Goal: Task Accomplishment & Management: Manage account settings

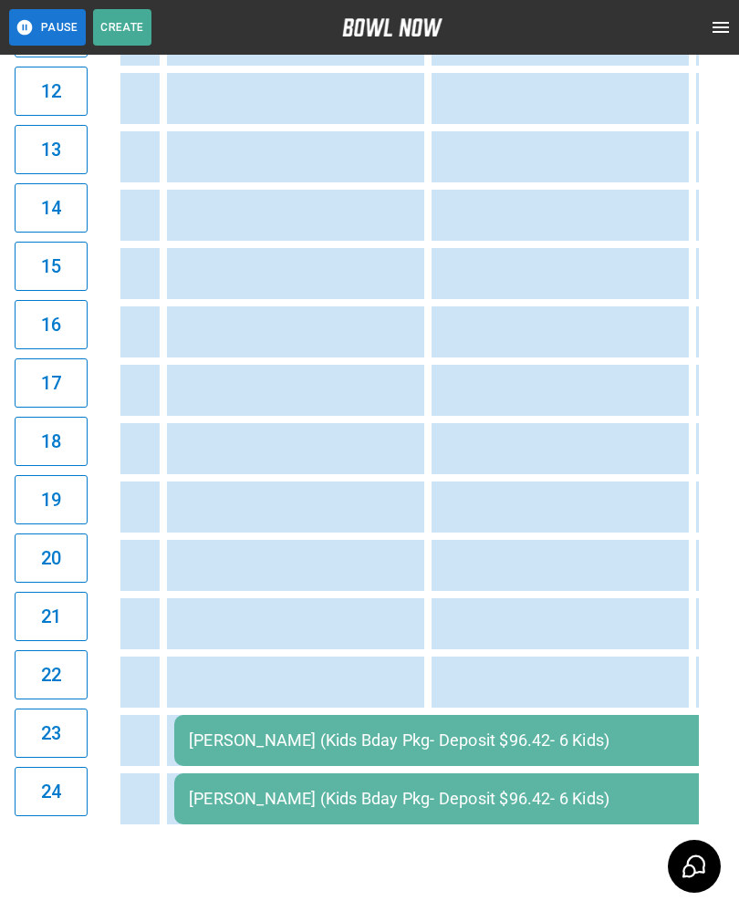
click at [482, 741] on div "[PERSON_NAME] (Kids Bday Pkg- Deposit $96.42- 6 Kids)" at bounding box center [470, 740] width 563 height 19
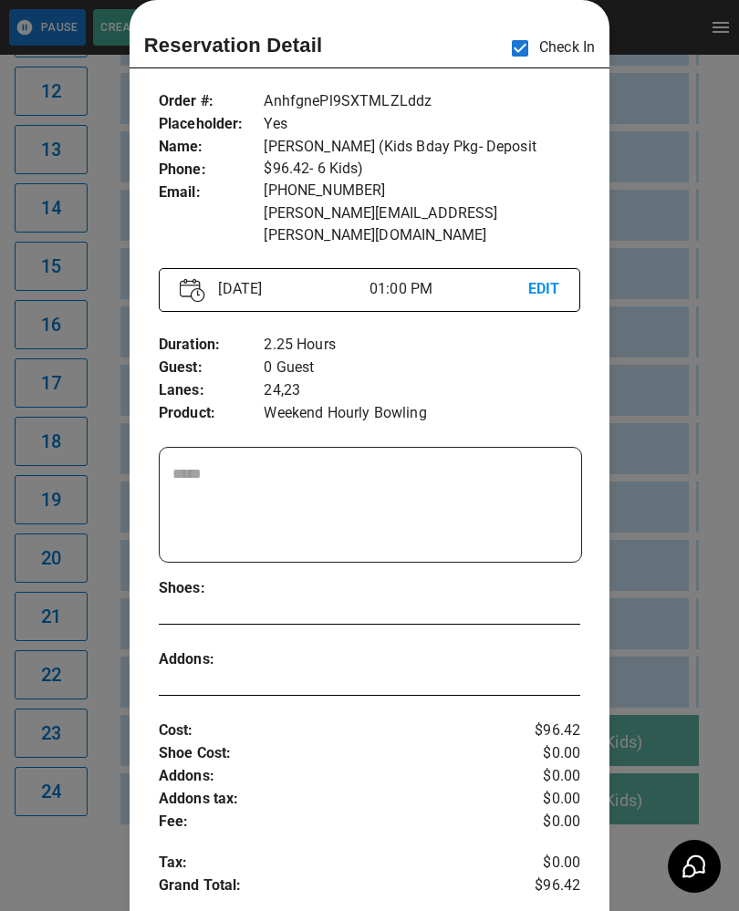
click at [658, 593] on div at bounding box center [369, 455] width 739 height 911
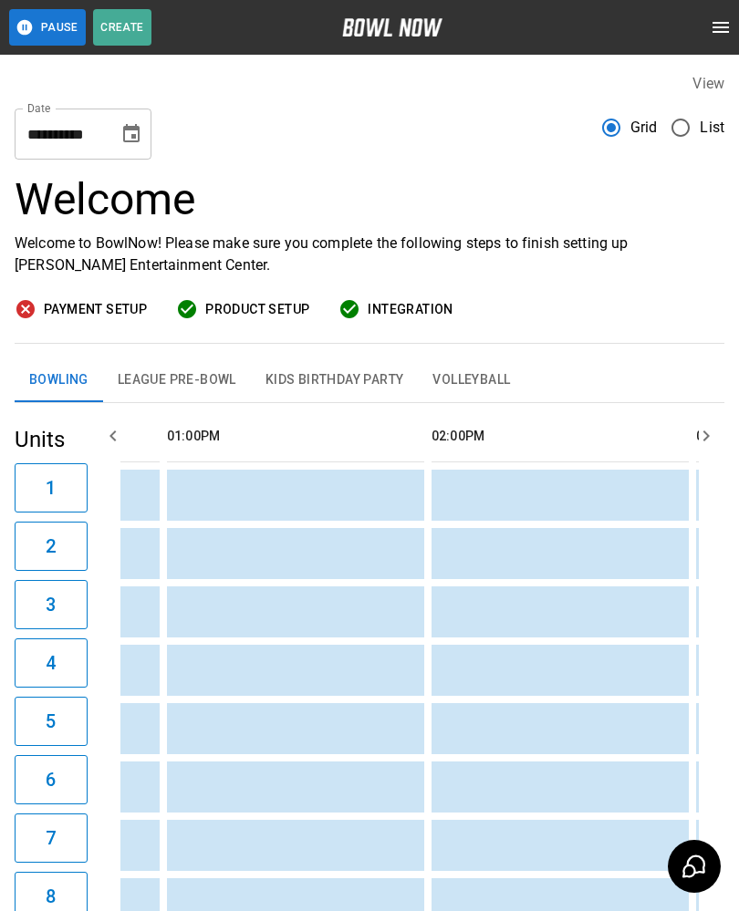
click at [194, 383] on button "League Pre-Bowl" at bounding box center [177, 380] width 148 height 44
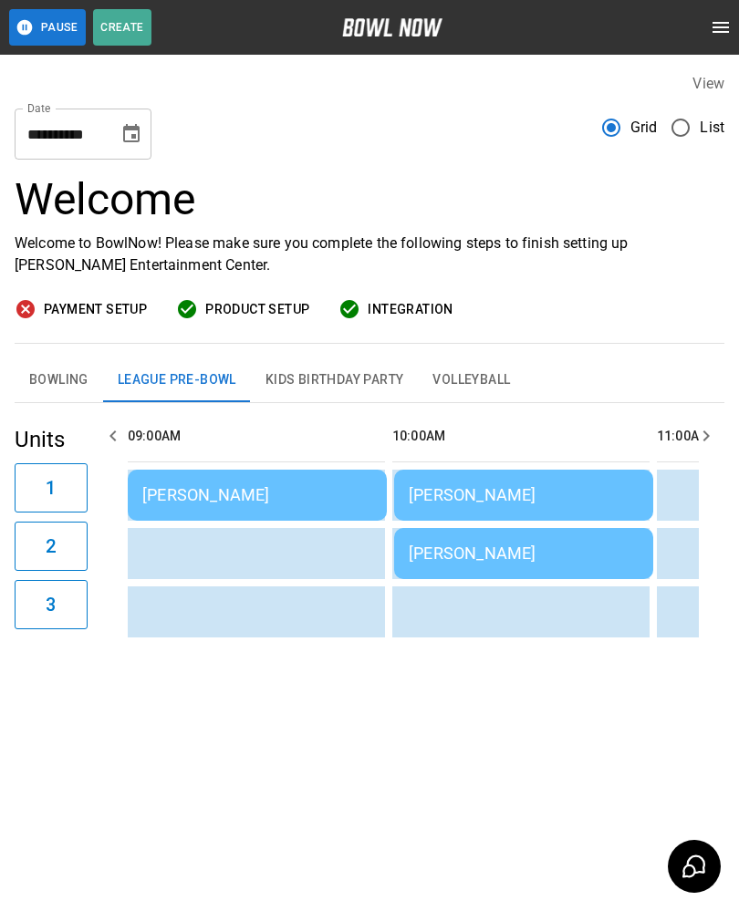
click at [292, 482] on td "[PERSON_NAME]" at bounding box center [257, 495] width 259 height 51
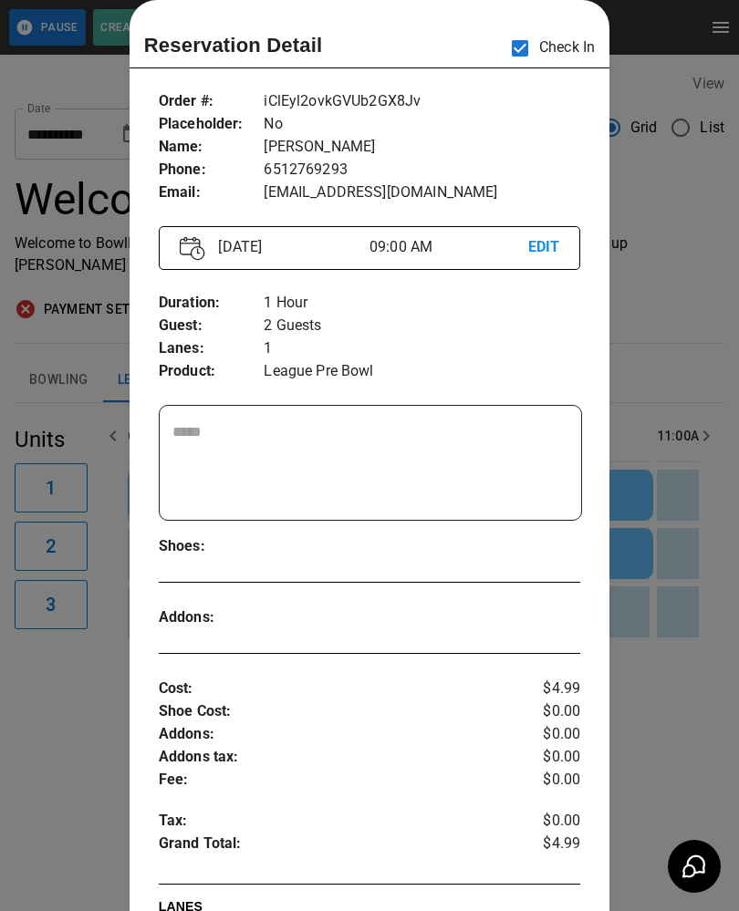
click at [671, 653] on div at bounding box center [369, 455] width 739 height 911
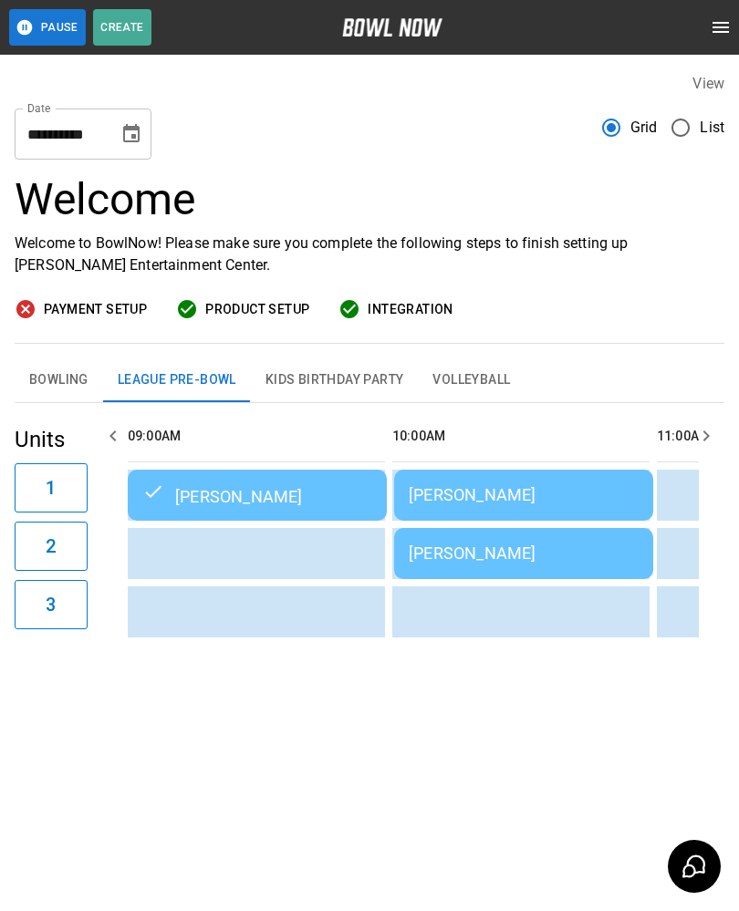
click at [490, 559] on div "[PERSON_NAME]" at bounding box center [524, 553] width 230 height 19
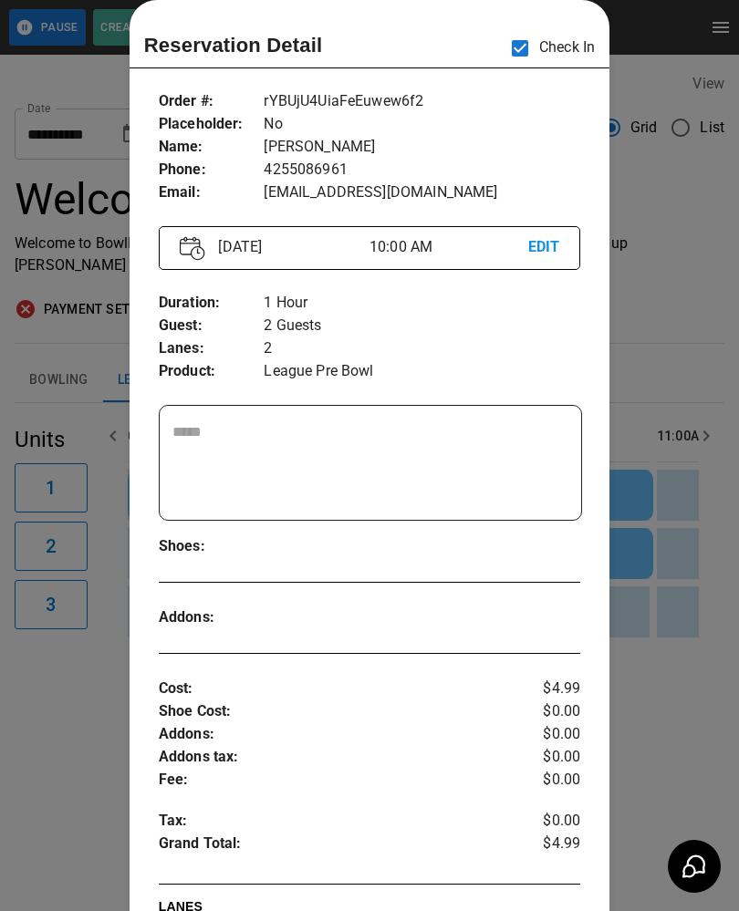
click at [684, 651] on div at bounding box center [369, 455] width 739 height 911
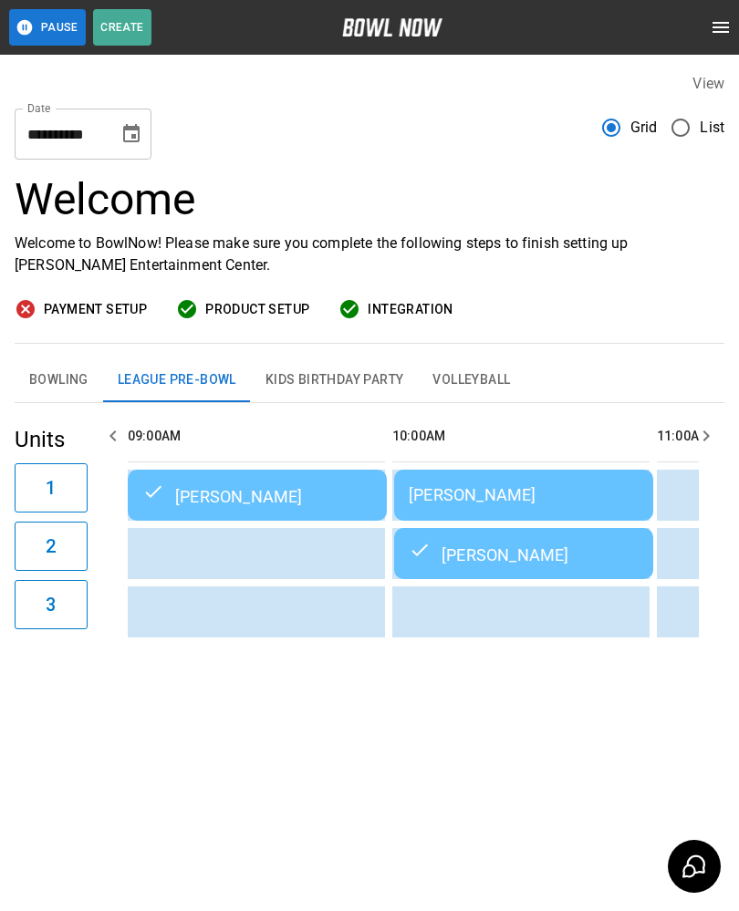
click at [506, 491] on div "[PERSON_NAME]" at bounding box center [524, 494] width 230 height 19
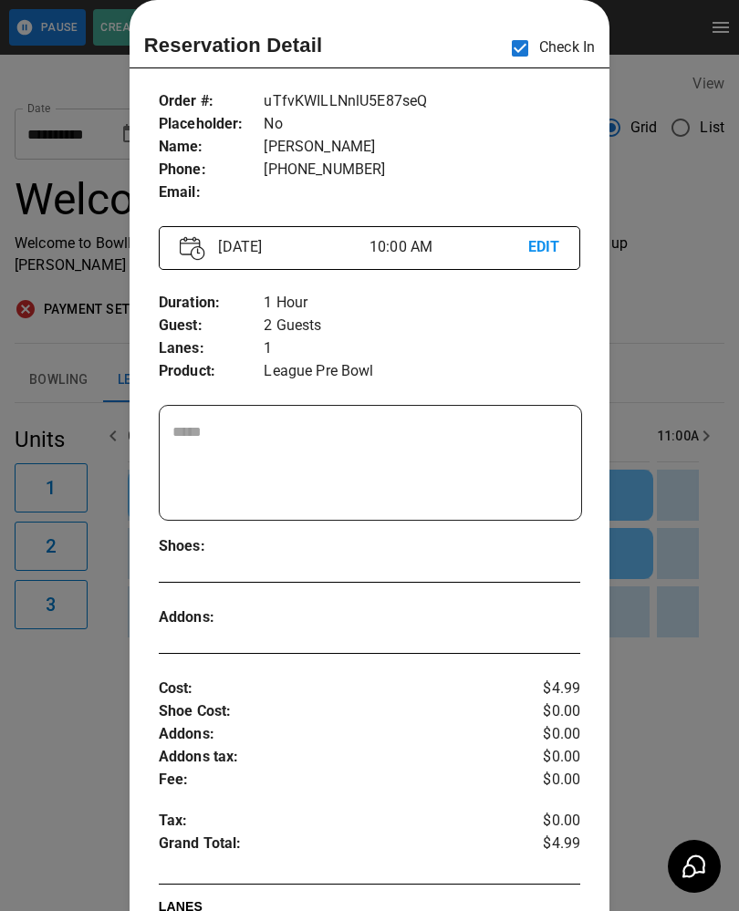
click at [675, 584] on div at bounding box center [369, 455] width 739 height 911
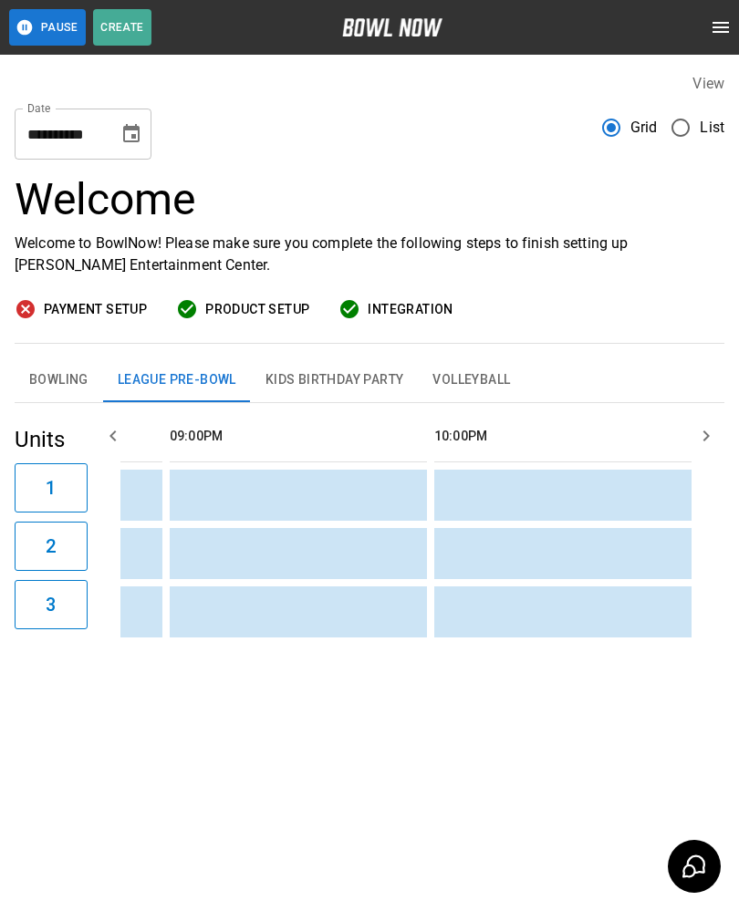
click at [69, 369] on button "Bowling" at bounding box center [59, 380] width 88 height 44
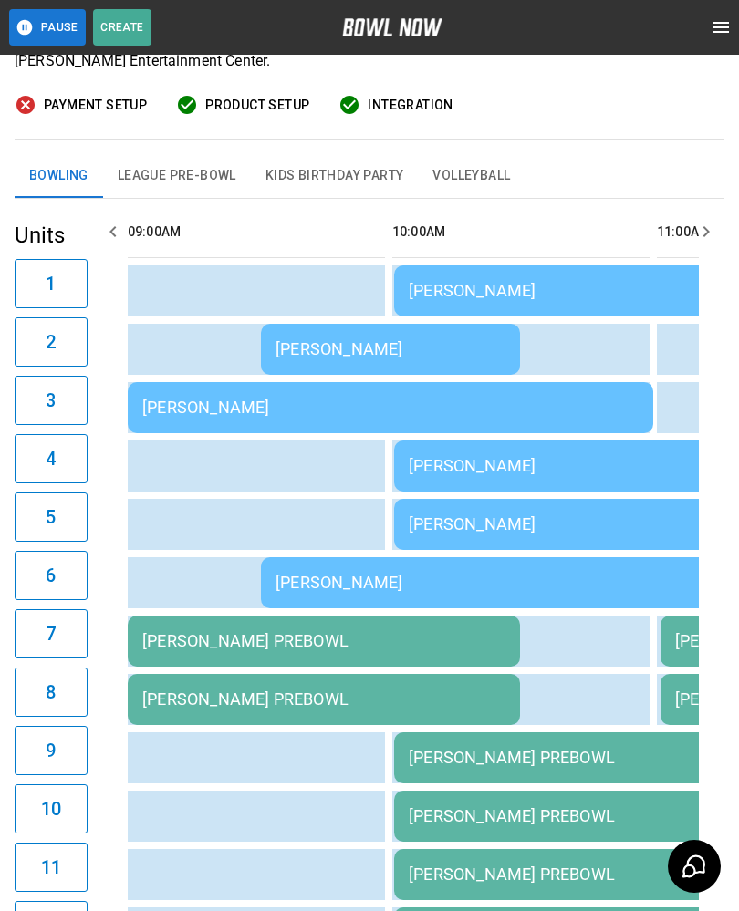
click at [272, 634] on div "[PERSON_NAME] PREBOWL" at bounding box center [323, 640] width 363 height 19
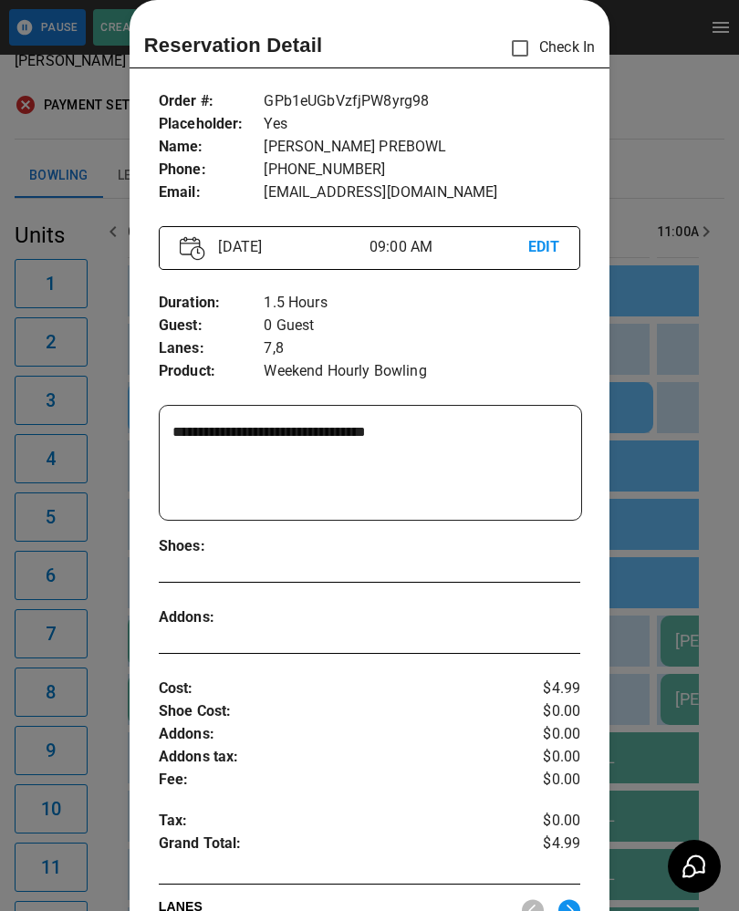
click at [662, 771] on div at bounding box center [369, 455] width 739 height 911
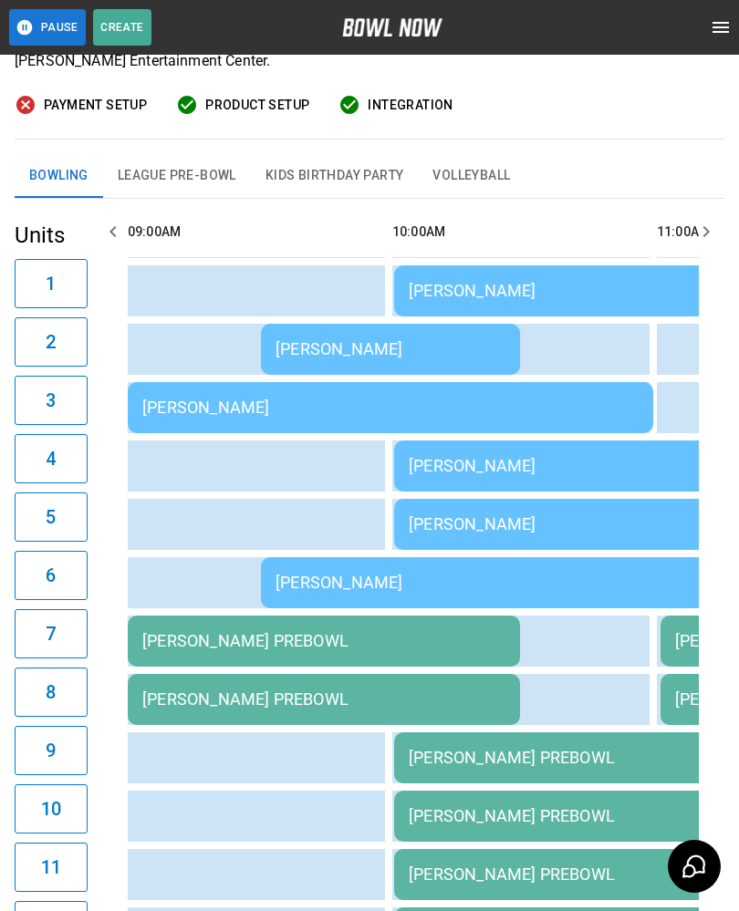
click at [476, 812] on div "[PERSON_NAME] PREBOWL" at bounding box center [590, 815] width 363 height 19
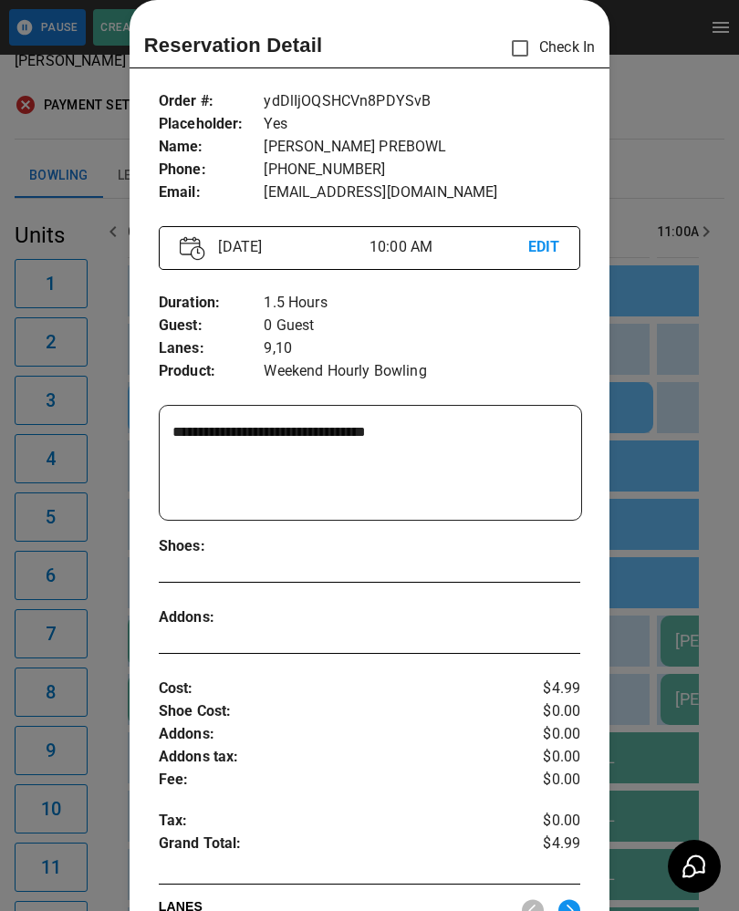
click at [657, 727] on div at bounding box center [369, 455] width 739 height 911
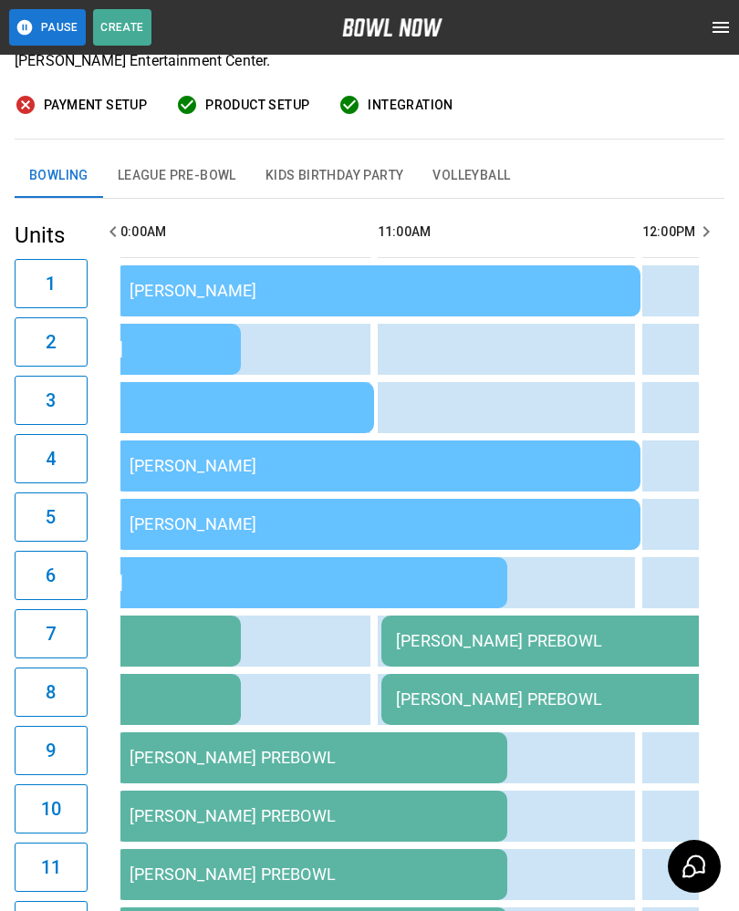
click at [525, 651] on td "[PERSON_NAME] PREBOWL" at bounding box center [577, 641] width 392 height 51
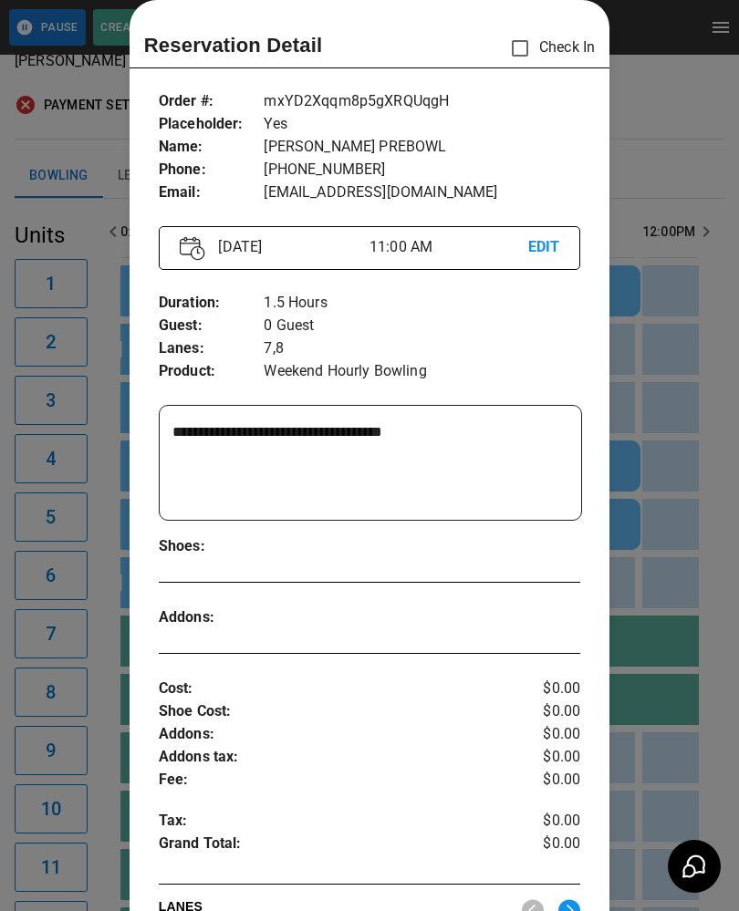
click at [726, 759] on div at bounding box center [369, 455] width 739 height 911
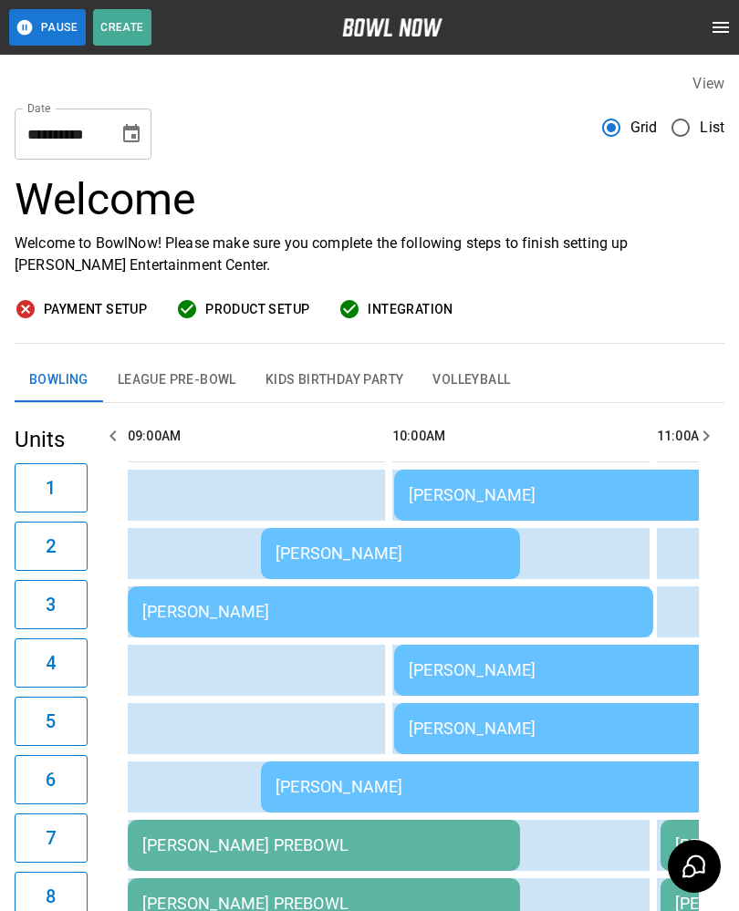
click at [342, 536] on td "[PERSON_NAME]" at bounding box center [390, 553] width 259 height 51
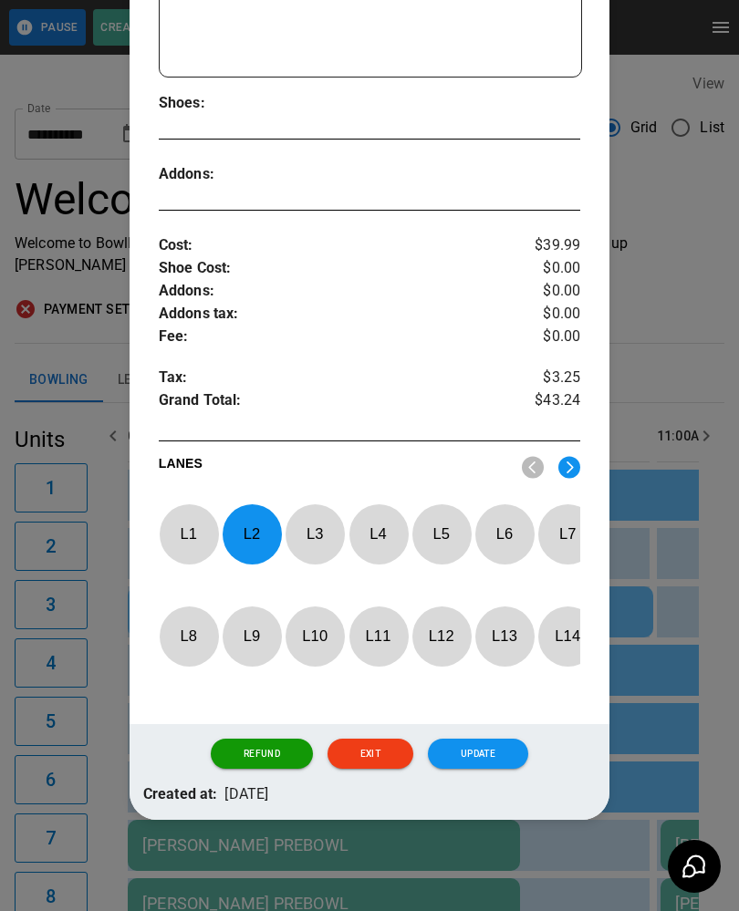
click at [254, 517] on p "L 2" at bounding box center [252, 534] width 60 height 43
click at [575, 457] on img at bounding box center [569, 467] width 22 height 23
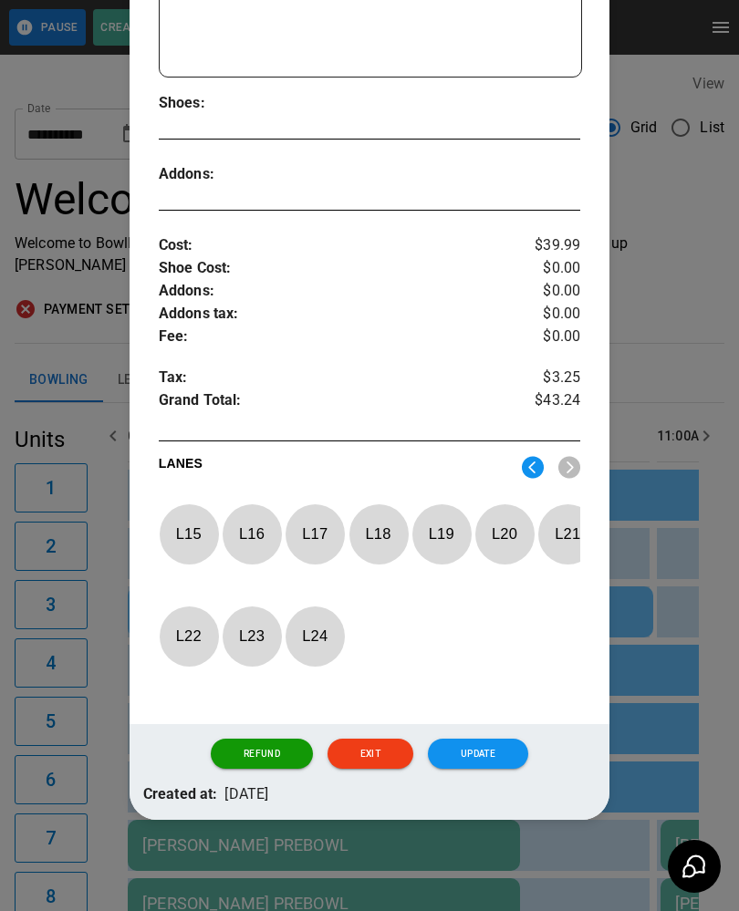
click at [503, 513] on p "L 20" at bounding box center [504, 534] width 60 height 43
click at [474, 752] on button "Update" at bounding box center [478, 754] width 100 height 31
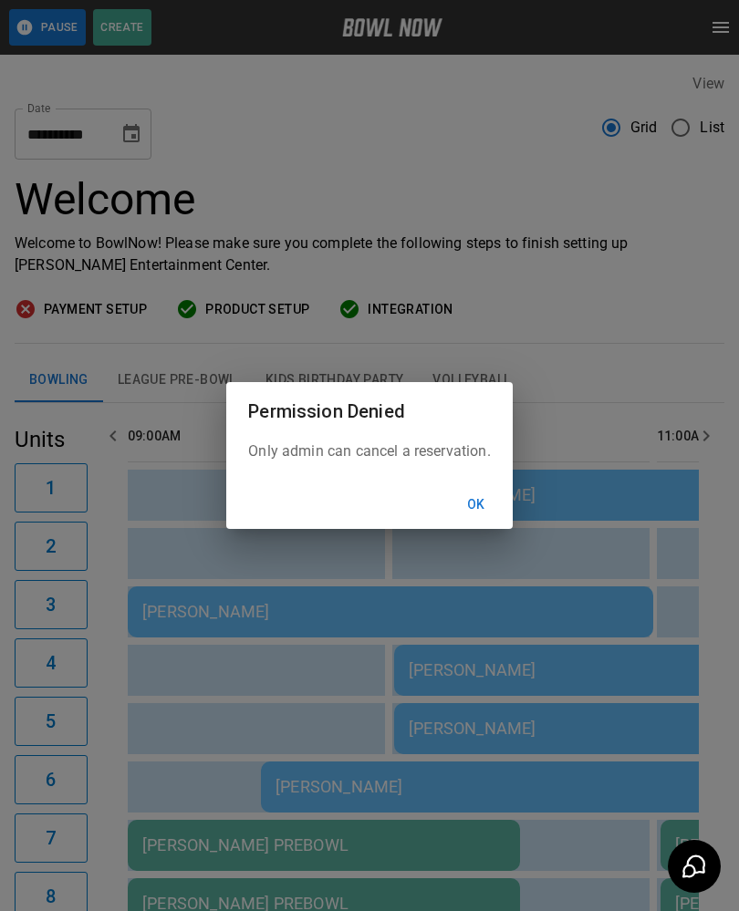
click at [482, 498] on button "Ok" at bounding box center [476, 505] width 58 height 34
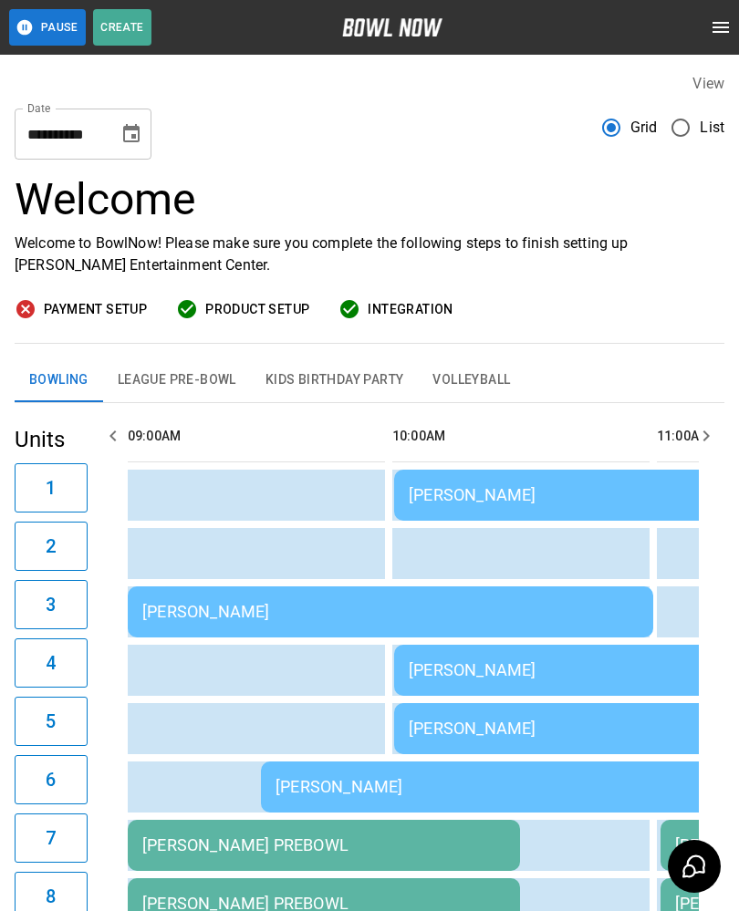
click at [458, 658] on td "[PERSON_NAME]" at bounding box center [656, 670] width 525 height 51
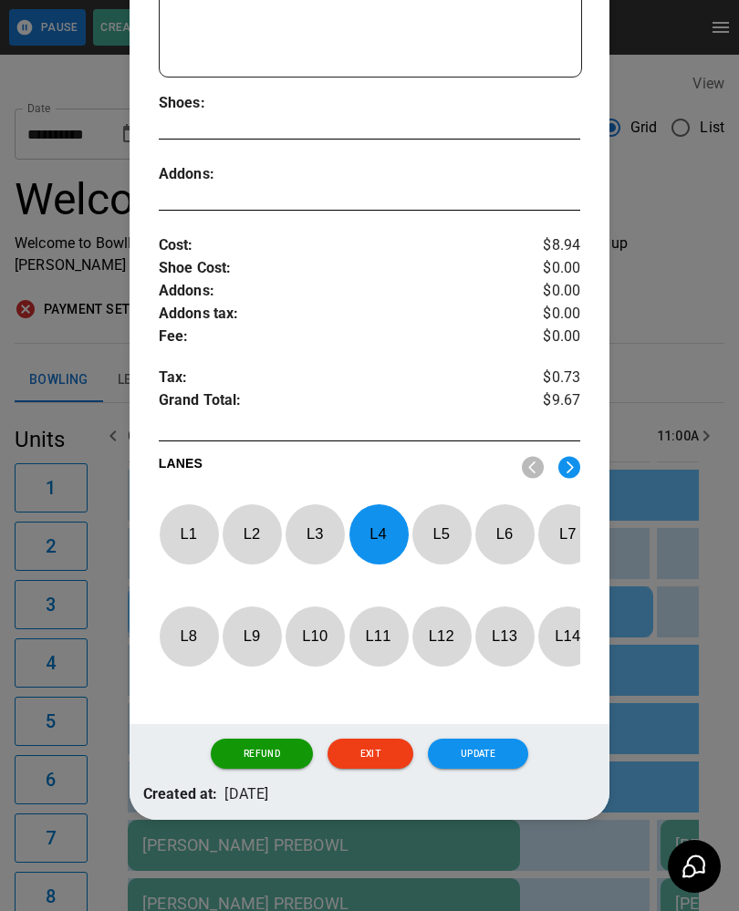
click at [380, 515] on p "L 4" at bounding box center [378, 534] width 60 height 43
click at [257, 527] on p "L 2" at bounding box center [252, 534] width 60 height 43
click at [477, 752] on button "Update" at bounding box center [478, 754] width 100 height 31
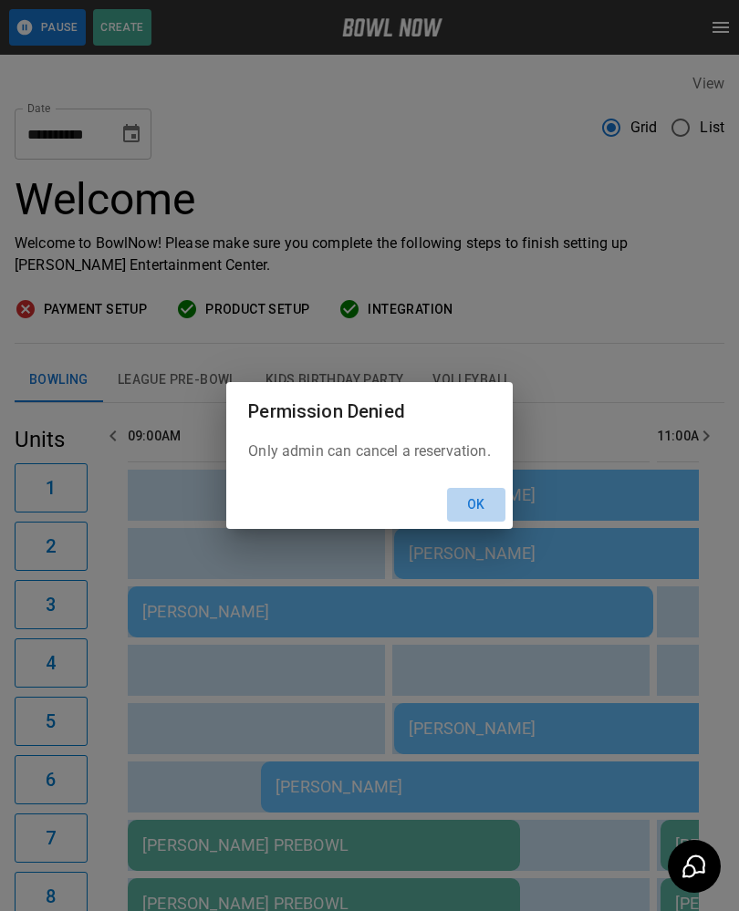
click at [476, 493] on button "Ok" at bounding box center [476, 505] width 58 height 34
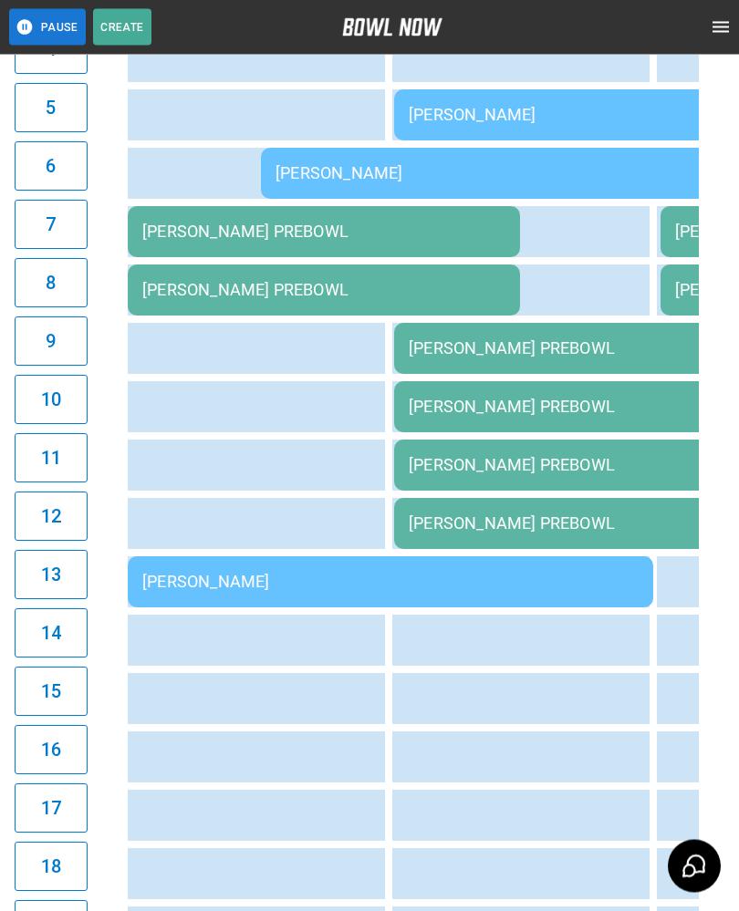
scroll to position [615, 0]
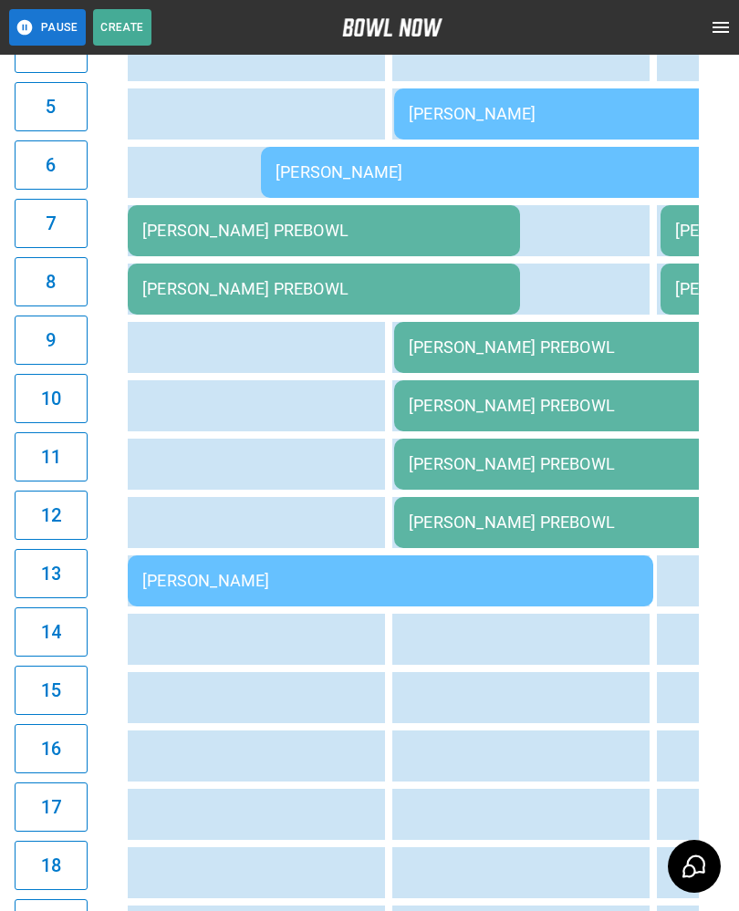
click at [458, 506] on td "[PERSON_NAME] PREBOWL" at bounding box center [590, 522] width 392 height 51
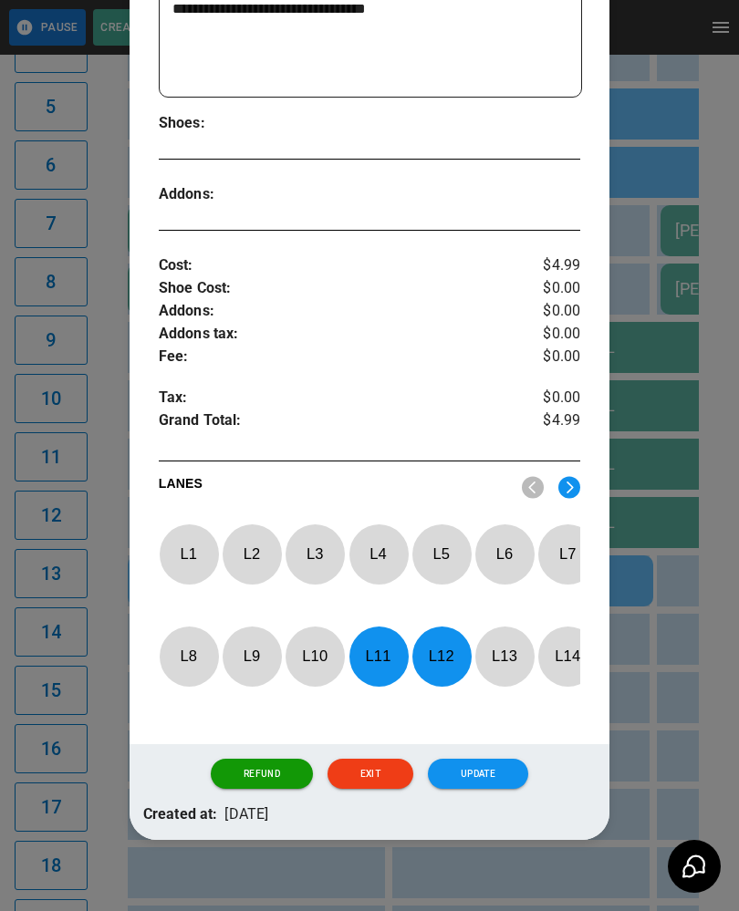
scroll to position [451, 0]
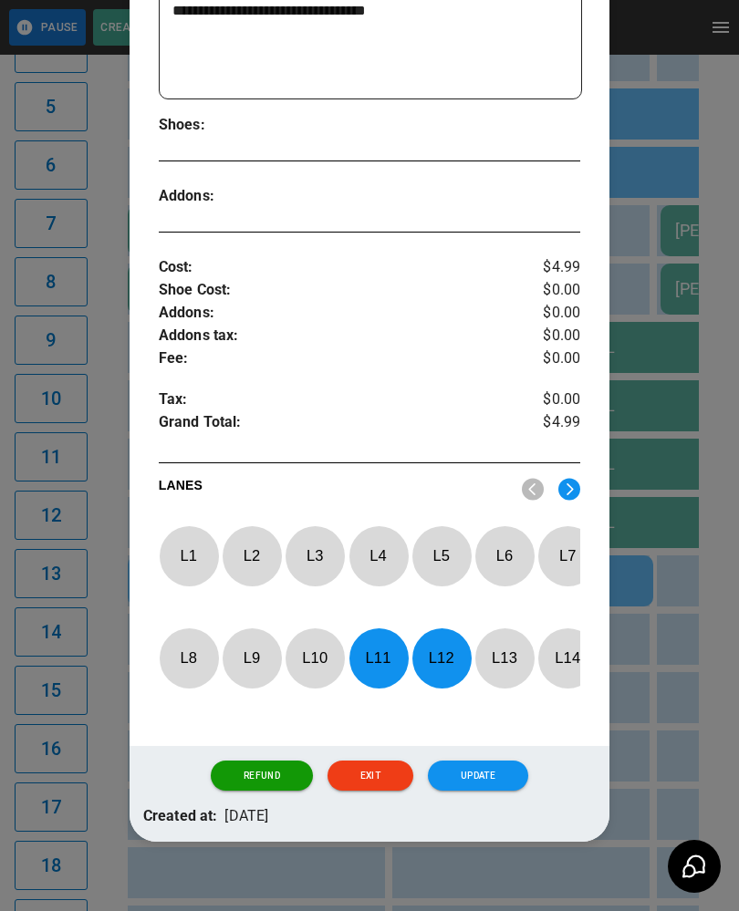
click at [383, 645] on p "L 11" at bounding box center [378, 658] width 60 height 43
click at [445, 655] on p "L 12" at bounding box center [441, 658] width 60 height 43
click at [386, 658] on p "L 11" at bounding box center [378, 658] width 60 height 43
click at [442, 658] on p "L 12" at bounding box center [441, 658] width 60 height 43
click at [470, 762] on div "Refund Exit Update" at bounding box center [370, 776] width 481 height 60
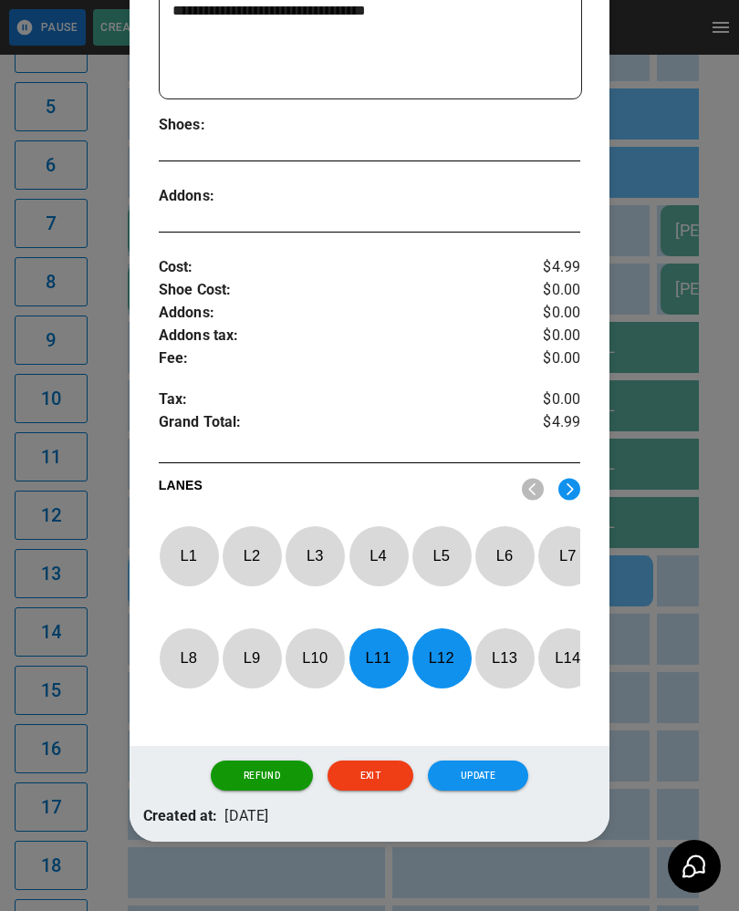
click at [652, 768] on div at bounding box center [369, 455] width 739 height 911
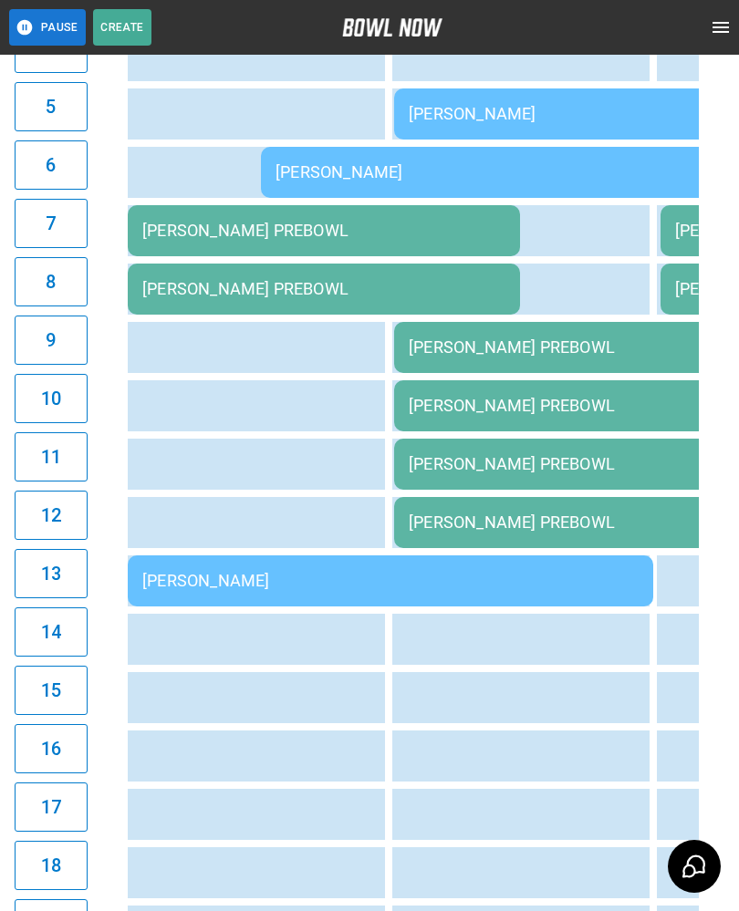
click at [481, 344] on div "[PERSON_NAME] PREBOWL" at bounding box center [590, 346] width 363 height 19
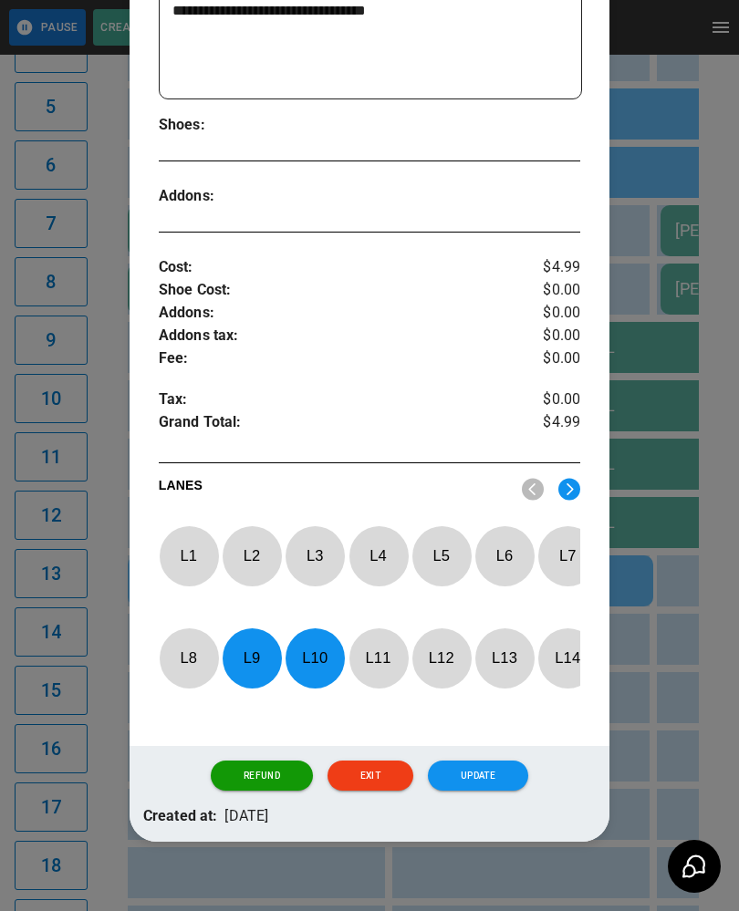
click at [252, 659] on p "L 9" at bounding box center [252, 658] width 60 height 43
click at [305, 664] on p "L 10" at bounding box center [315, 658] width 60 height 43
click at [591, 495] on div "**********" at bounding box center [370, 200] width 481 height 1092
click at [571, 488] on img at bounding box center [569, 489] width 22 height 23
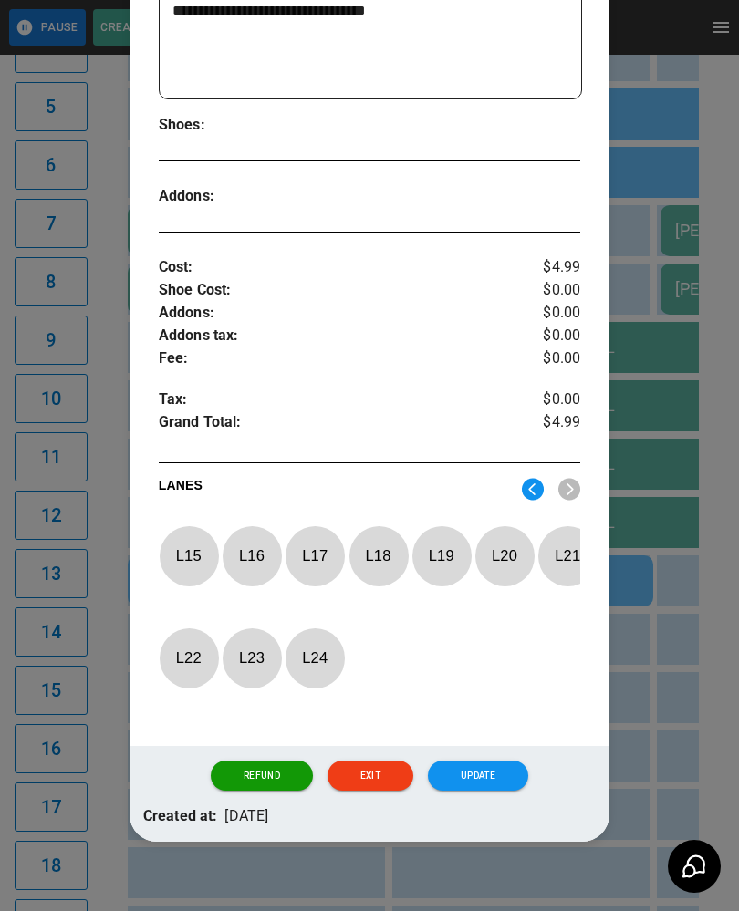
click at [198, 552] on p "L 15" at bounding box center [189, 555] width 60 height 43
click at [248, 553] on p "L 16" at bounding box center [252, 555] width 60 height 43
click at [479, 792] on button "Update" at bounding box center [478, 776] width 100 height 31
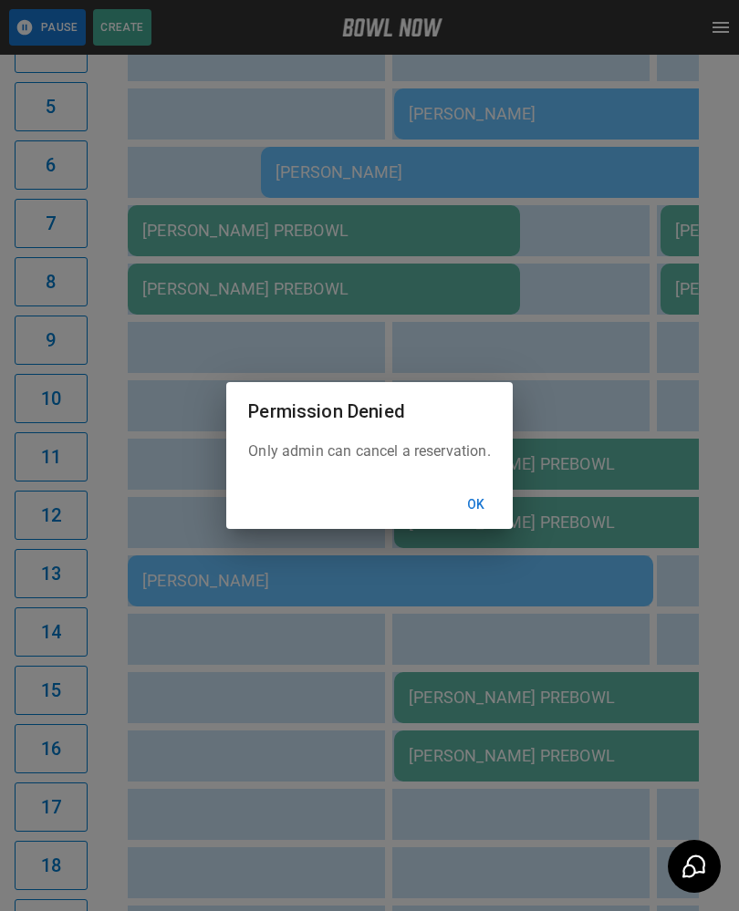
click at [483, 510] on button "Ok" at bounding box center [476, 505] width 58 height 34
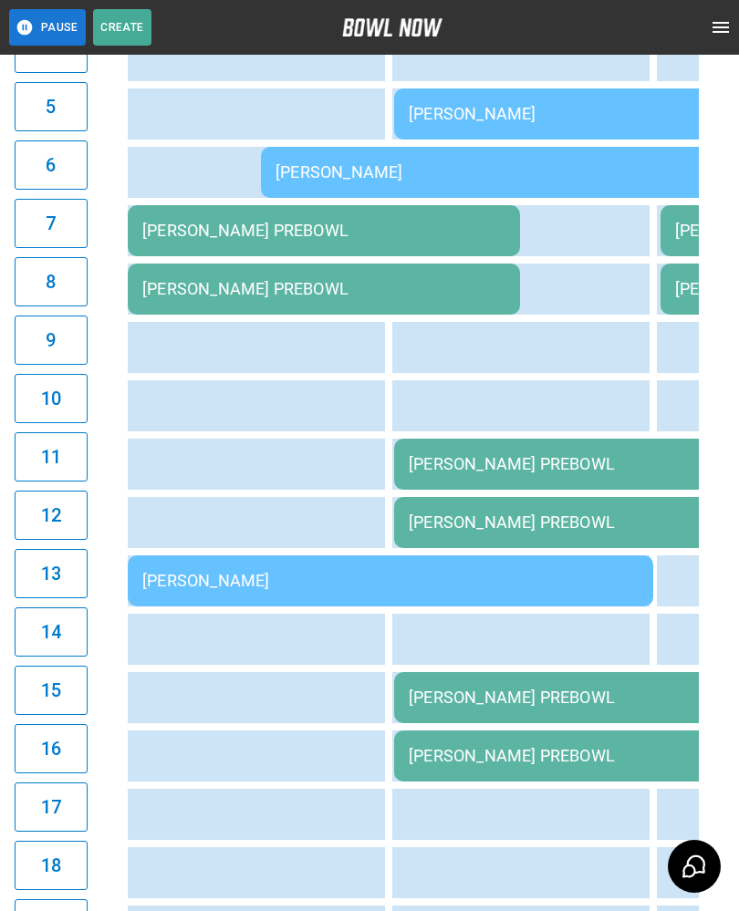
click at [291, 576] on div "[PERSON_NAME]" at bounding box center [390, 580] width 496 height 19
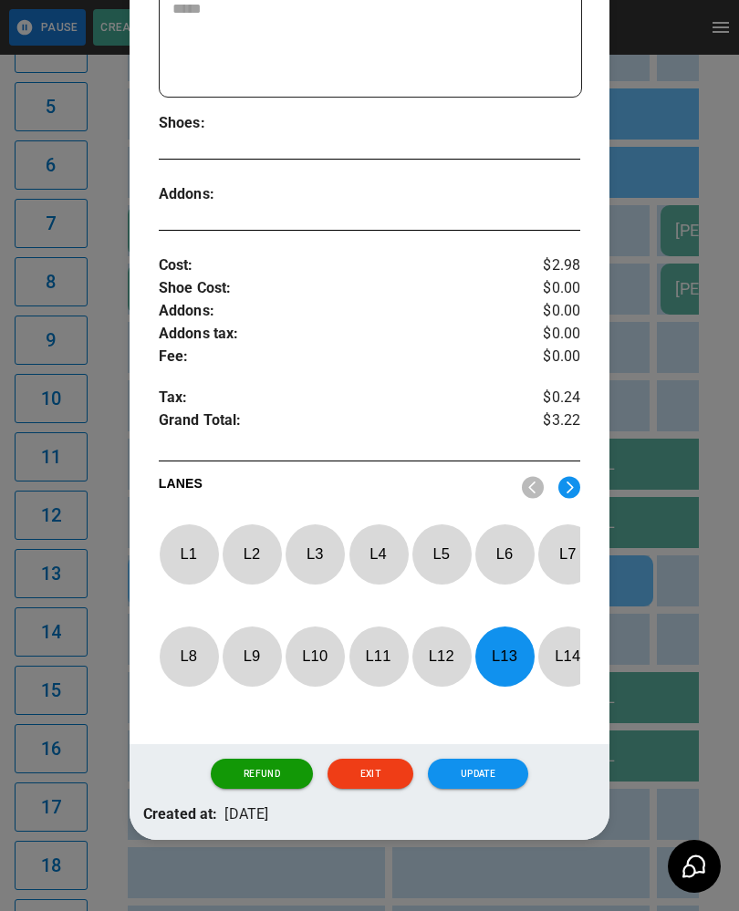
scroll to position [472, 0]
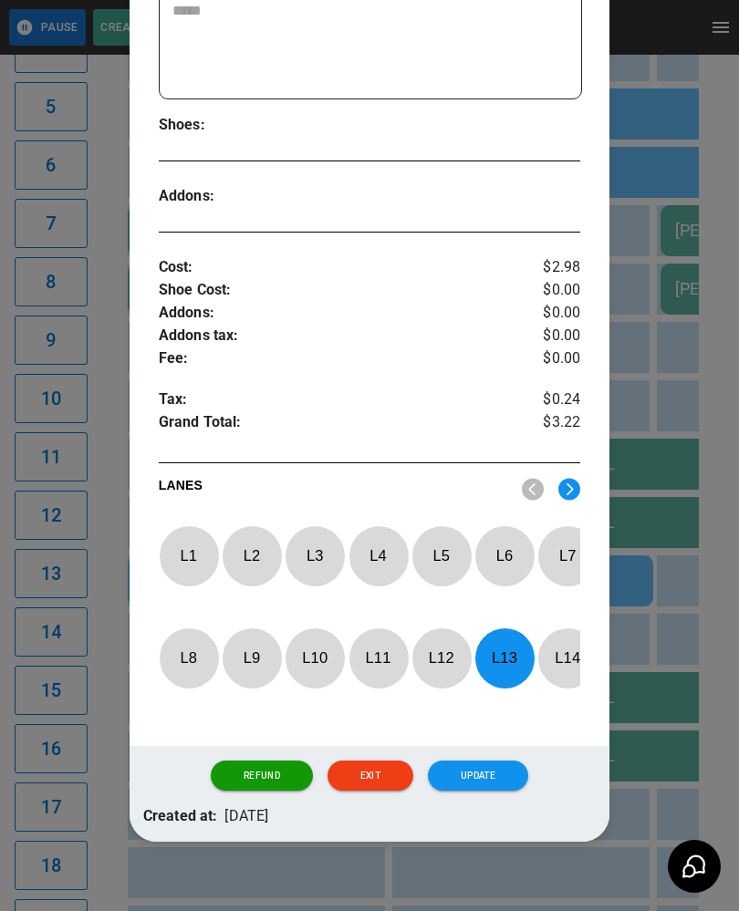
click at [506, 668] on p "L 13" at bounding box center [504, 658] width 60 height 43
click at [303, 660] on p "L 10" at bounding box center [315, 658] width 60 height 43
click at [481, 777] on button "Update" at bounding box center [478, 776] width 100 height 31
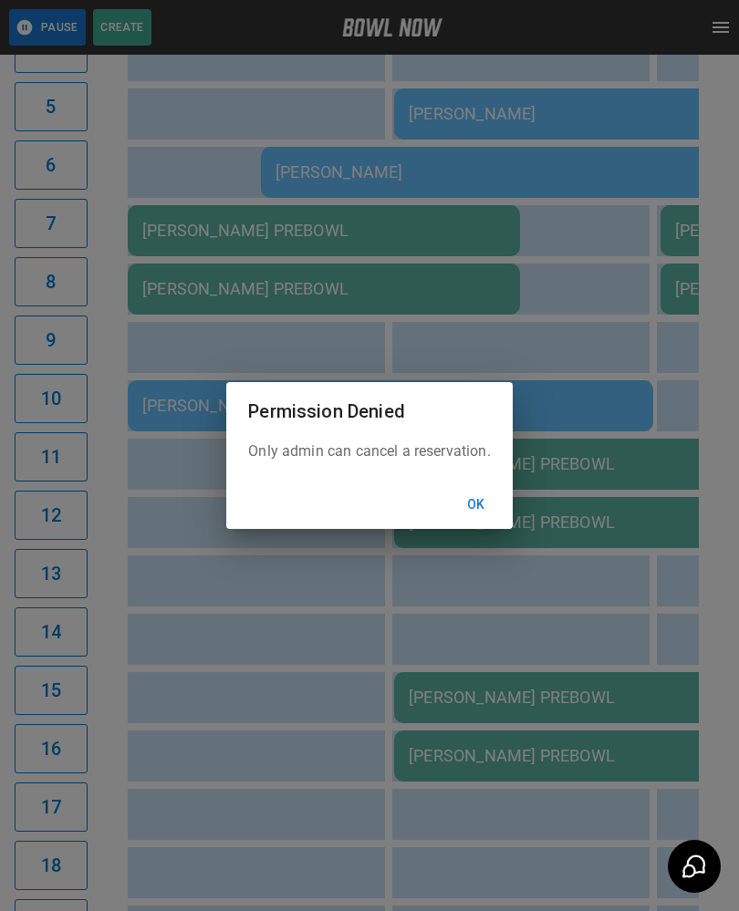
click at [490, 513] on button "Ok" at bounding box center [476, 505] width 58 height 34
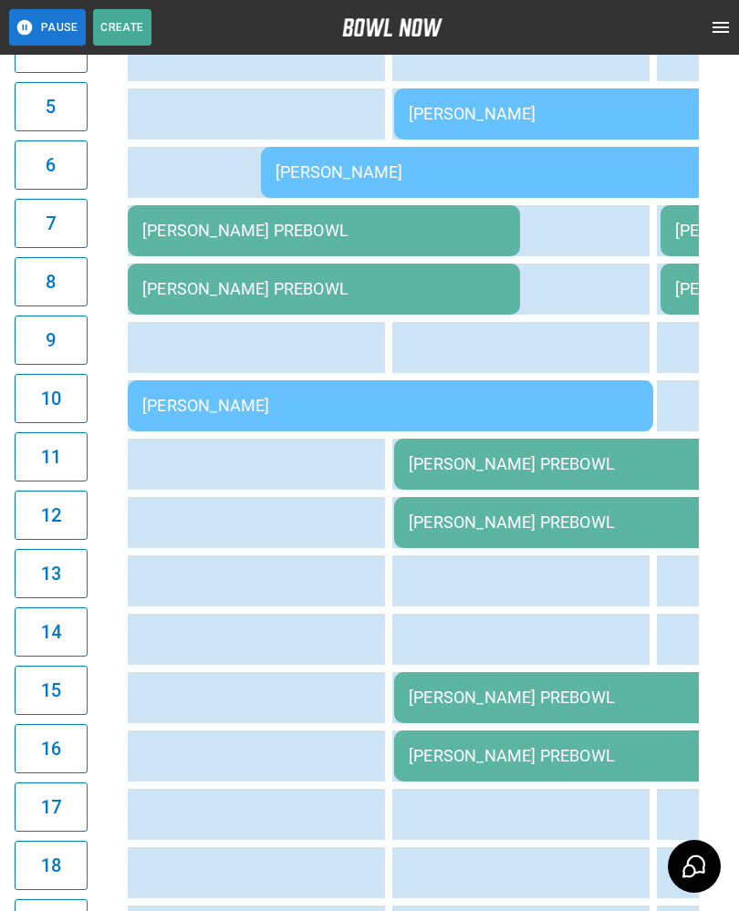
click at [207, 215] on td "[PERSON_NAME] PREBOWL" at bounding box center [324, 230] width 392 height 51
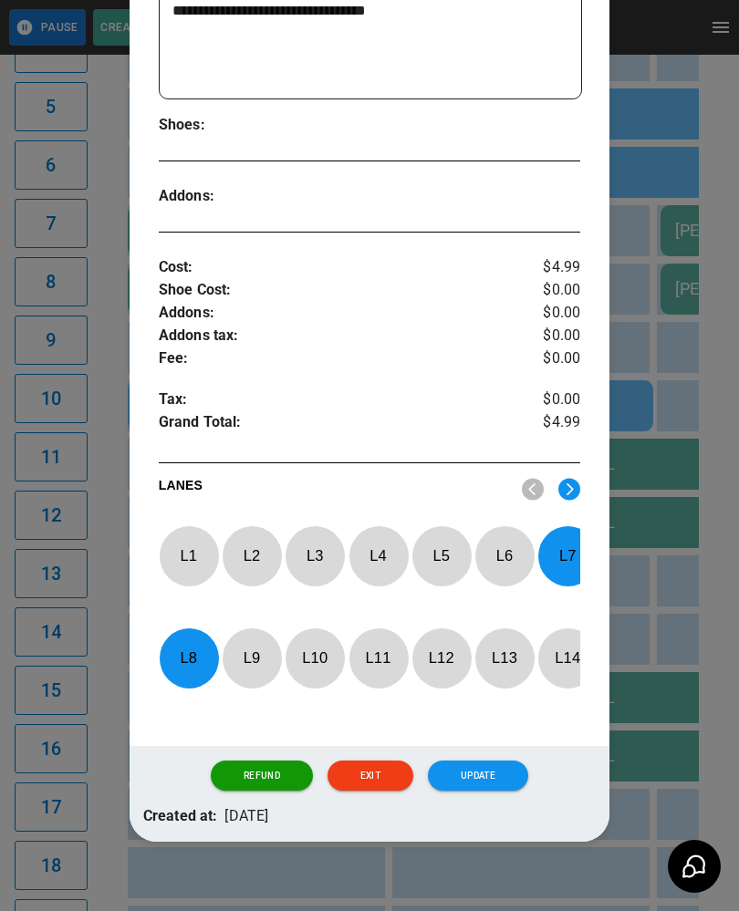
scroll to position [616, 0]
click at [391, 663] on p "L 11" at bounding box center [378, 658] width 60 height 43
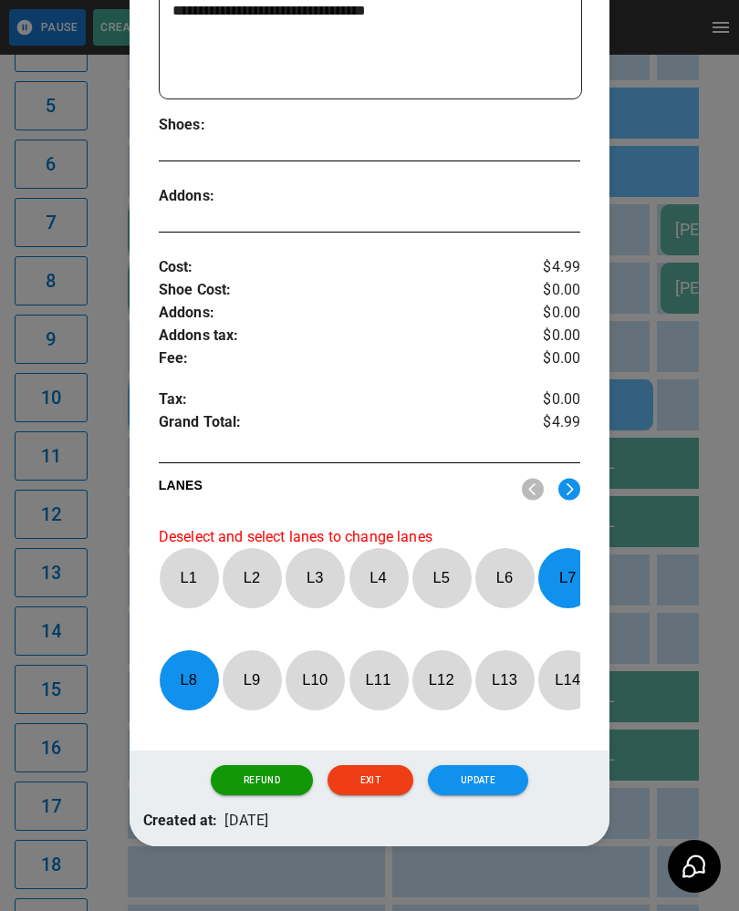
click at [572, 572] on p "L 7" at bounding box center [567, 577] width 60 height 43
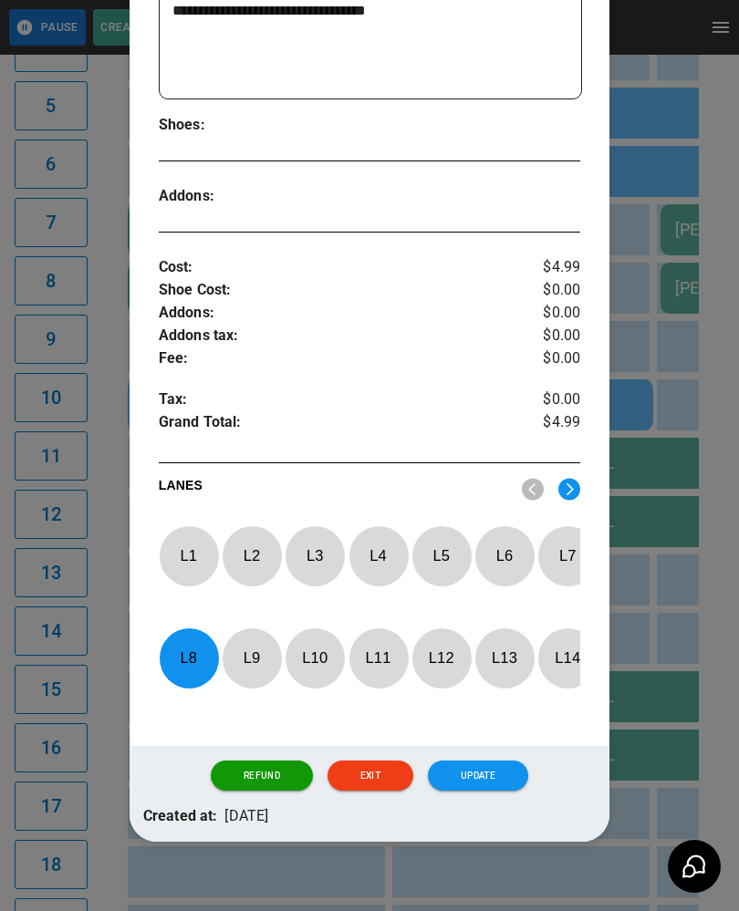
click at [180, 671] on p "L 8" at bounding box center [189, 658] width 60 height 43
click at [387, 662] on p "L 11" at bounding box center [378, 658] width 60 height 43
click at [444, 658] on p "L 12" at bounding box center [441, 658] width 60 height 43
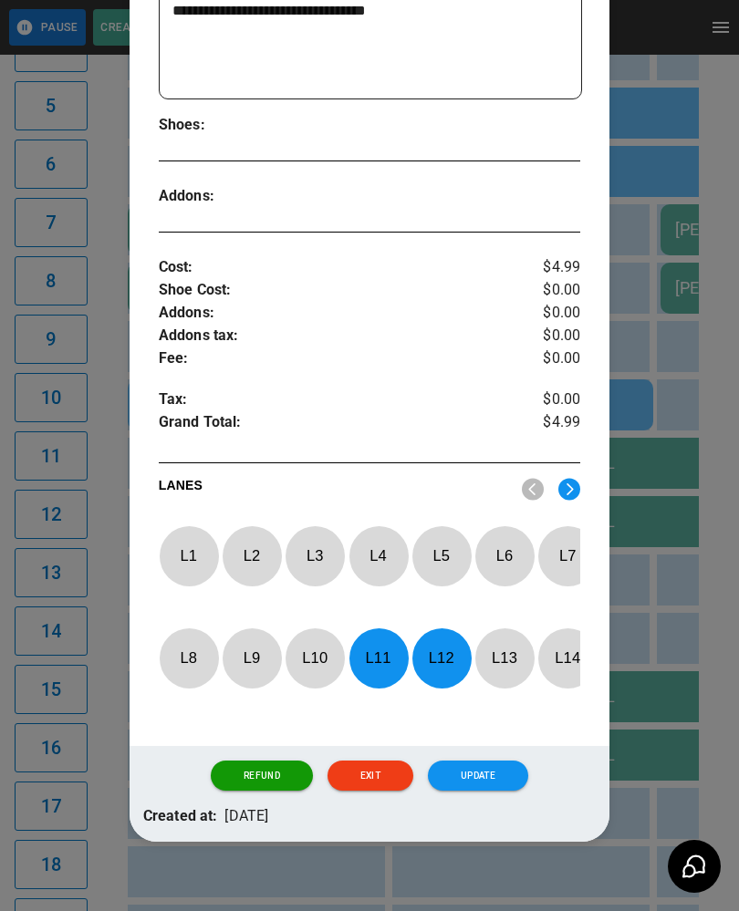
click at [462, 786] on button "Update" at bounding box center [478, 776] width 100 height 31
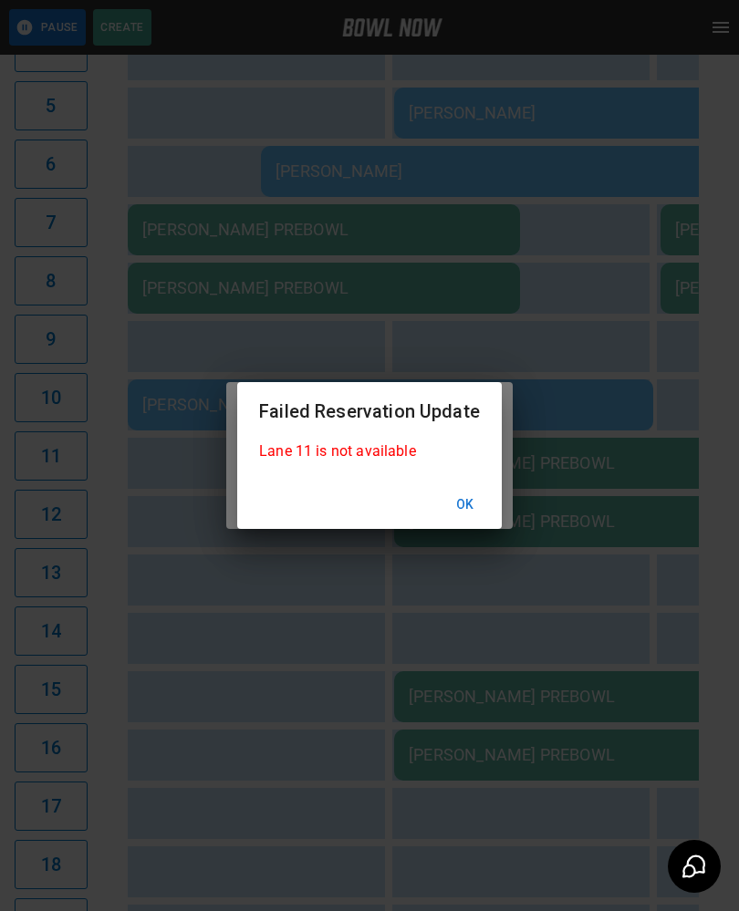
click at [453, 519] on button "Ok" at bounding box center [465, 505] width 58 height 34
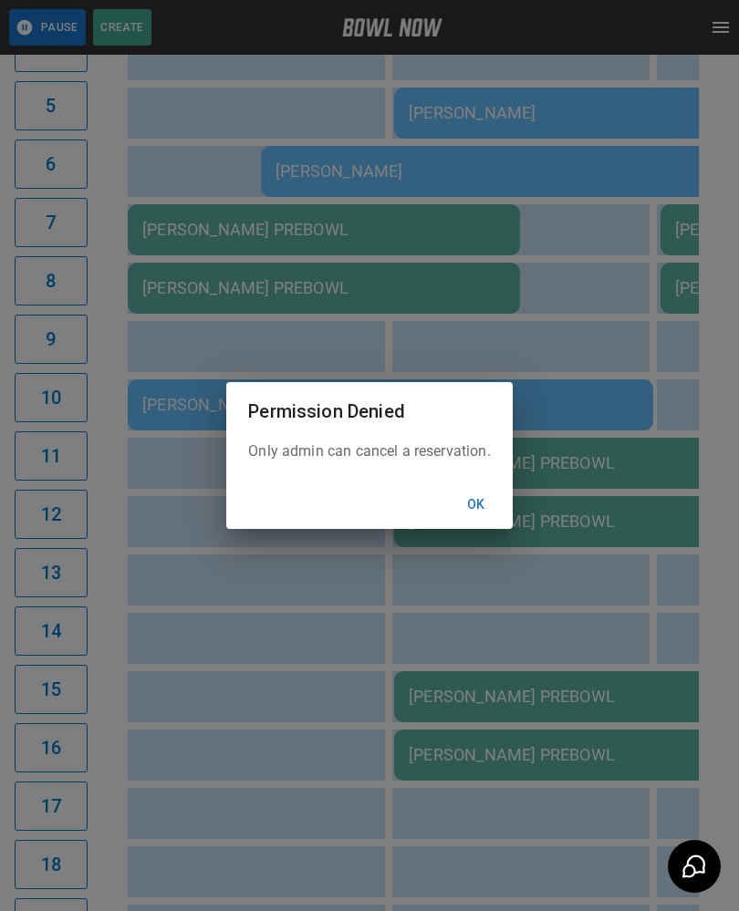
click at [474, 516] on button "Ok" at bounding box center [476, 505] width 58 height 34
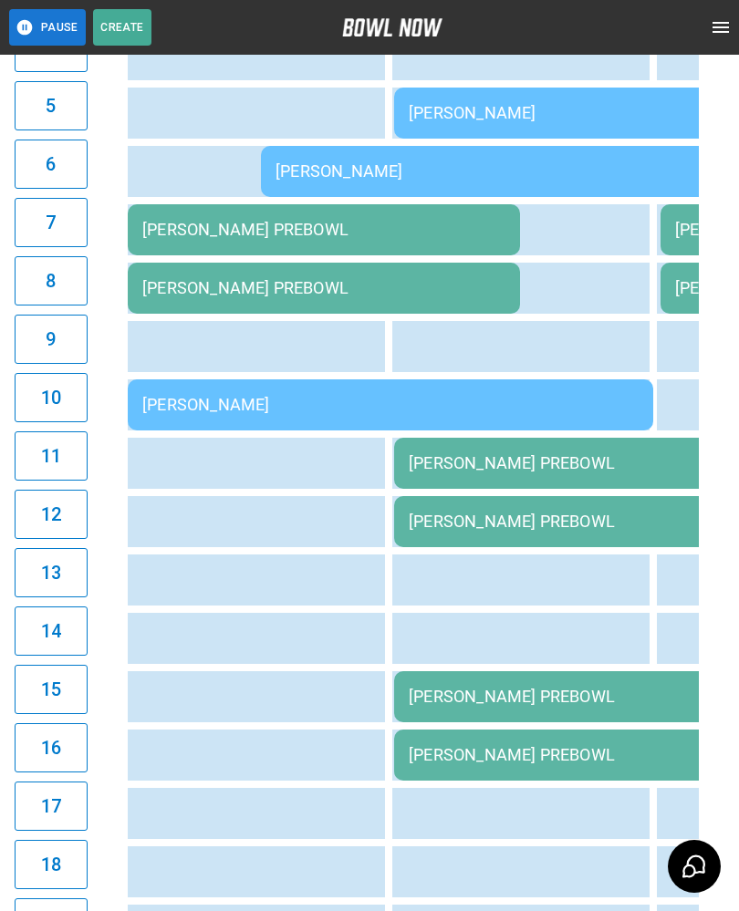
click at [199, 223] on div "[PERSON_NAME] PREBOWL" at bounding box center [323, 229] width 363 height 19
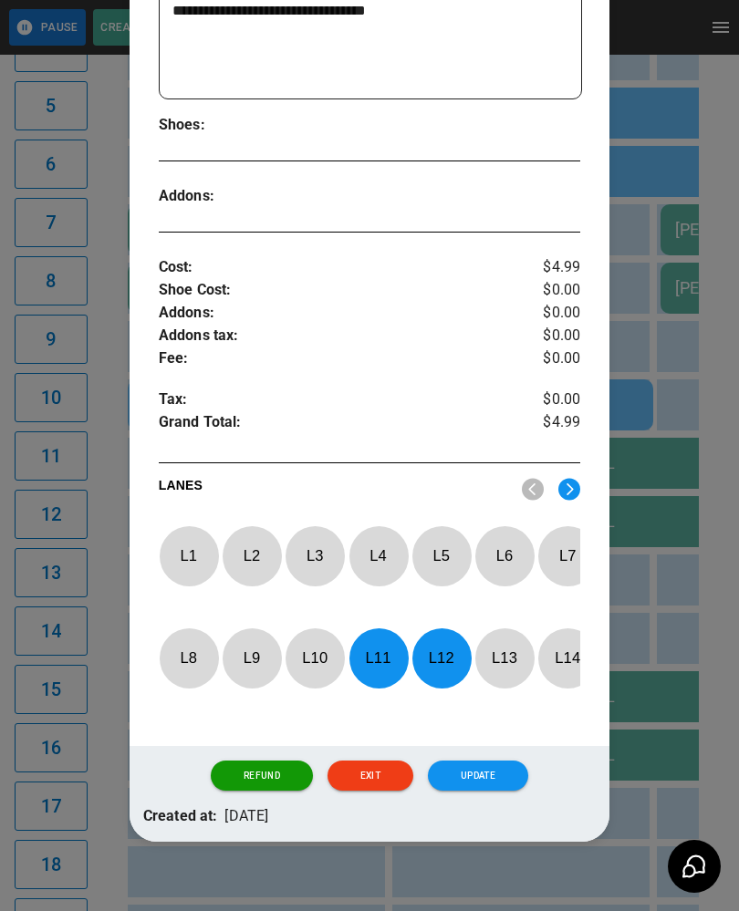
scroll to position [451, 0]
click at [386, 660] on p "L 11" at bounding box center [378, 658] width 60 height 43
click at [446, 655] on p "L 12" at bounding box center [441, 658] width 60 height 43
click at [504, 662] on p "L 13" at bounding box center [504, 658] width 60 height 43
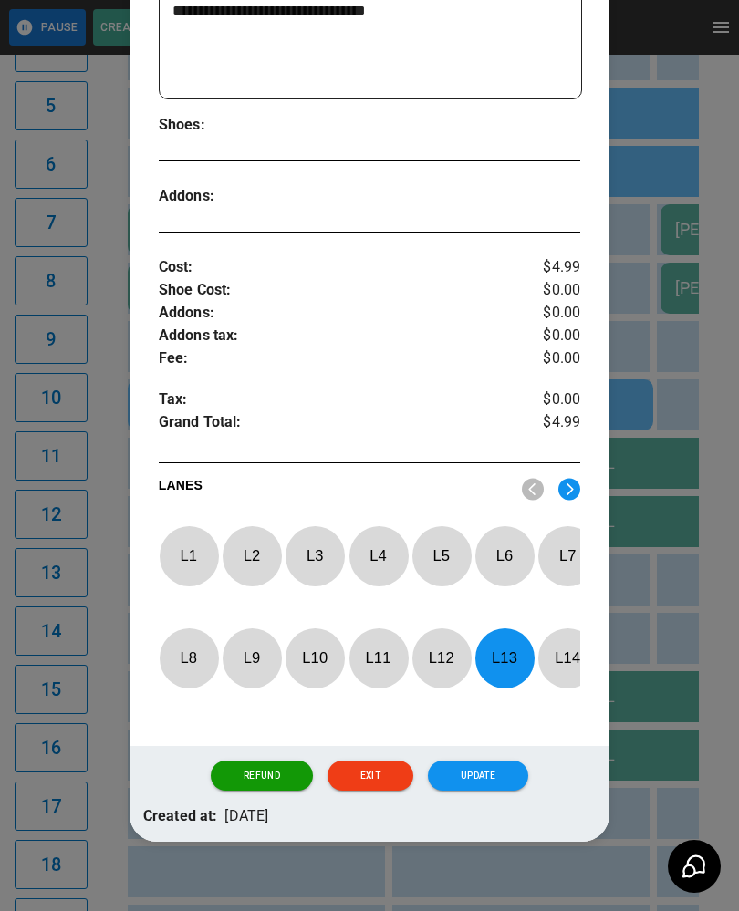
click at [573, 665] on p "L 14" at bounding box center [567, 658] width 60 height 43
click at [471, 781] on button "Update" at bounding box center [478, 776] width 100 height 31
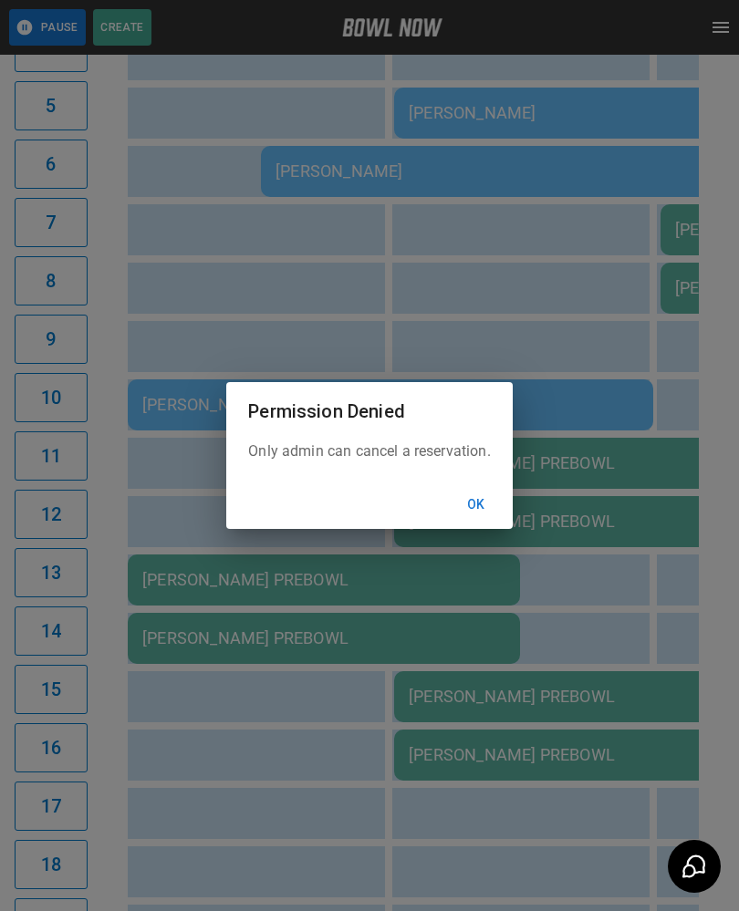
click at [466, 511] on button "Ok" at bounding box center [476, 505] width 58 height 34
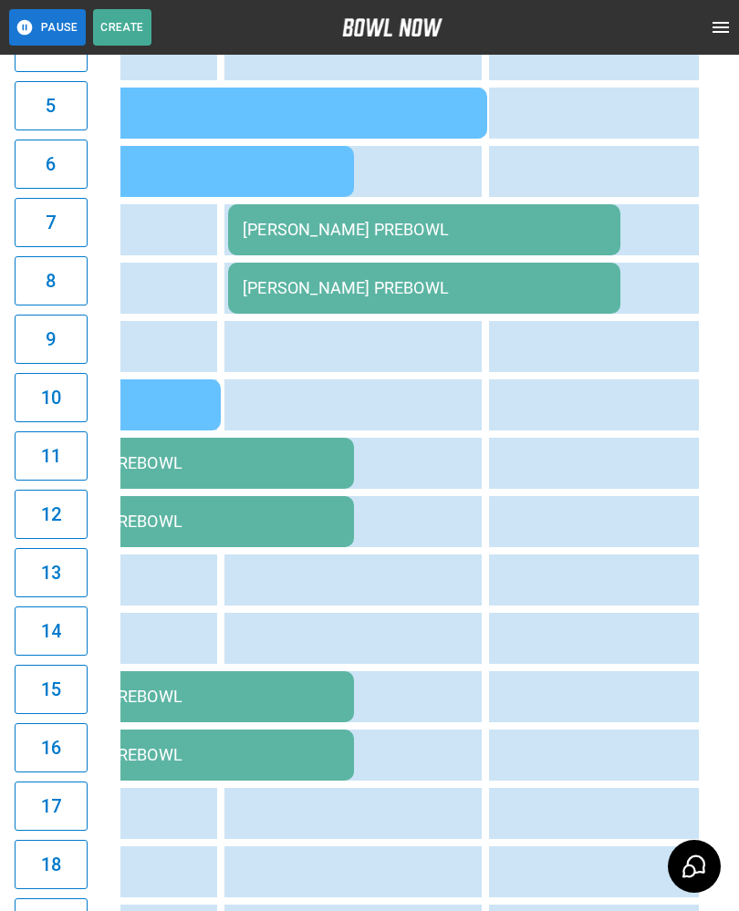
scroll to position [0, 368]
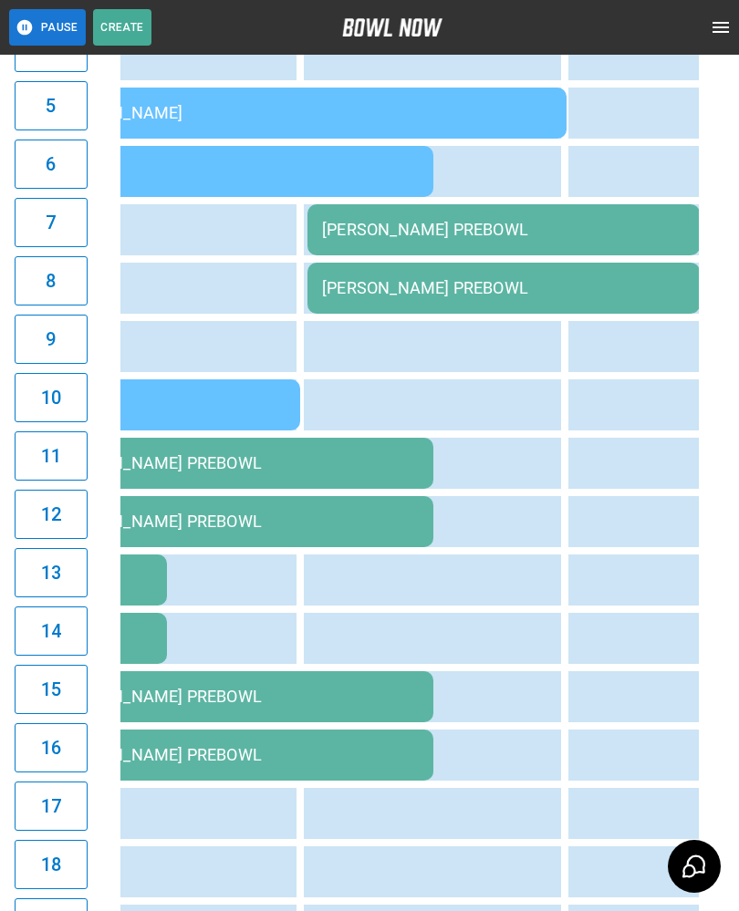
click at [373, 221] on div "[PERSON_NAME] PREBOWL" at bounding box center [503, 229] width 363 height 19
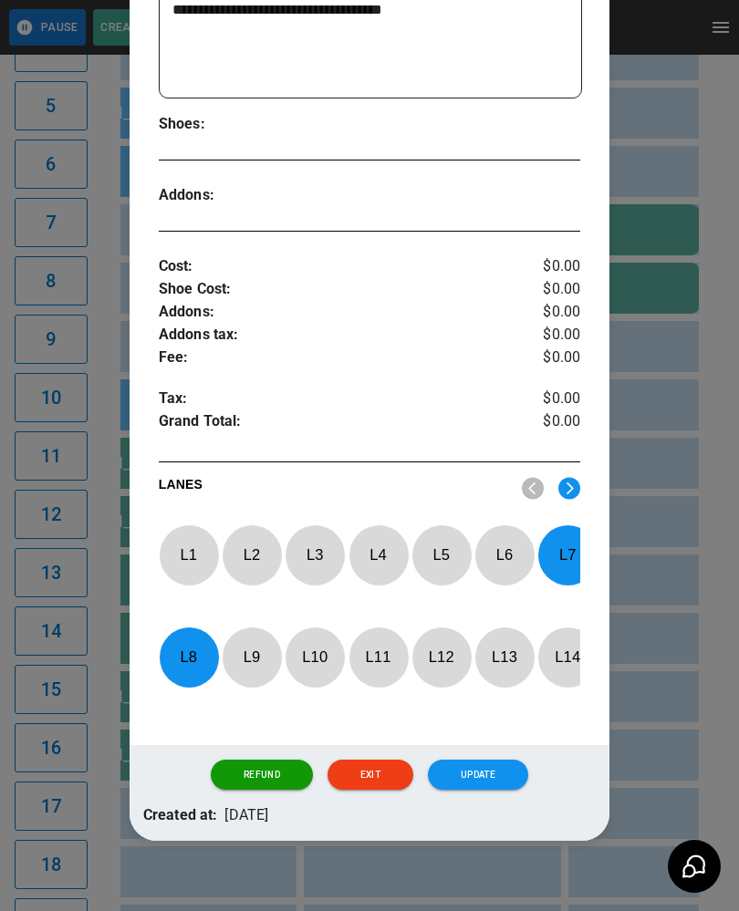
scroll to position [451, 0]
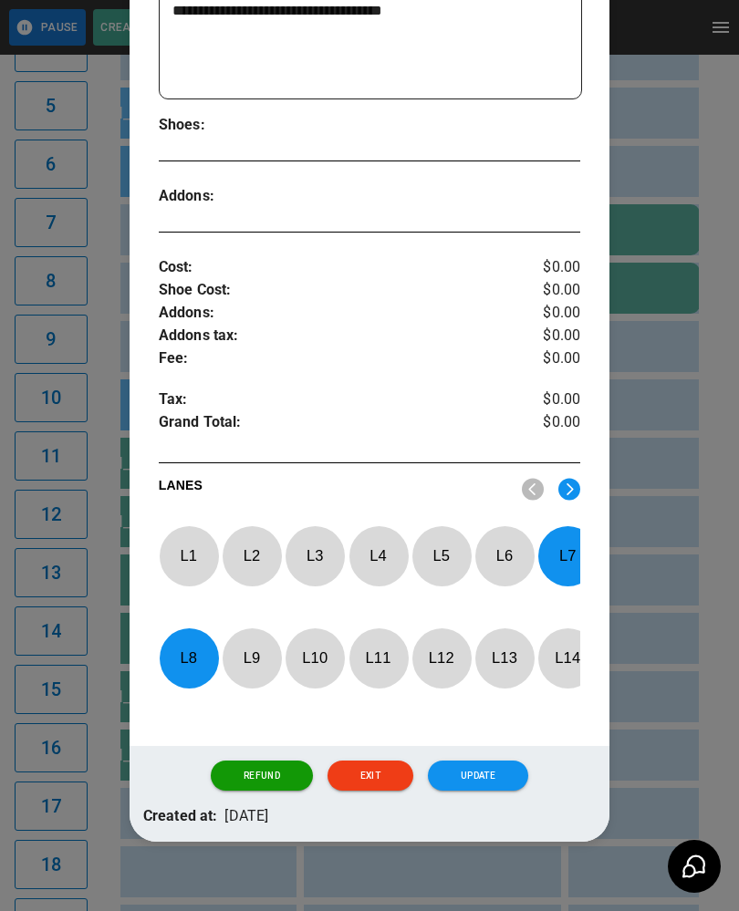
click at [577, 550] on p "L 7" at bounding box center [567, 555] width 60 height 43
click at [195, 677] on p "L 8" at bounding box center [189, 658] width 60 height 43
click at [521, 656] on p "L 13" at bounding box center [504, 658] width 60 height 43
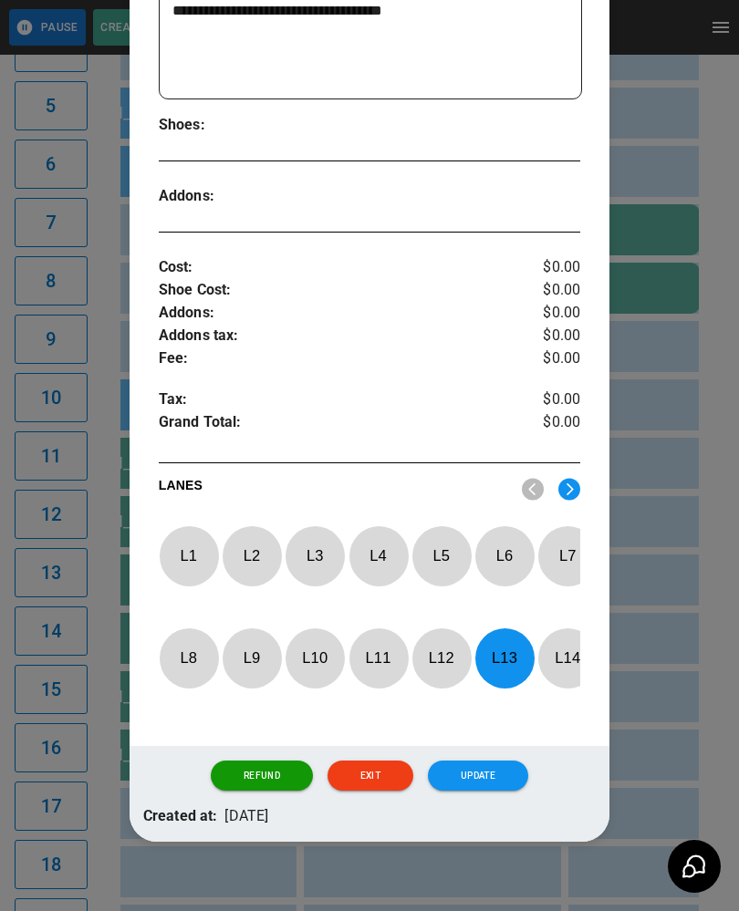
click at [575, 675] on p "L 14" at bounding box center [567, 658] width 60 height 43
click at [482, 782] on button "Update" at bounding box center [478, 776] width 100 height 31
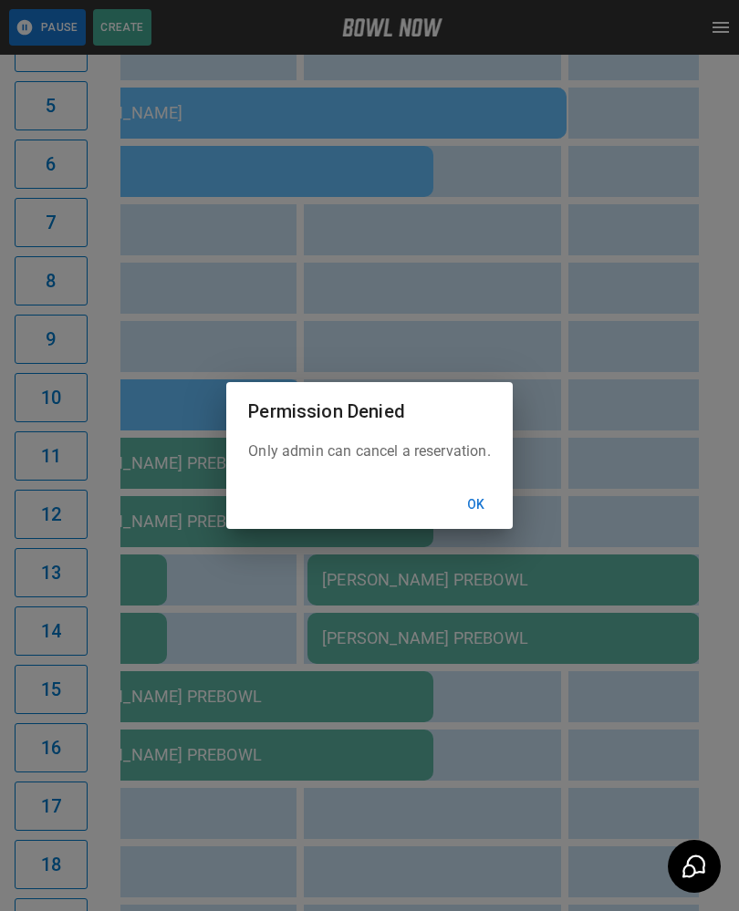
click at [485, 513] on button "Ok" at bounding box center [476, 505] width 58 height 34
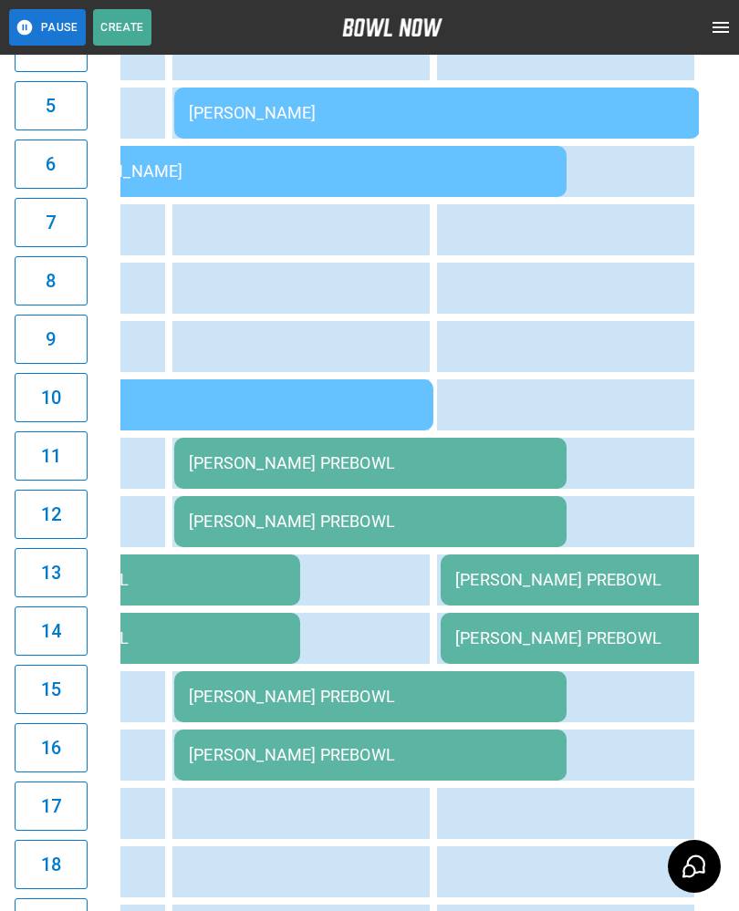
scroll to position [0, 72]
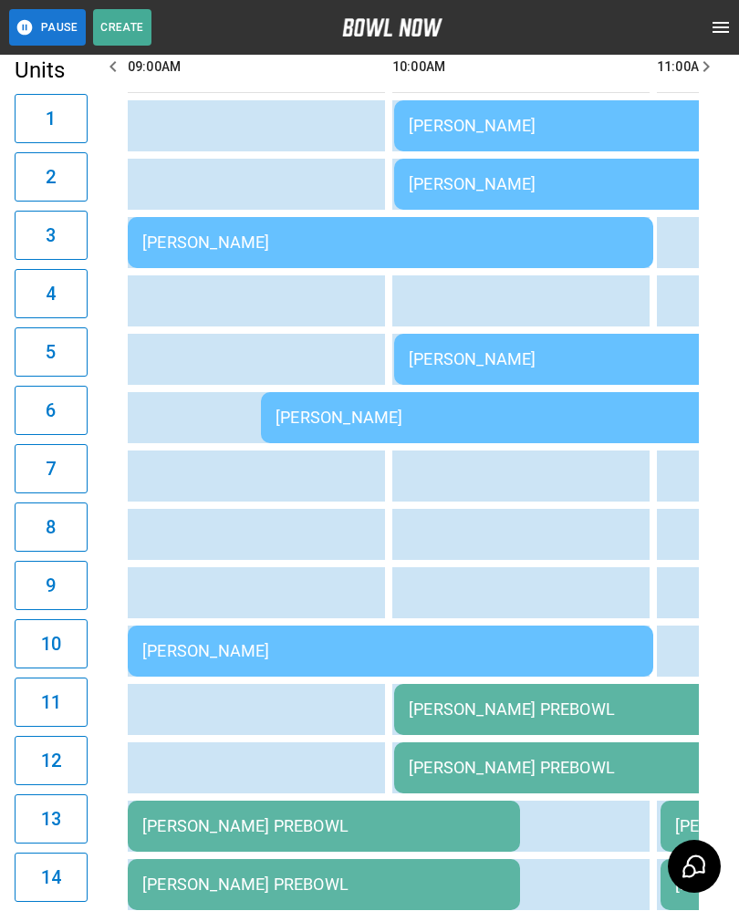
click at [301, 381] on td "sticky table" at bounding box center [290, 359] width 59 height 51
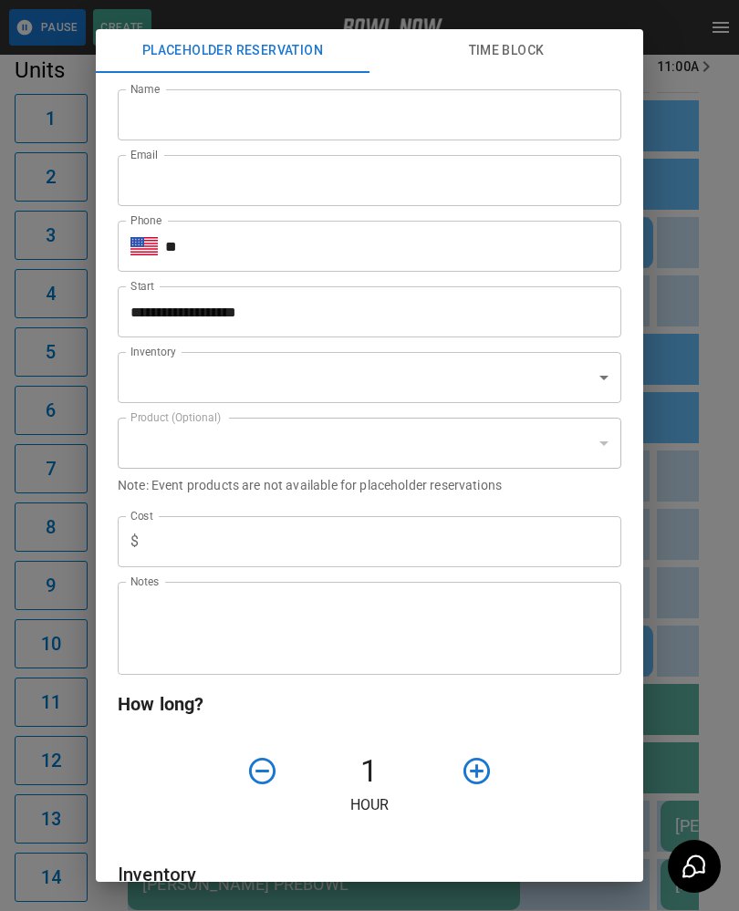
type input "**********"
click at [678, 654] on div "**********" at bounding box center [369, 455] width 739 height 911
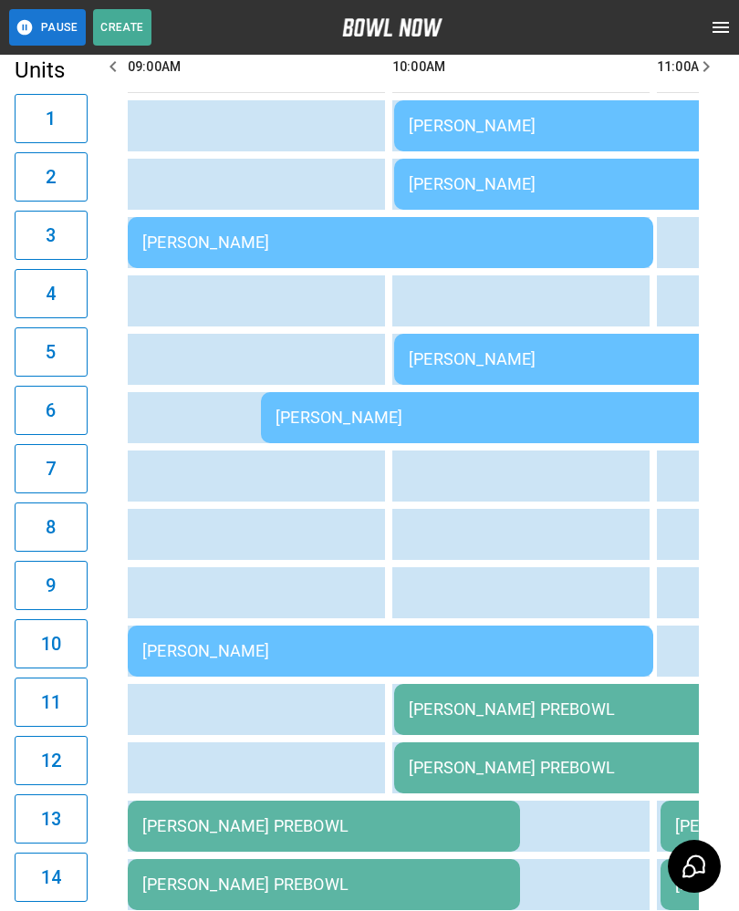
click at [307, 409] on div "[PERSON_NAME]" at bounding box center [523, 417] width 496 height 19
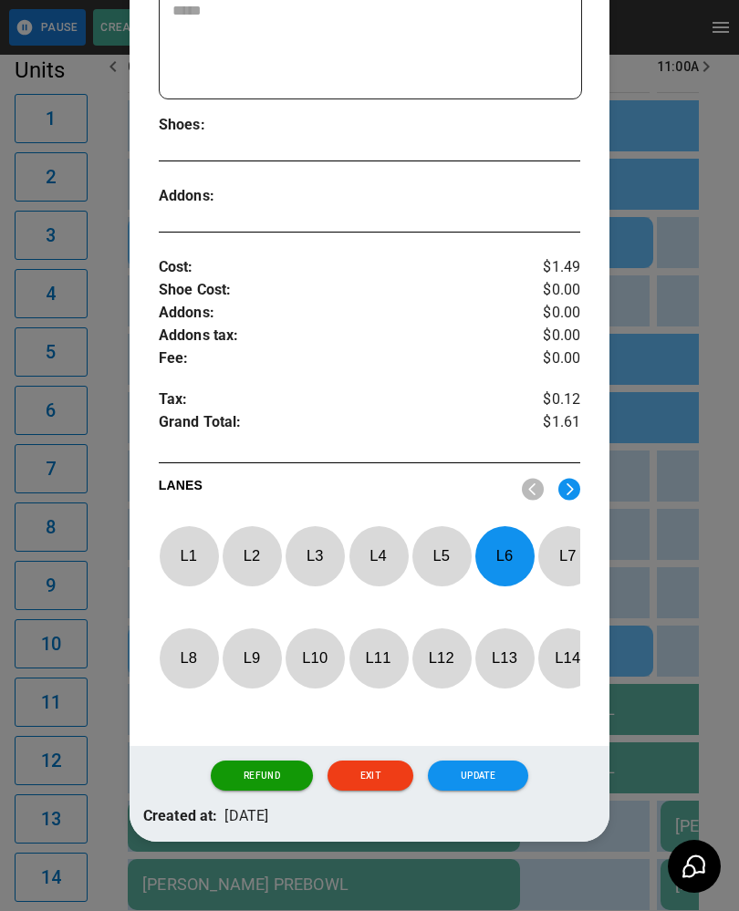
click at [510, 557] on p "L 6" at bounding box center [504, 555] width 60 height 43
click at [254, 666] on p "L 9" at bounding box center [252, 658] width 60 height 43
click at [461, 774] on button "Update" at bounding box center [478, 776] width 100 height 31
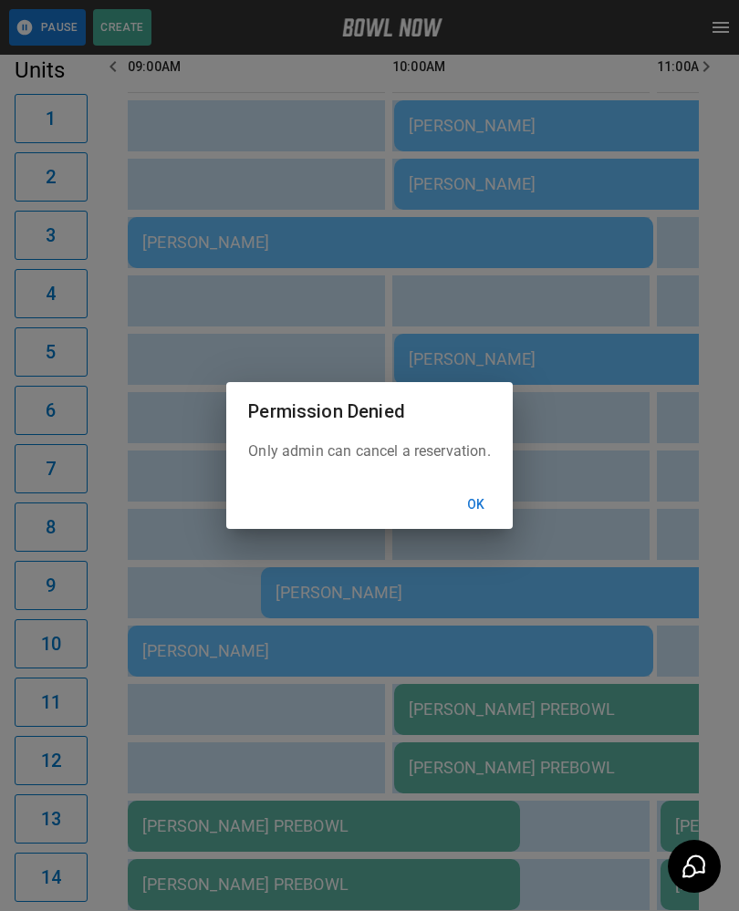
click at [468, 516] on button "Ok" at bounding box center [476, 505] width 58 height 34
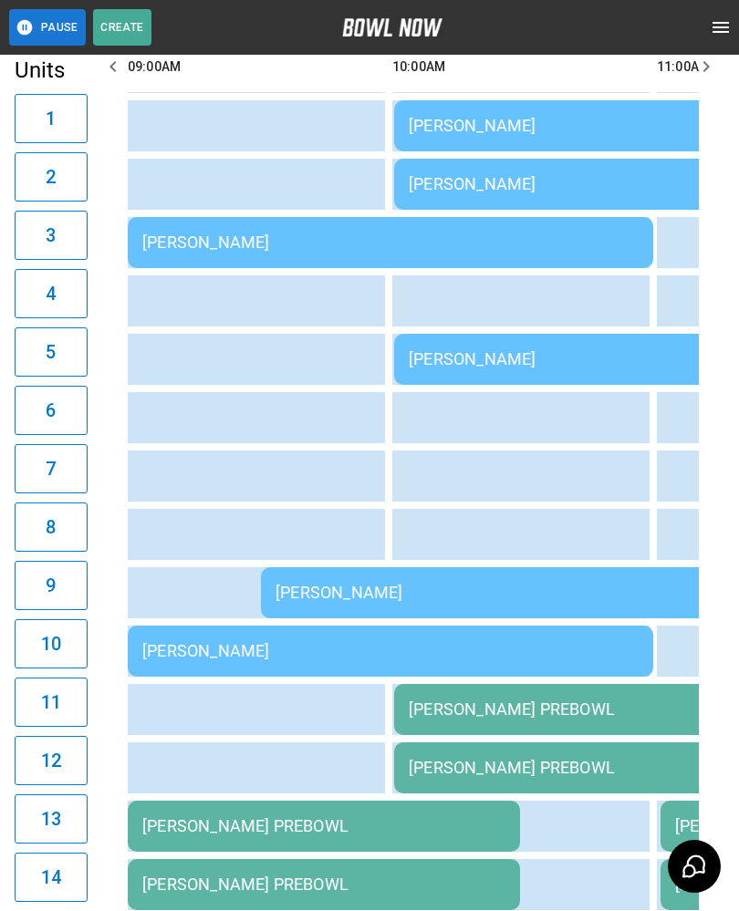
click at [323, 576] on td "[PERSON_NAME]" at bounding box center [523, 592] width 525 height 51
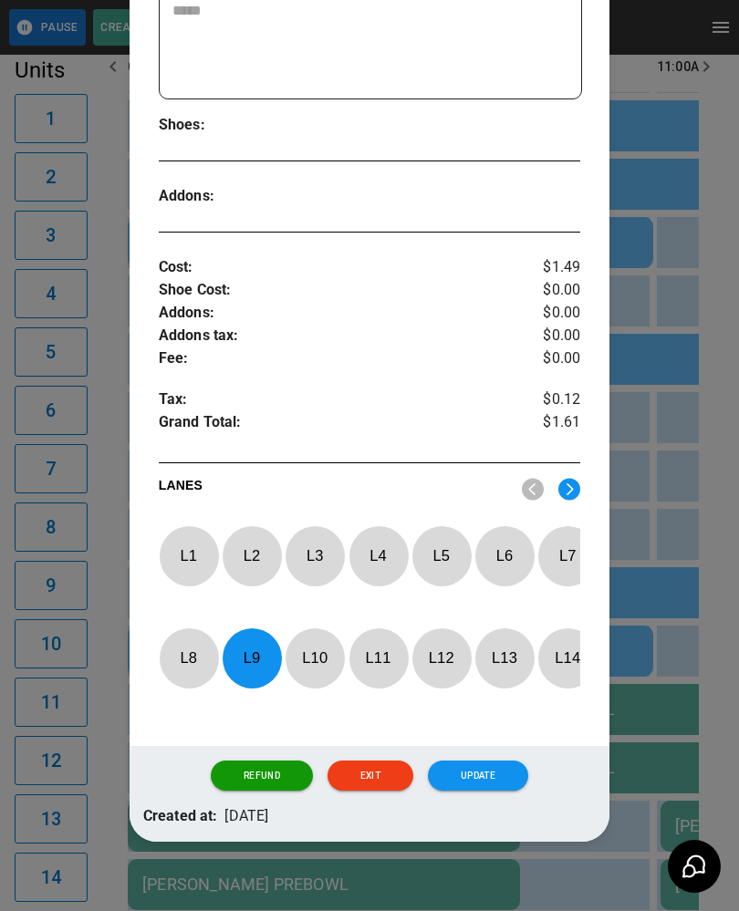
click at [254, 667] on p "L 9" at bounding box center [252, 658] width 60 height 43
click at [202, 666] on p "L 8" at bounding box center [189, 658] width 60 height 43
click at [473, 781] on button "Update" at bounding box center [478, 776] width 100 height 31
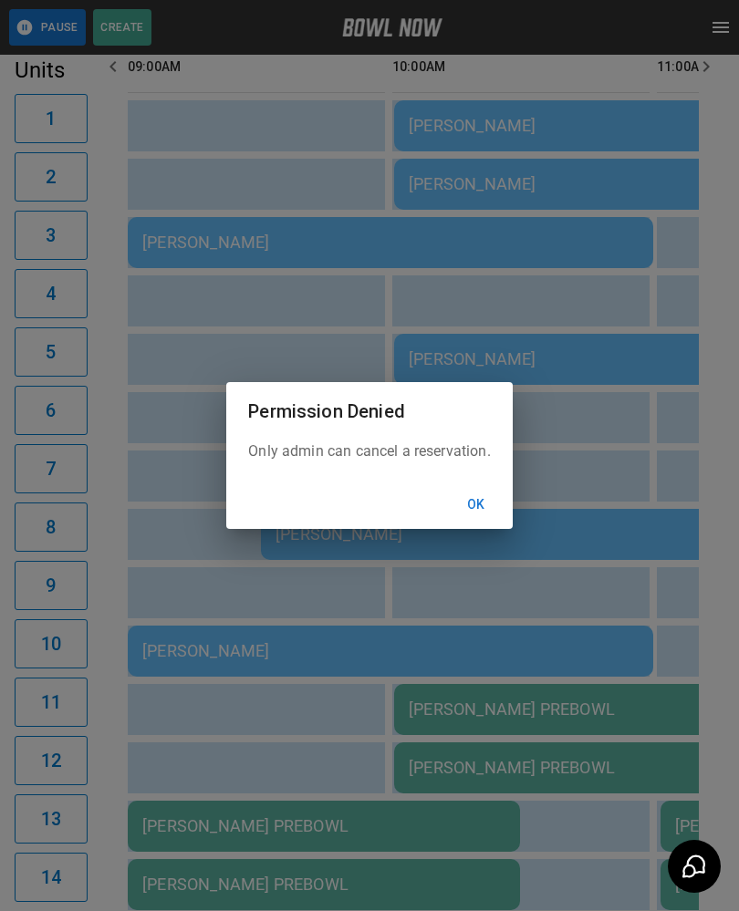
click at [478, 517] on button "Ok" at bounding box center [476, 505] width 58 height 34
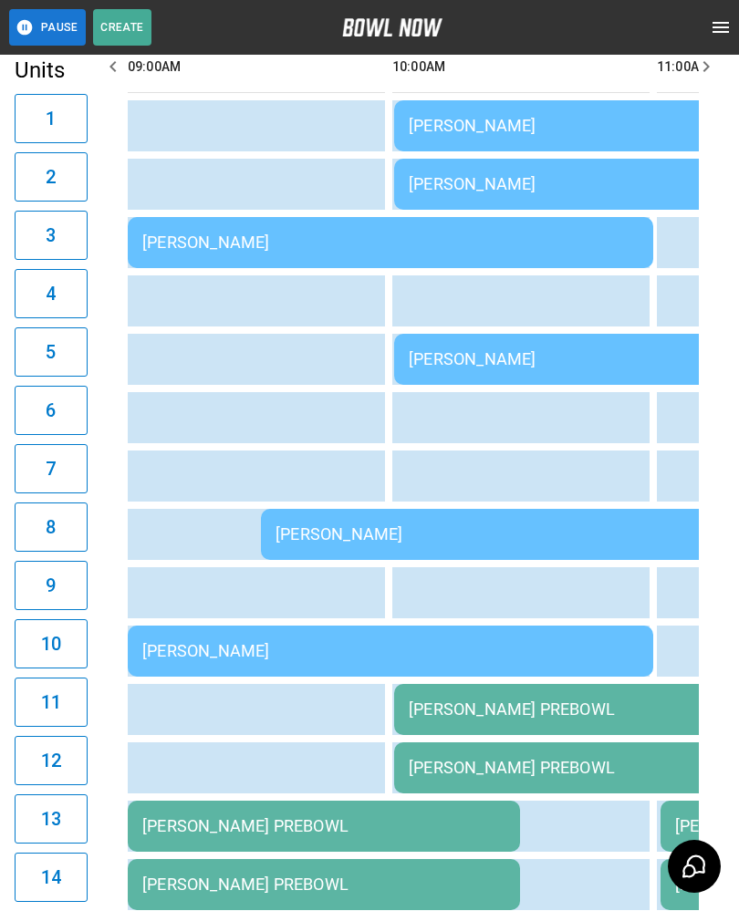
click at [481, 349] on div "[PERSON_NAME]" at bounding box center [657, 358] width 496 height 19
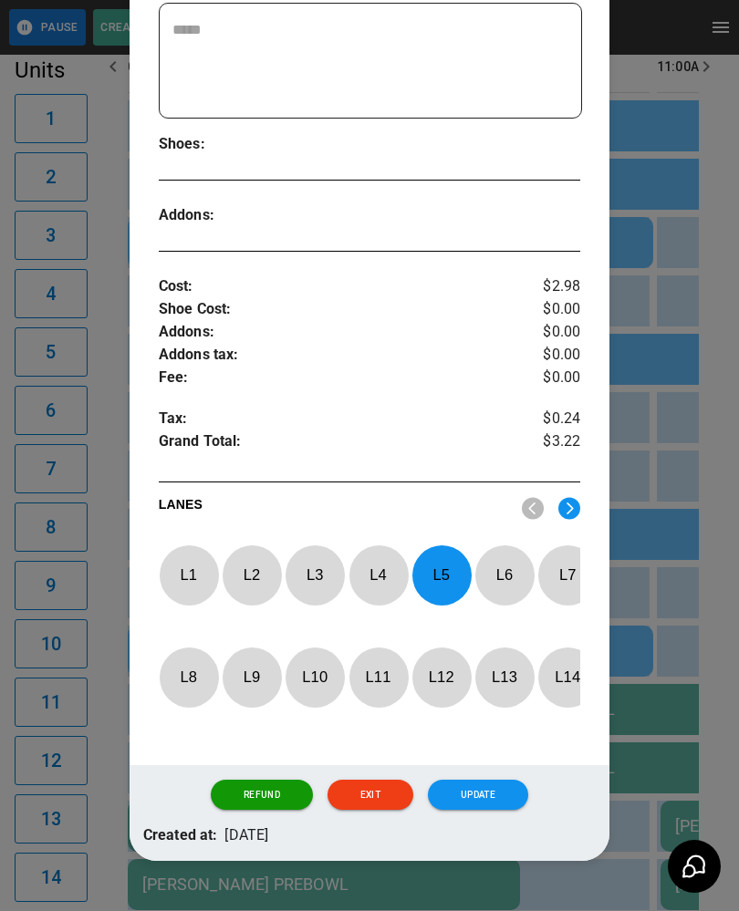
scroll to position [472, 0]
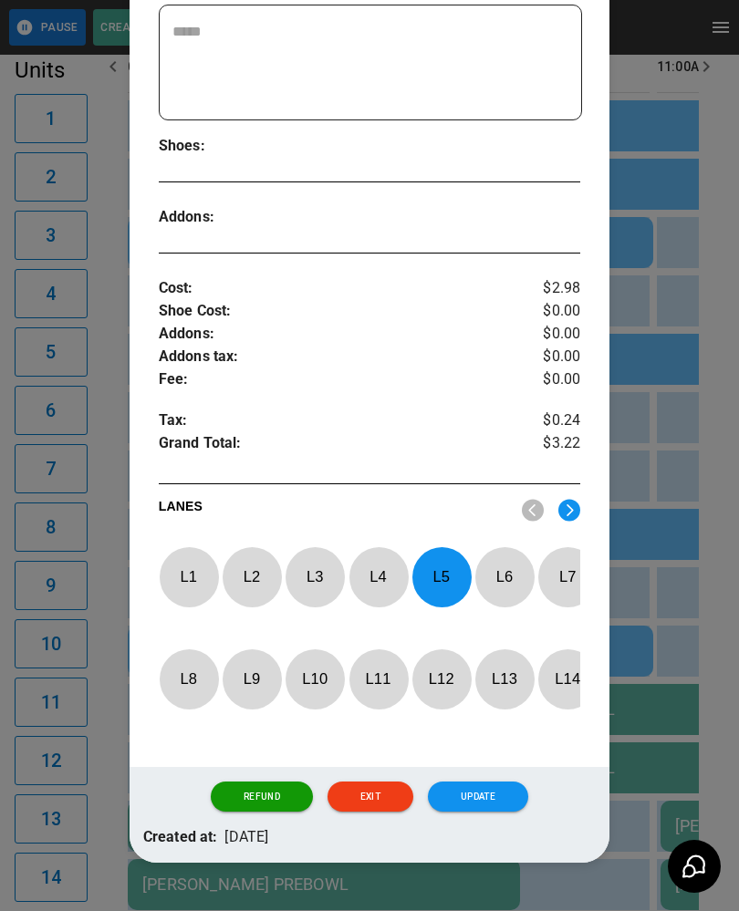
click at [442, 560] on p "L 5" at bounding box center [441, 576] width 60 height 43
click at [570, 557] on p "L 7" at bounding box center [567, 576] width 60 height 43
click at [492, 782] on button "Update" at bounding box center [478, 797] width 100 height 31
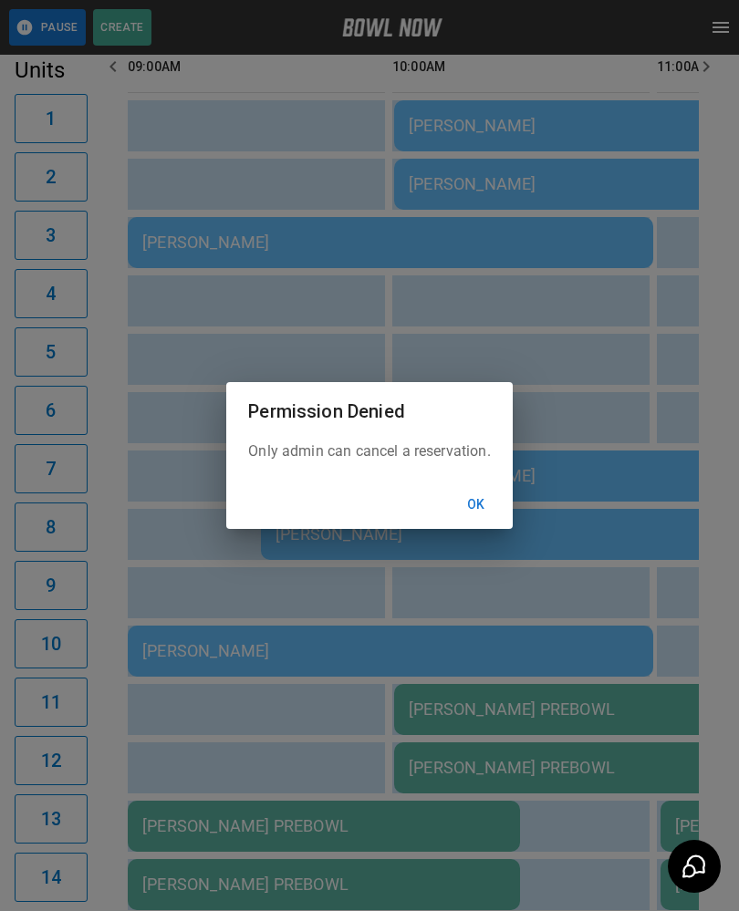
click at [482, 513] on button "Ok" at bounding box center [476, 505] width 58 height 34
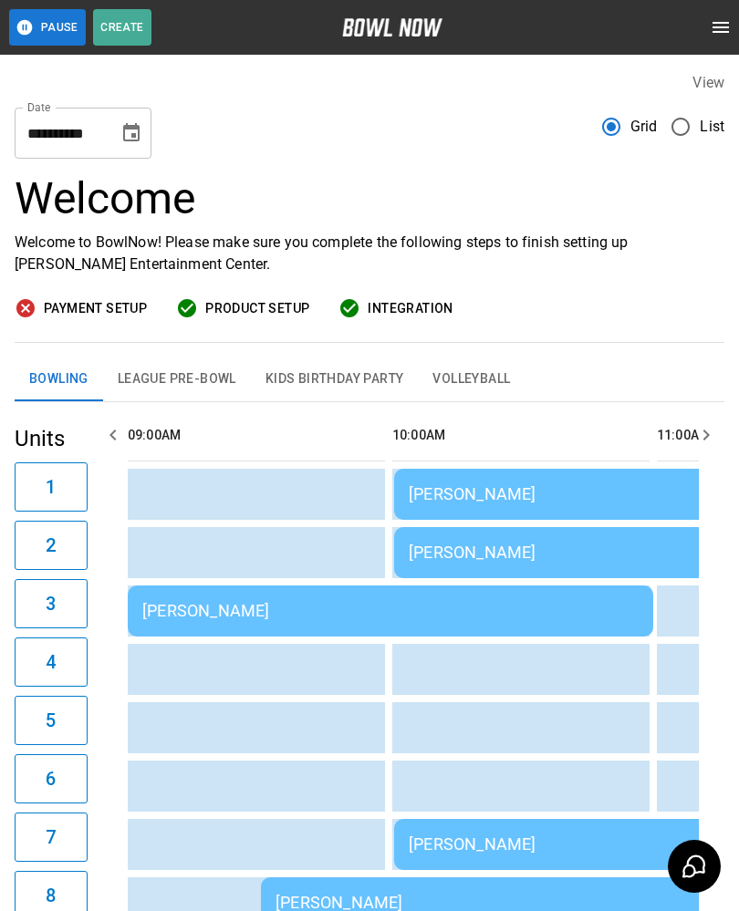
scroll to position [0, 0]
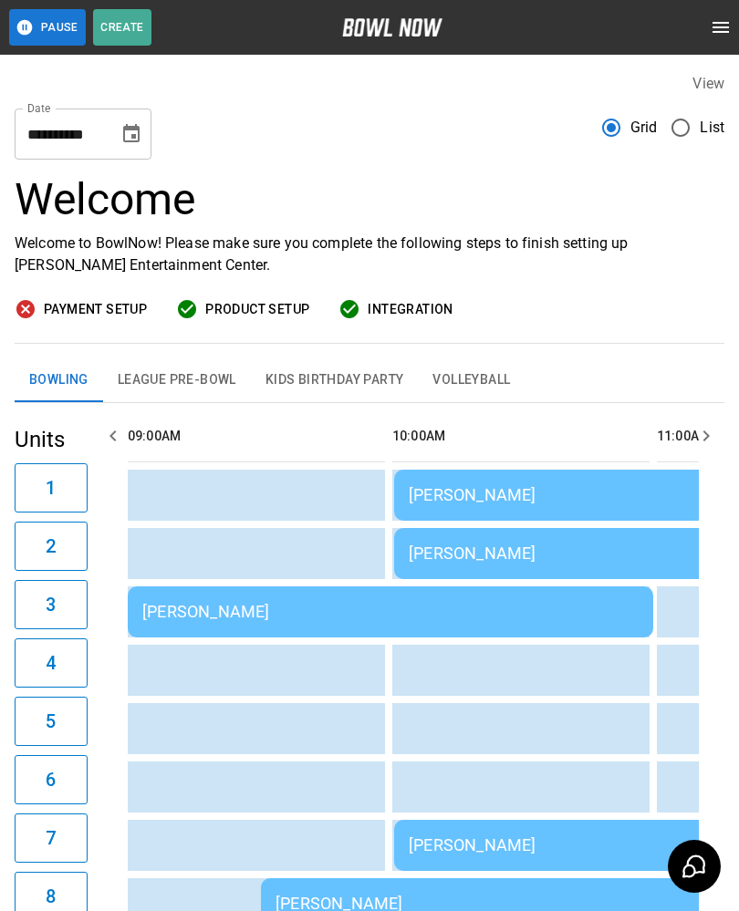
click at [427, 482] on td "[PERSON_NAME]" at bounding box center [656, 495] width 525 height 51
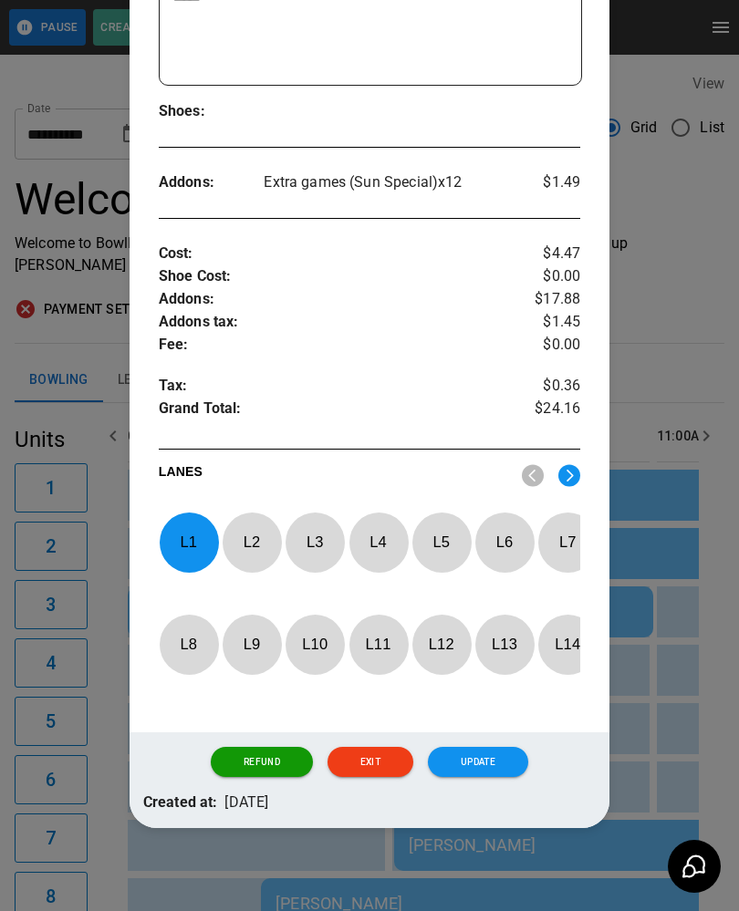
scroll to position [504, 0]
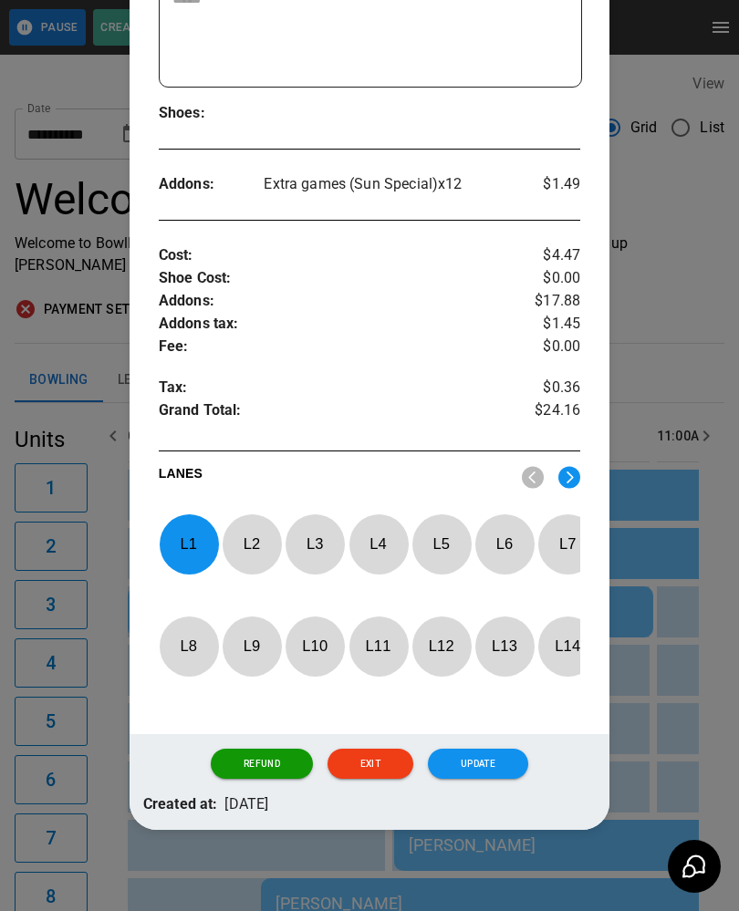
click at [190, 523] on p "L 1" at bounding box center [189, 544] width 60 height 43
click at [571, 466] on img at bounding box center [569, 477] width 22 height 23
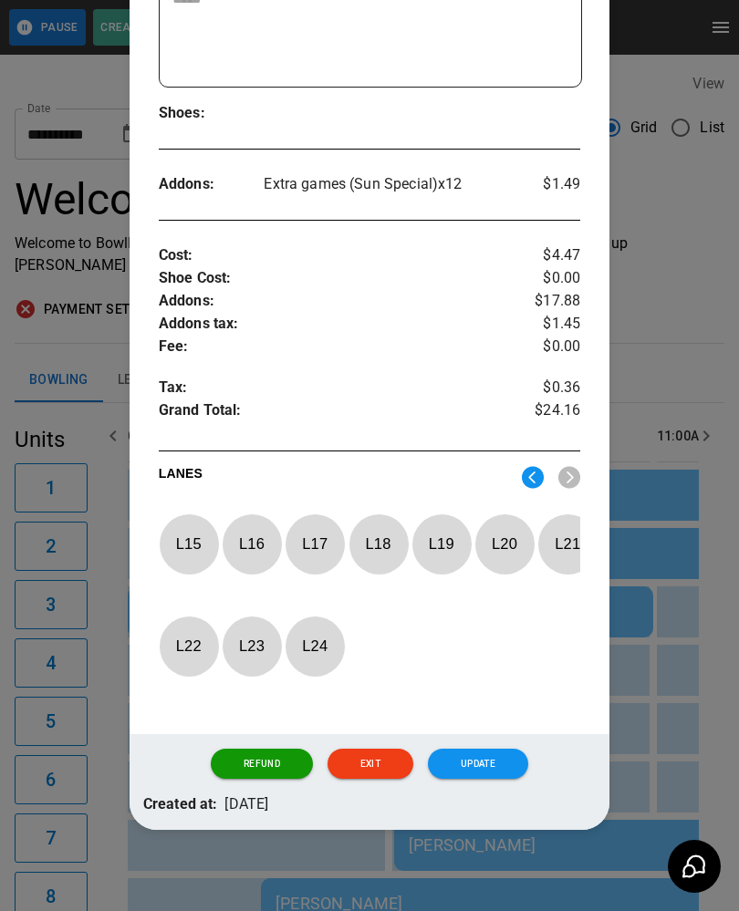
click at [378, 523] on p "L 18" at bounding box center [378, 544] width 60 height 43
click at [459, 753] on button "Update" at bounding box center [478, 764] width 100 height 31
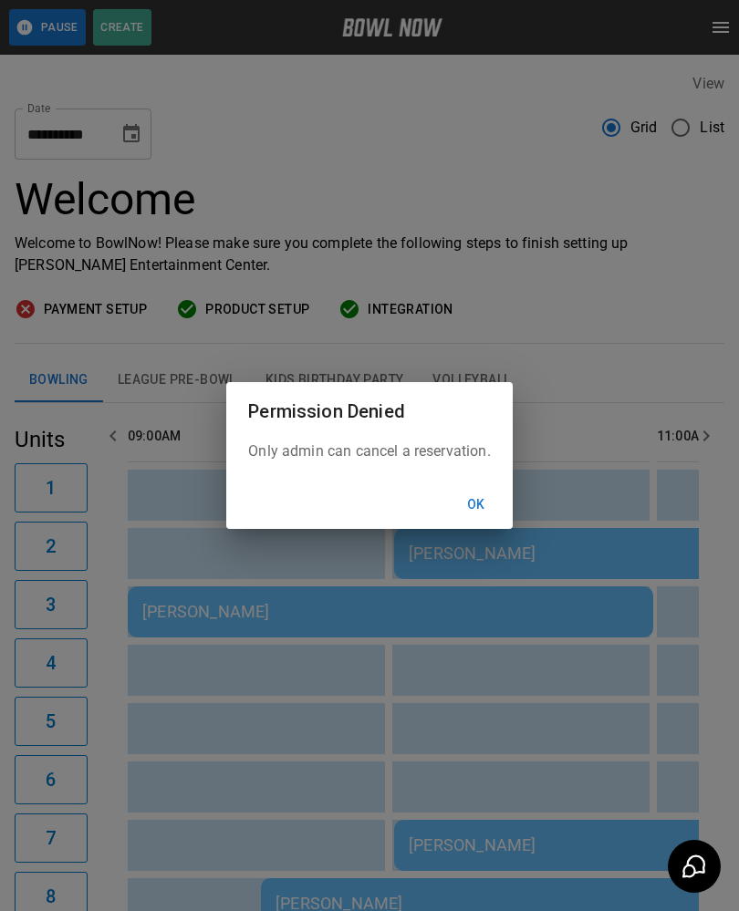
click at [481, 505] on button "Ok" at bounding box center [476, 505] width 58 height 34
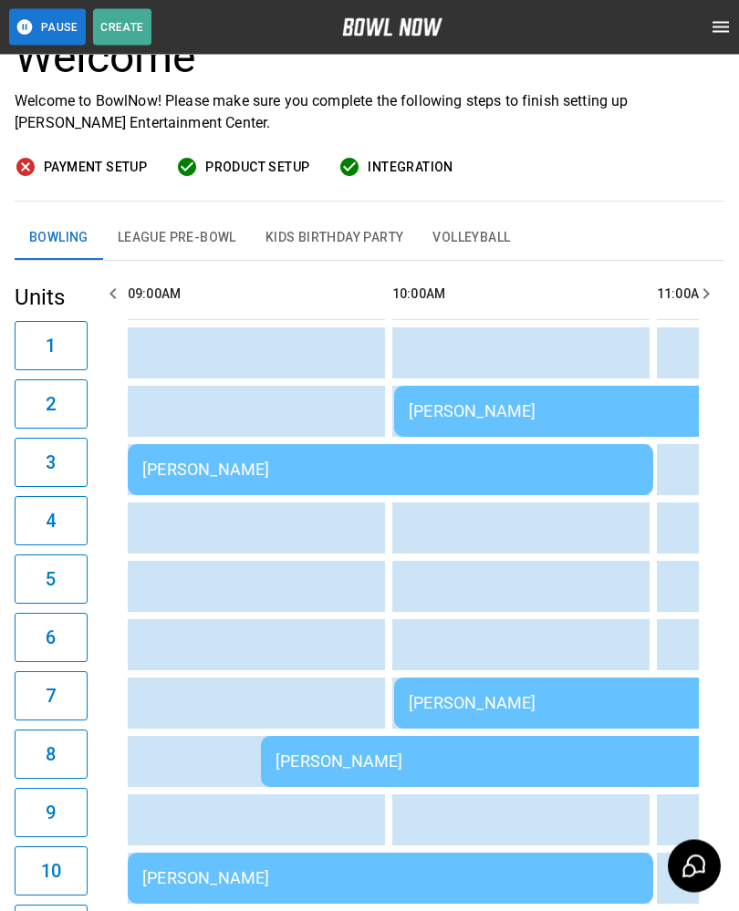
scroll to position [143, 0]
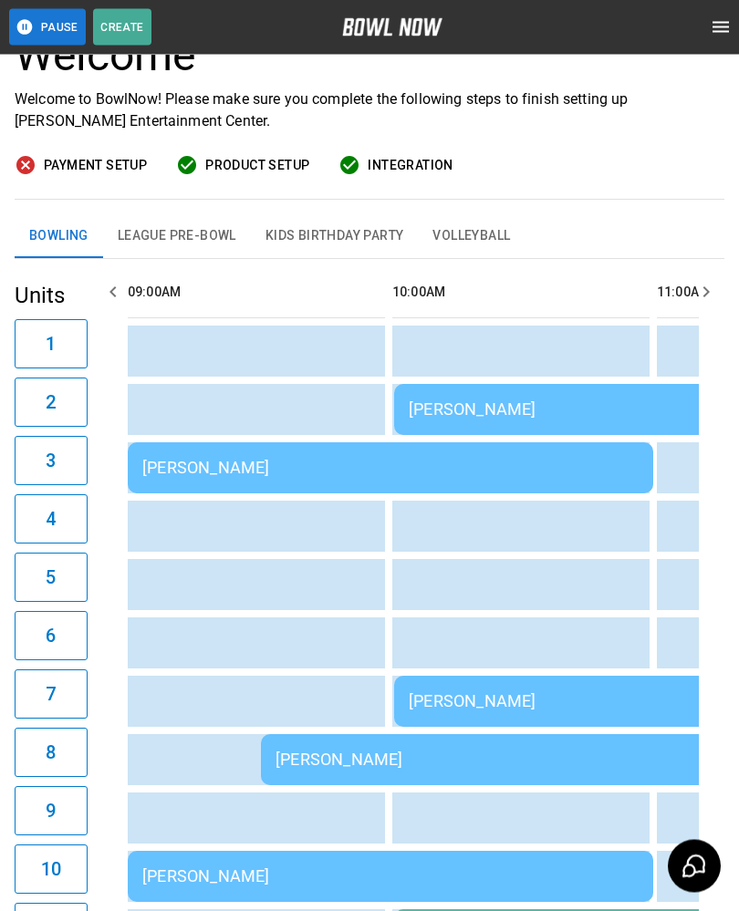
click at [203, 459] on div "[PERSON_NAME]" at bounding box center [390, 468] width 496 height 19
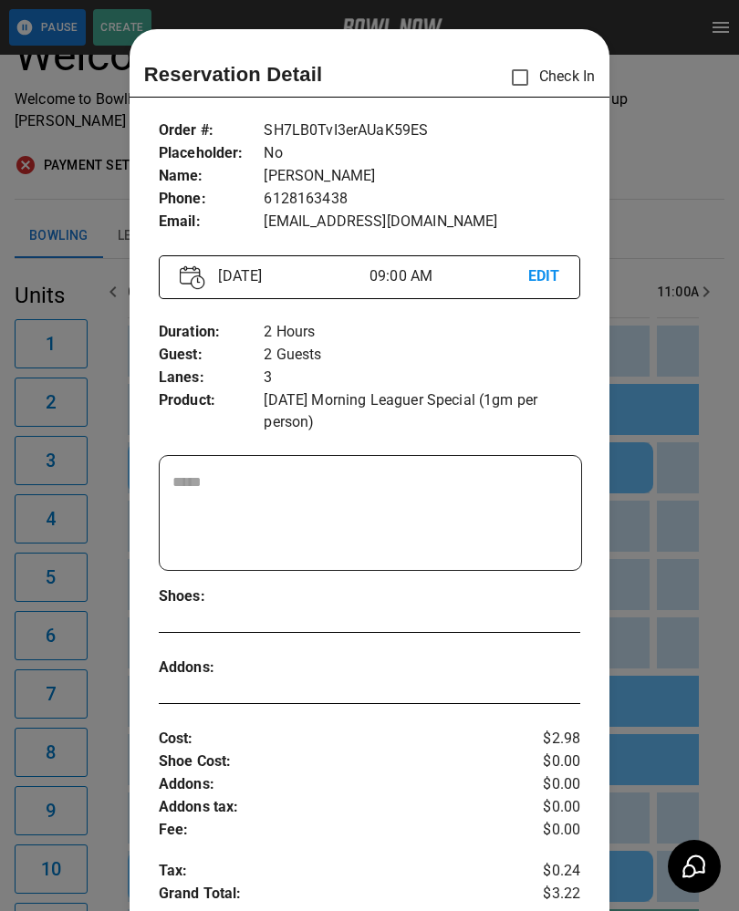
scroll to position [29, 0]
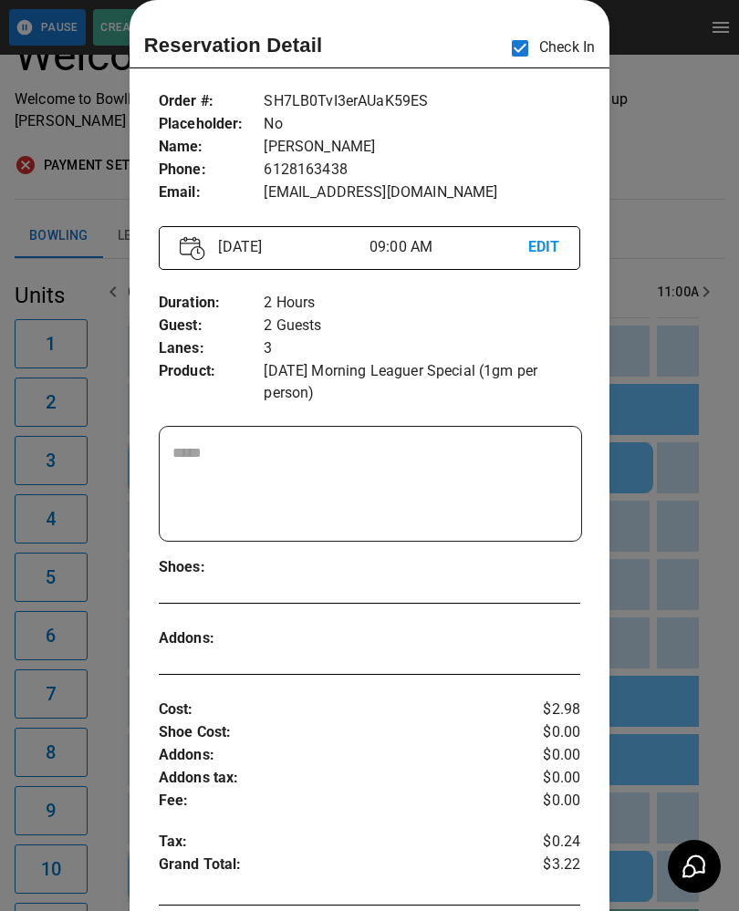
click at [632, 607] on div at bounding box center [369, 455] width 739 height 911
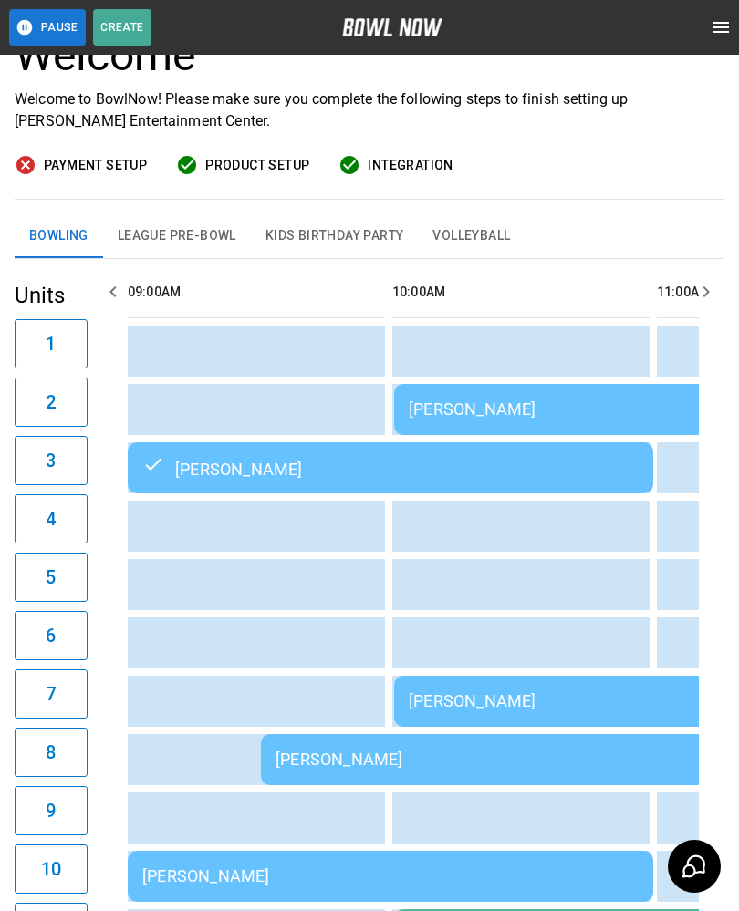
click at [332, 741] on td "[PERSON_NAME]" at bounding box center [523, 759] width 525 height 51
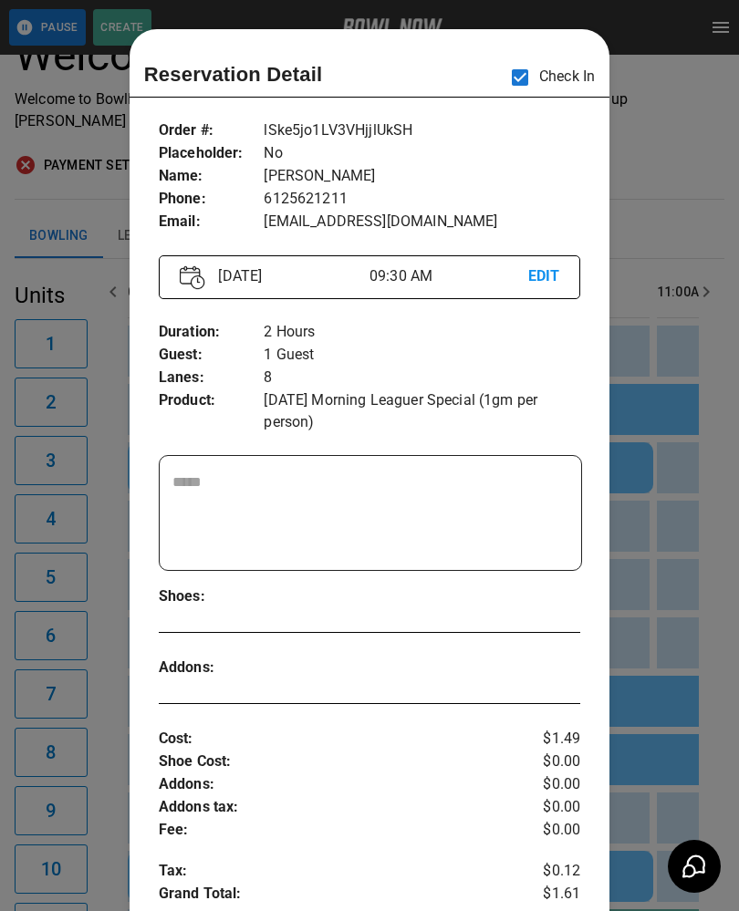
scroll to position [0, 0]
click at [652, 591] on div at bounding box center [369, 455] width 739 height 911
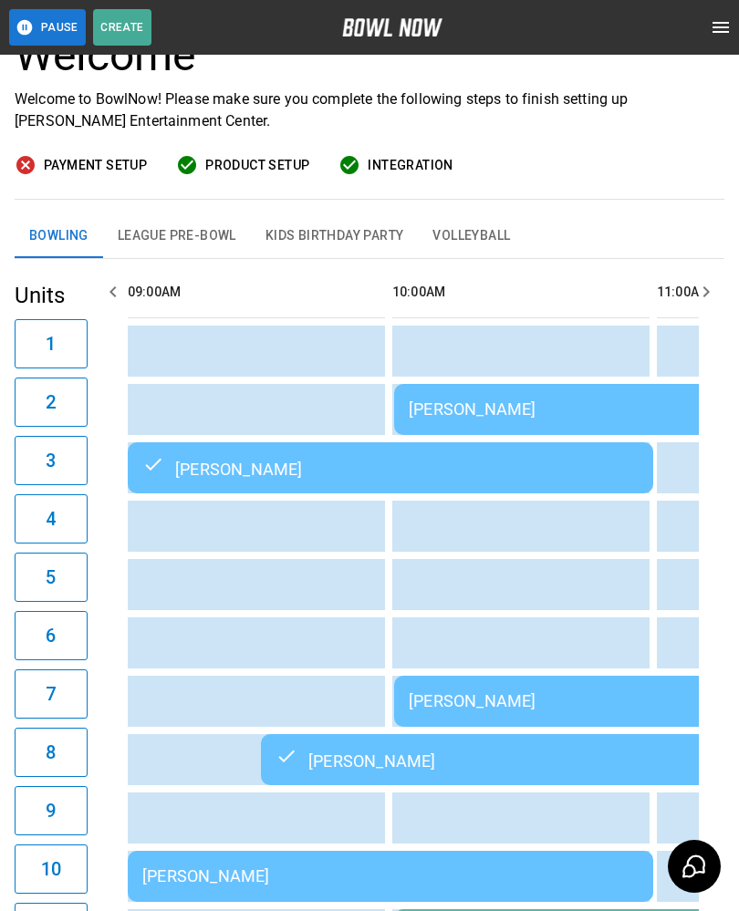
click at [441, 400] on div "[PERSON_NAME]" at bounding box center [657, 408] width 496 height 19
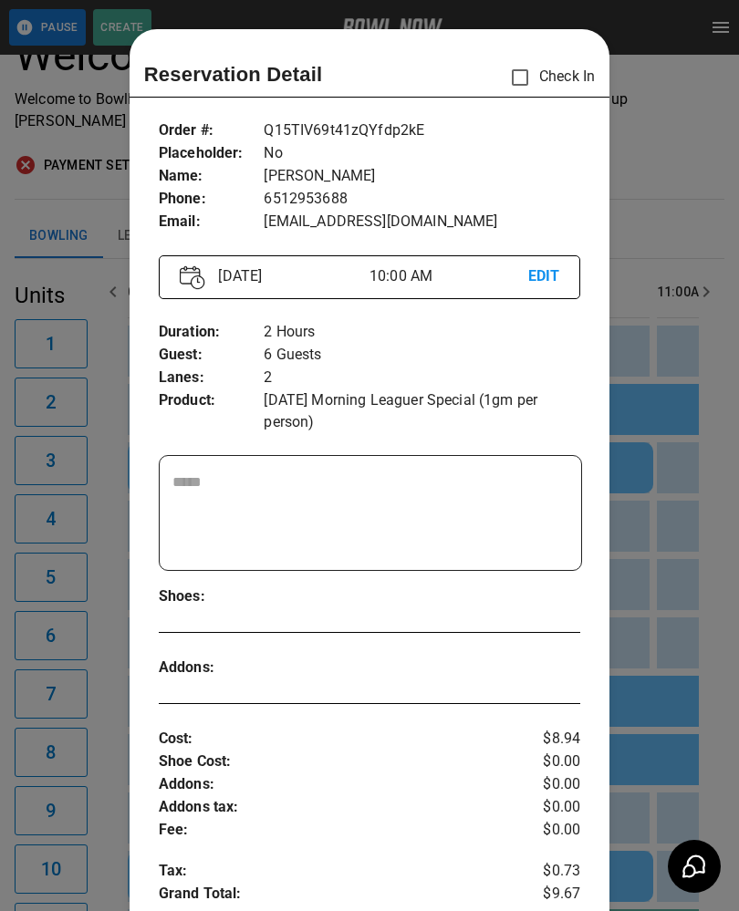
scroll to position [29, 0]
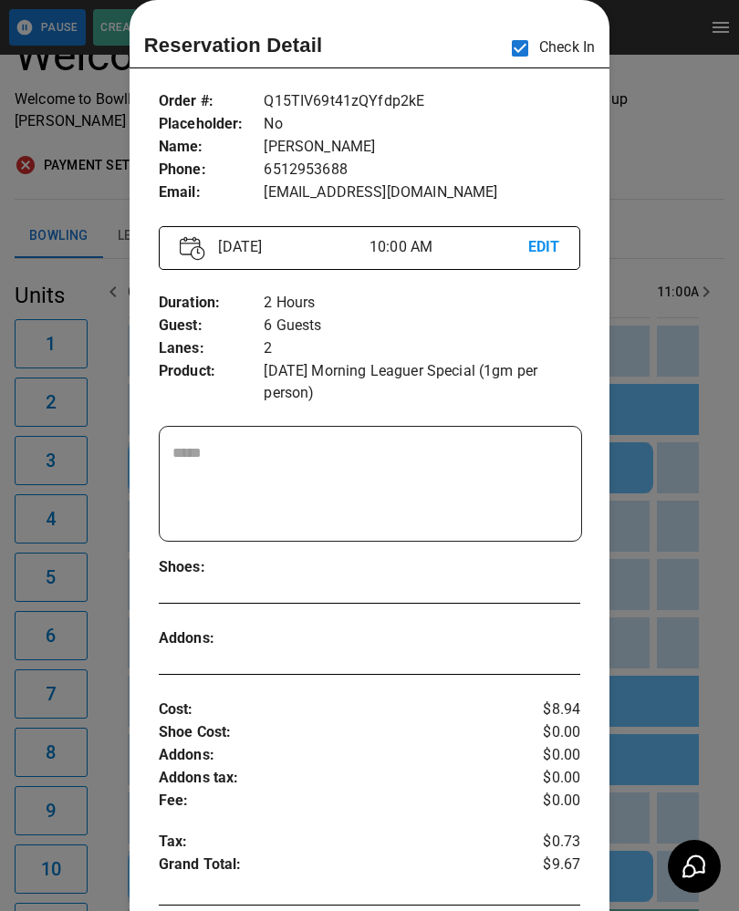
click at [682, 560] on div at bounding box center [369, 455] width 739 height 911
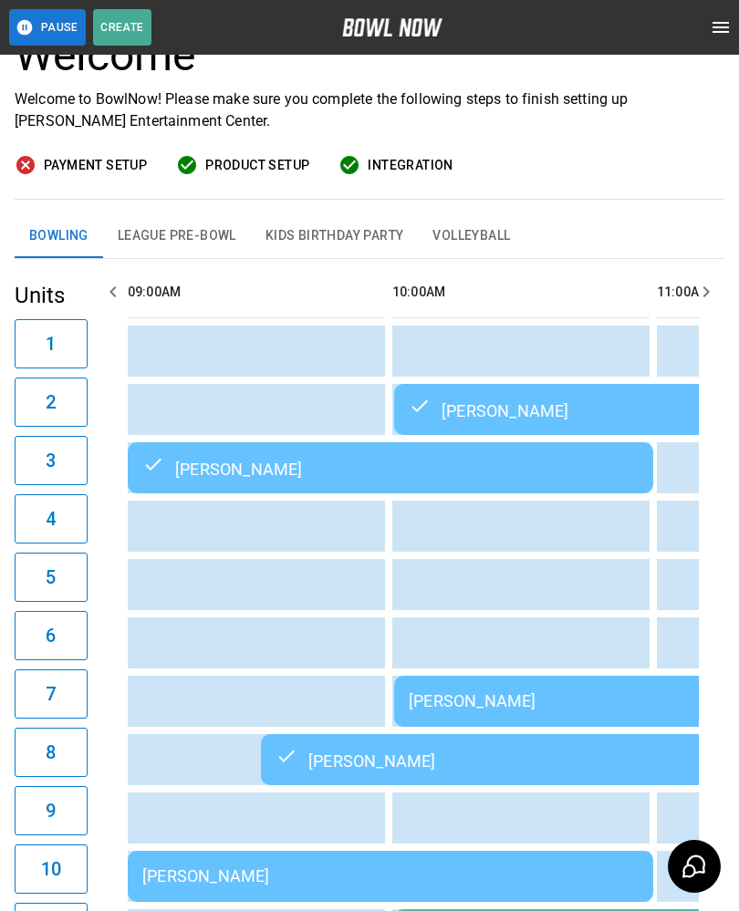
click at [440, 687] on td "[PERSON_NAME]" at bounding box center [656, 701] width 525 height 51
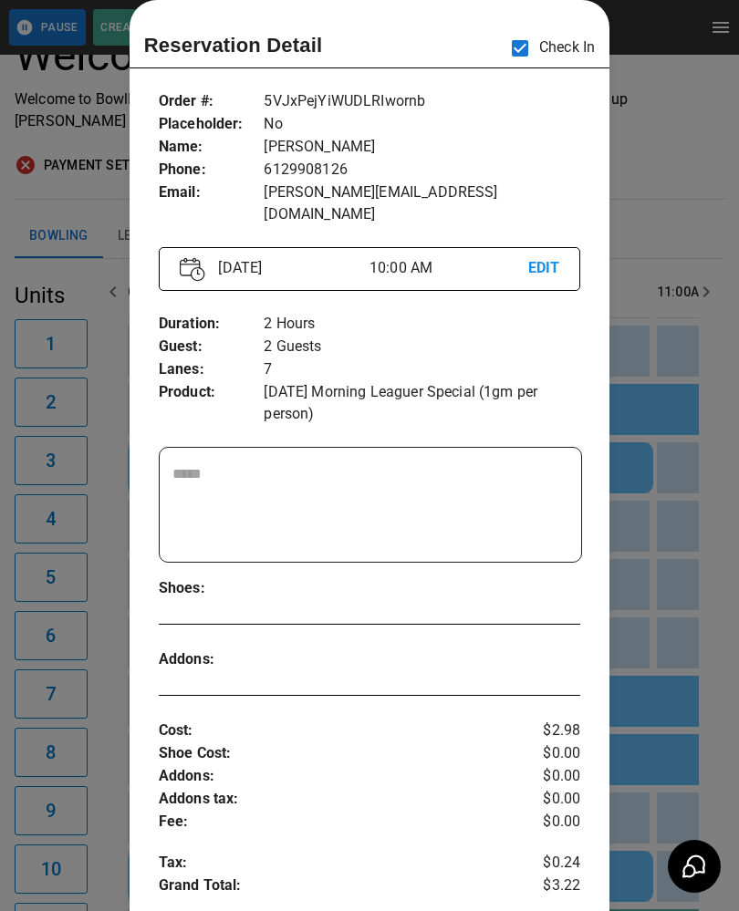
click at [656, 699] on div at bounding box center [369, 455] width 739 height 911
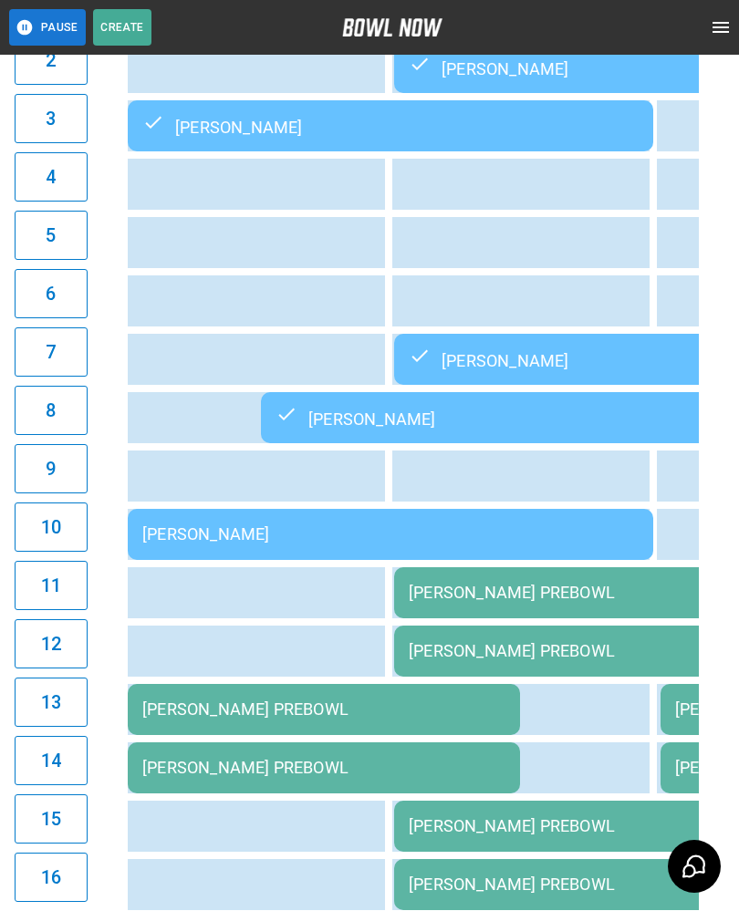
scroll to position [490, 0]
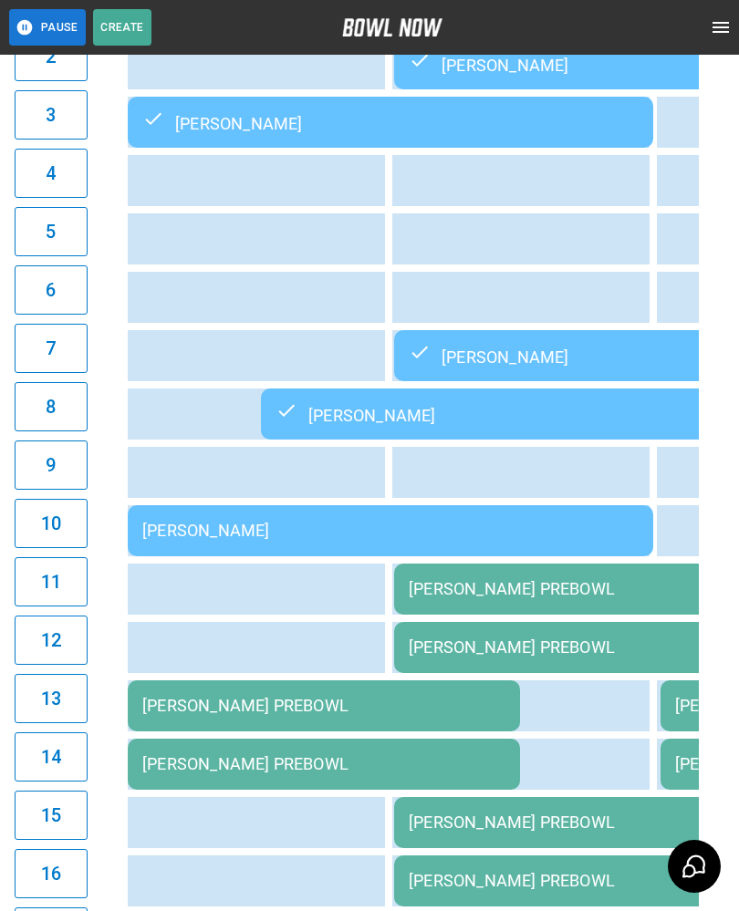
click at [283, 521] on td "[PERSON_NAME]" at bounding box center [390, 530] width 525 height 51
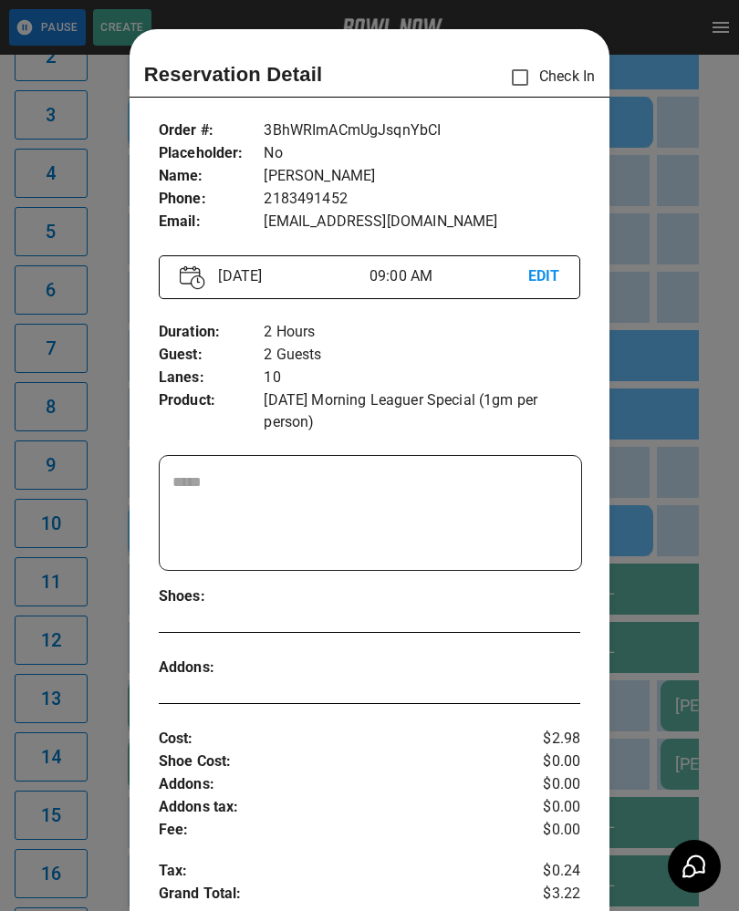
scroll to position [0, 0]
click at [653, 621] on div at bounding box center [369, 455] width 739 height 911
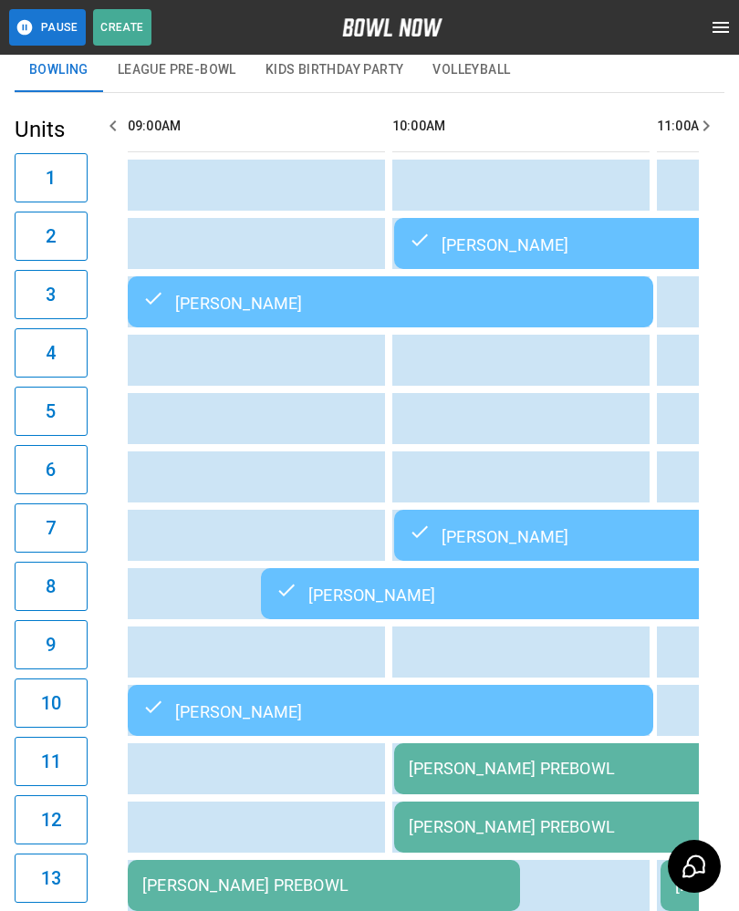
scroll to position [281, 0]
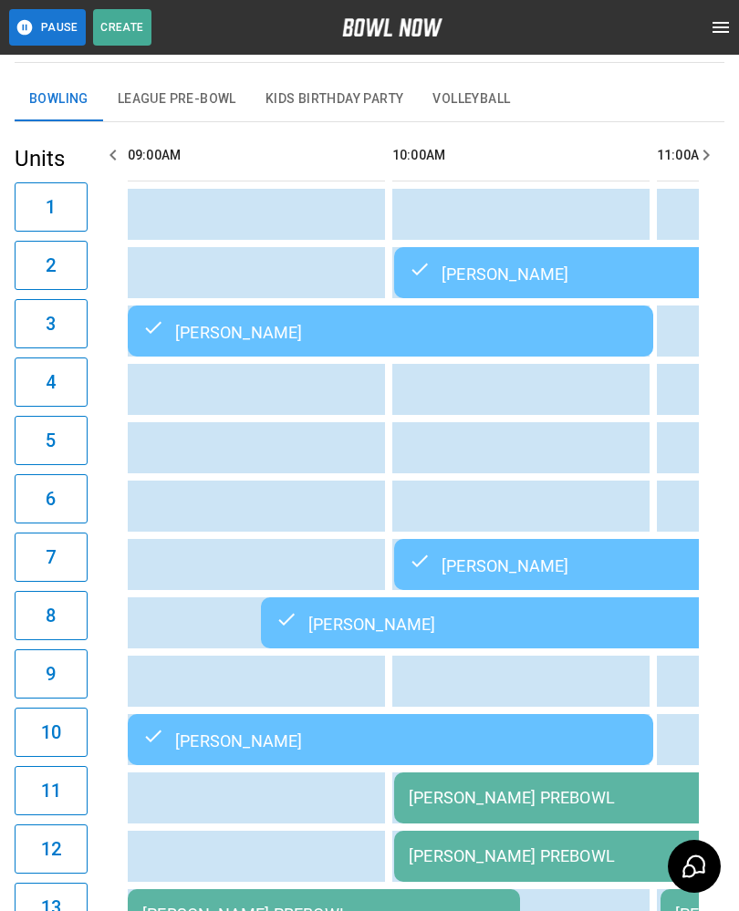
click at [248, 662] on td "sticky table" at bounding box center [223, 681] width 59 height 51
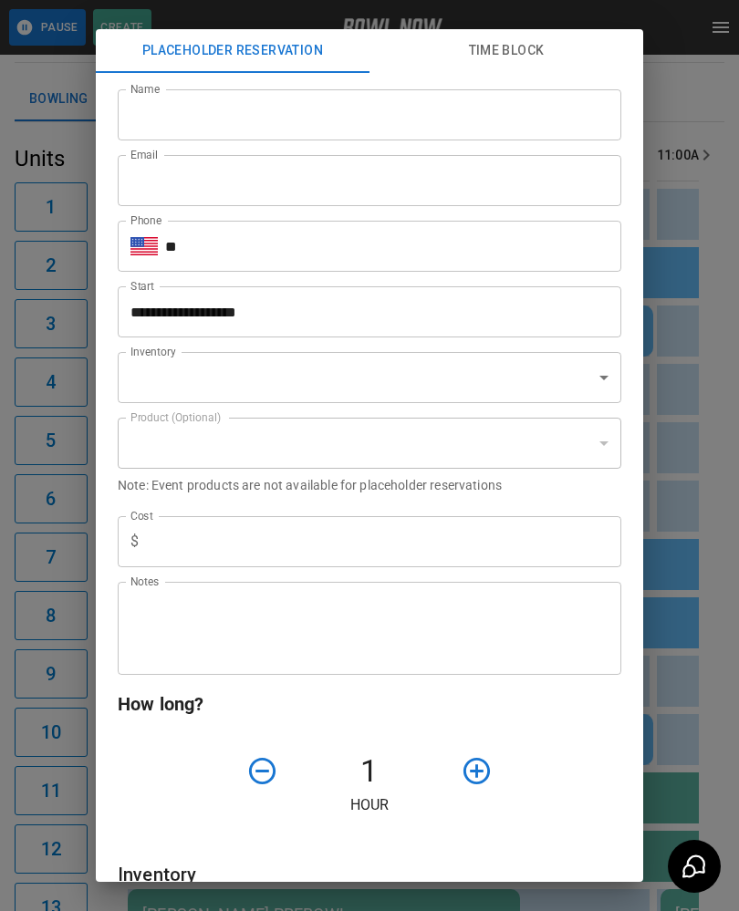
type input "**********"
click at [702, 681] on div "**********" at bounding box center [369, 455] width 739 height 911
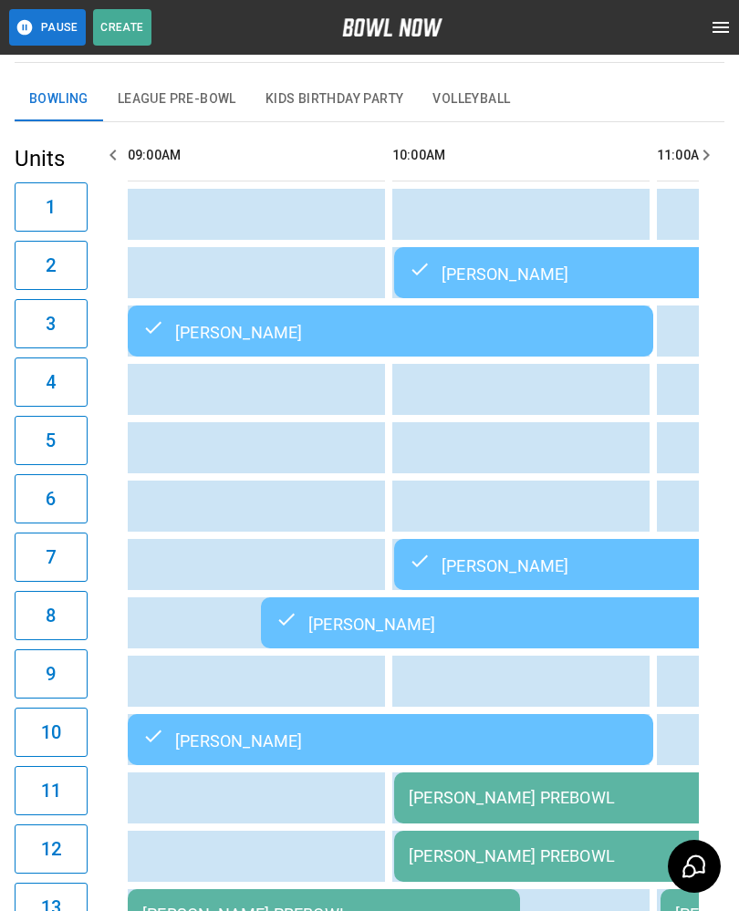
scroll to position [0, 0]
click at [492, 562] on div "[PERSON_NAME]" at bounding box center [657, 565] width 496 height 22
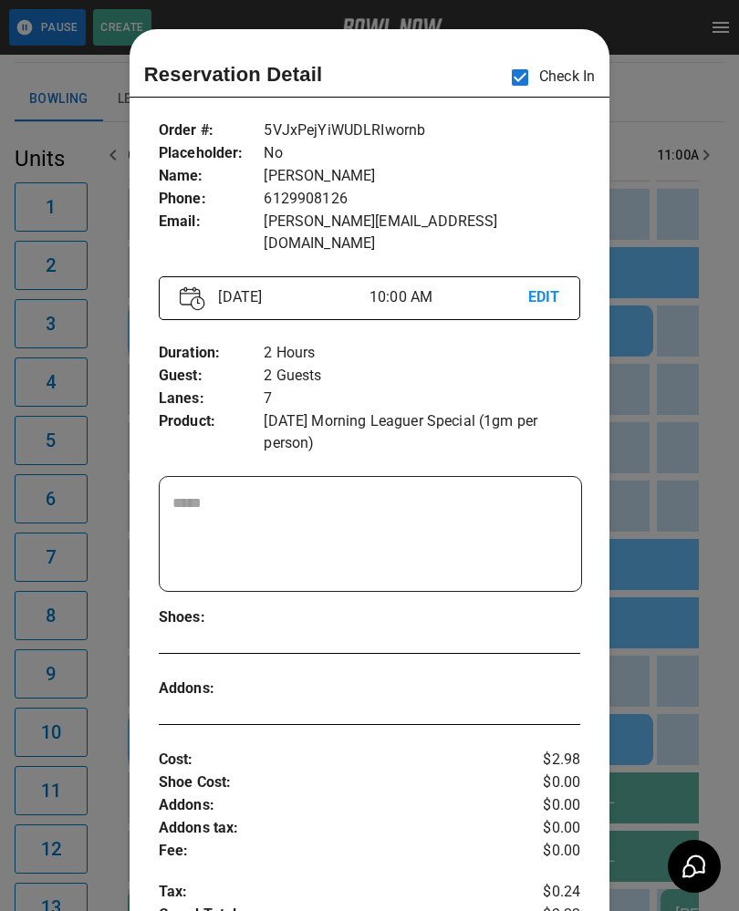
click at [668, 377] on div at bounding box center [369, 455] width 739 height 911
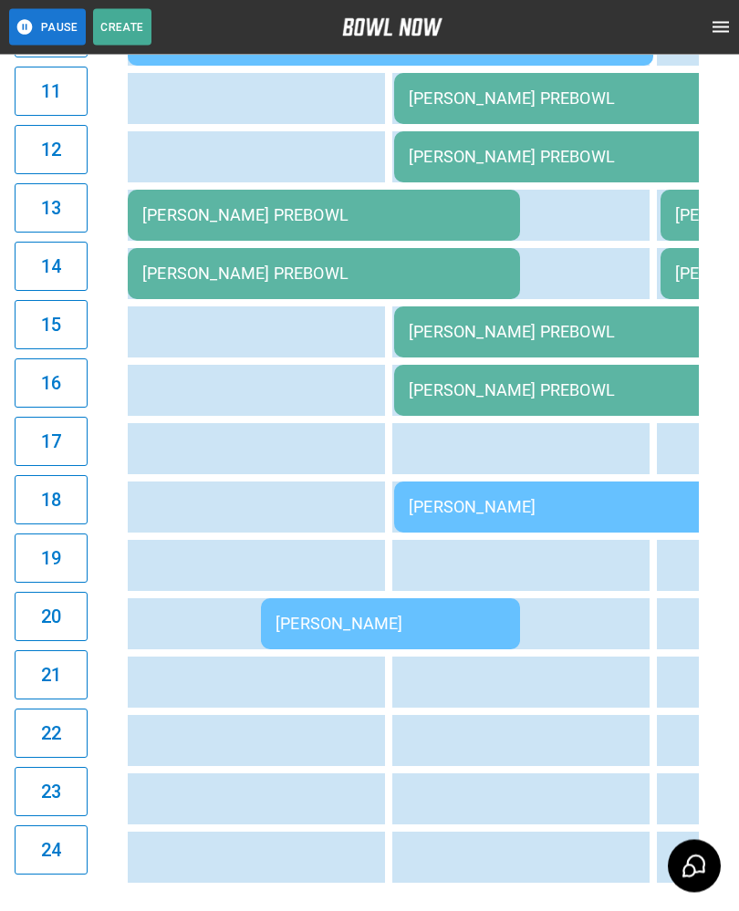
scroll to position [1039, 0]
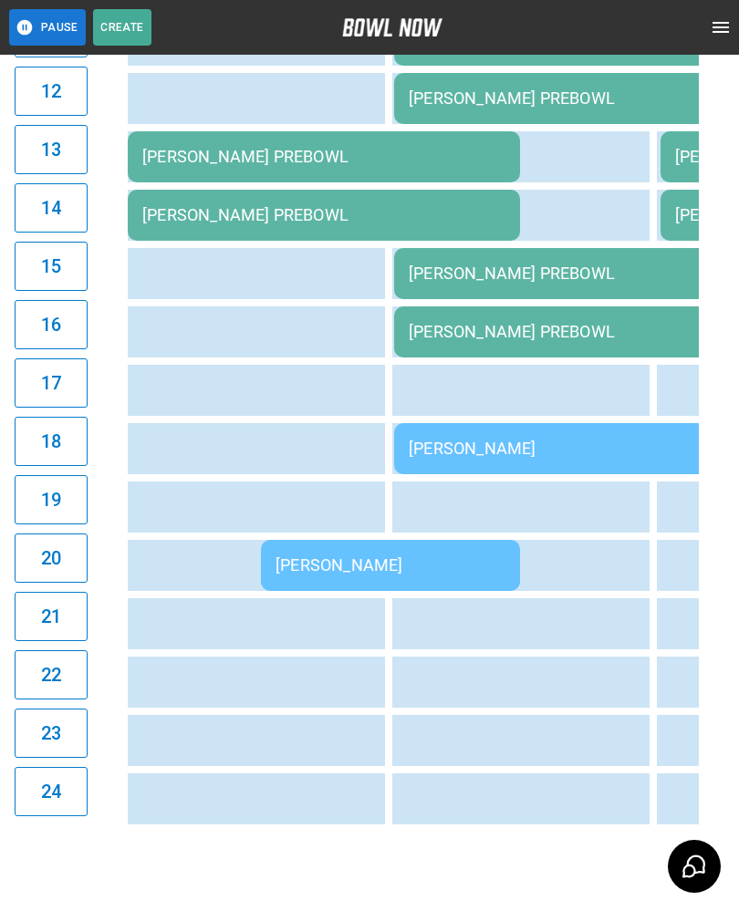
click at [313, 555] on td "[PERSON_NAME]" at bounding box center [390, 565] width 259 height 51
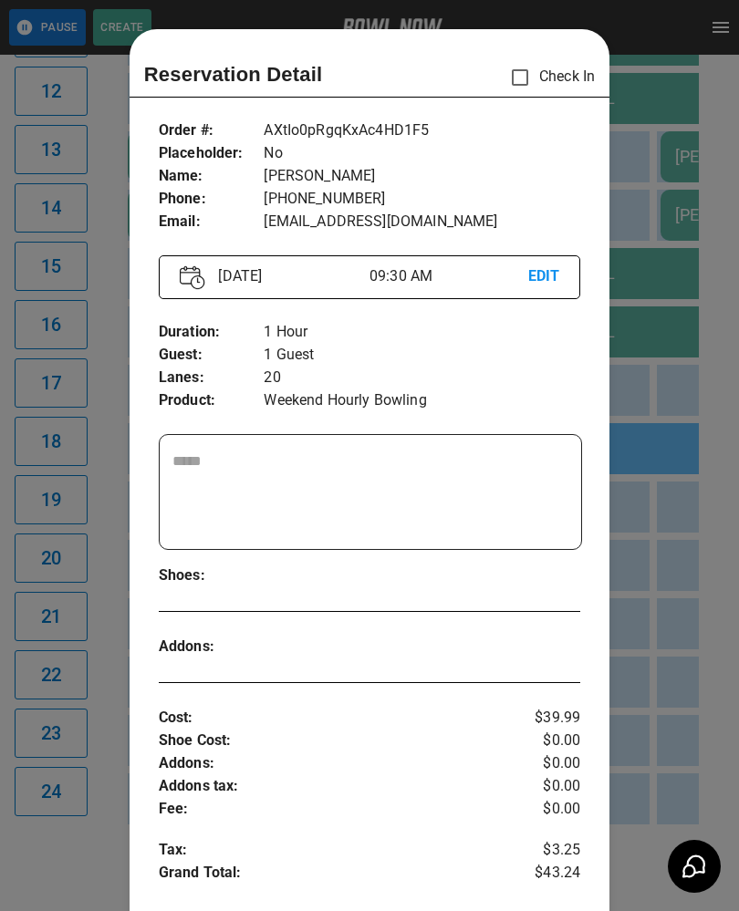
scroll to position [29, 0]
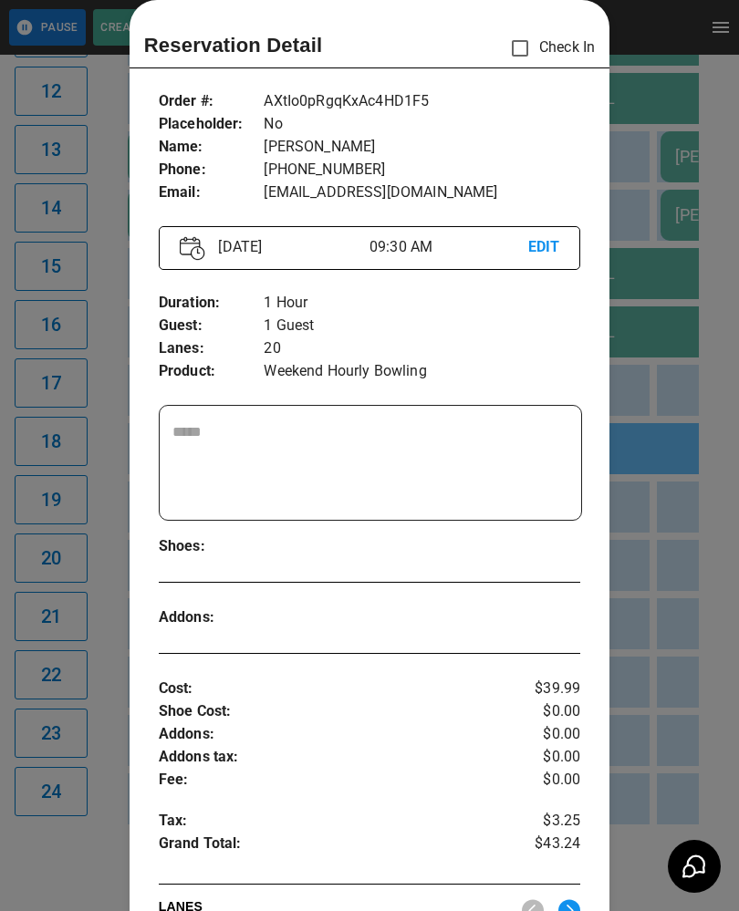
click at [712, 762] on div at bounding box center [369, 455] width 739 height 911
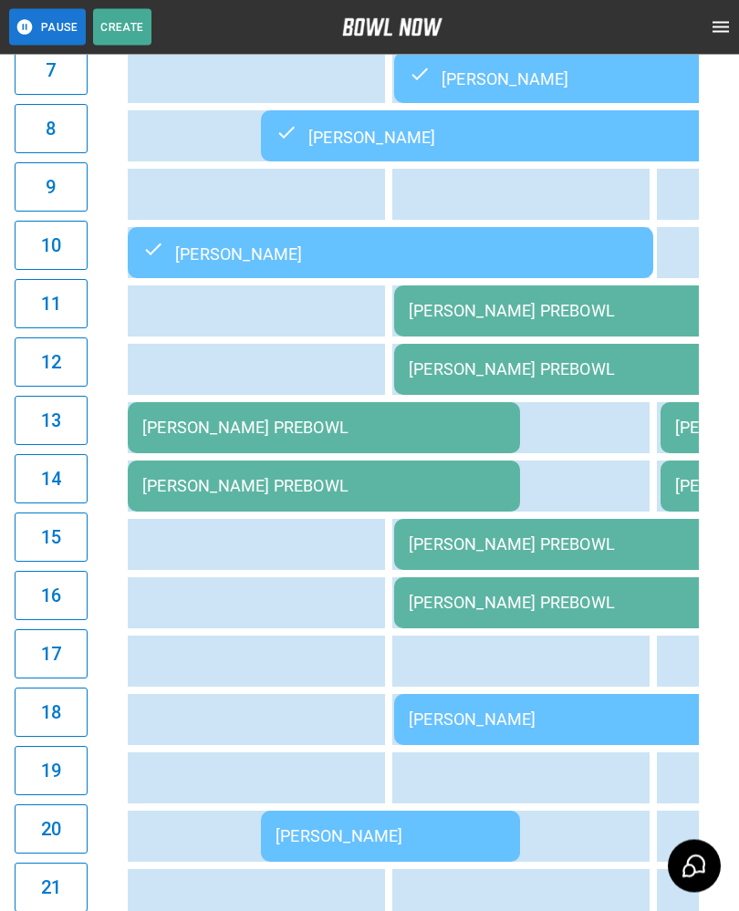
scroll to position [764, 0]
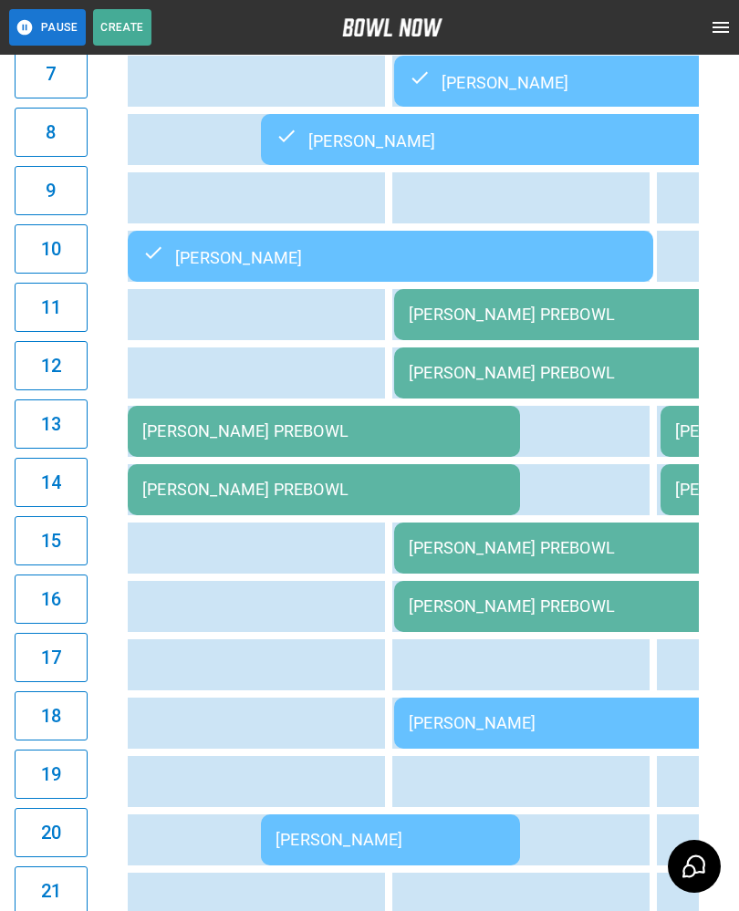
click at [438, 836] on div "[PERSON_NAME]" at bounding box center [390, 839] width 230 height 19
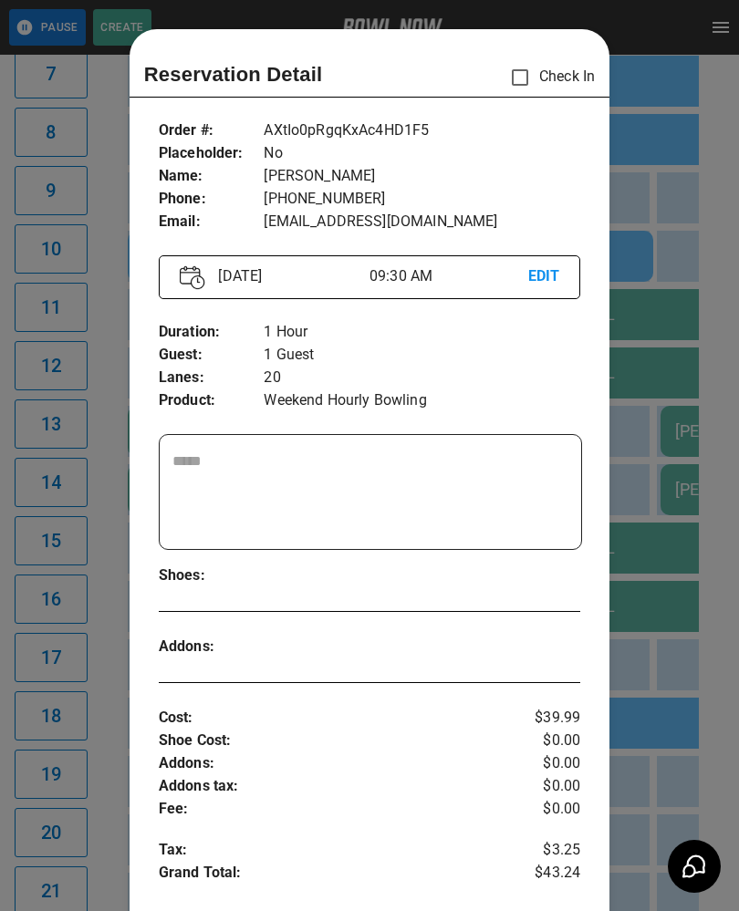
scroll to position [29, 0]
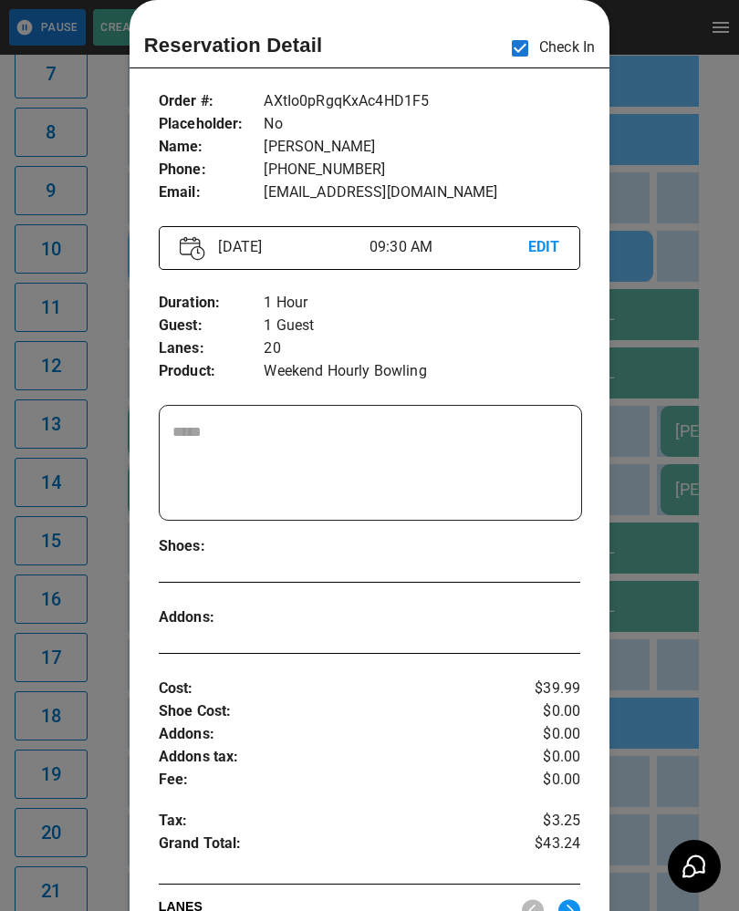
click at [702, 623] on div at bounding box center [369, 455] width 739 height 911
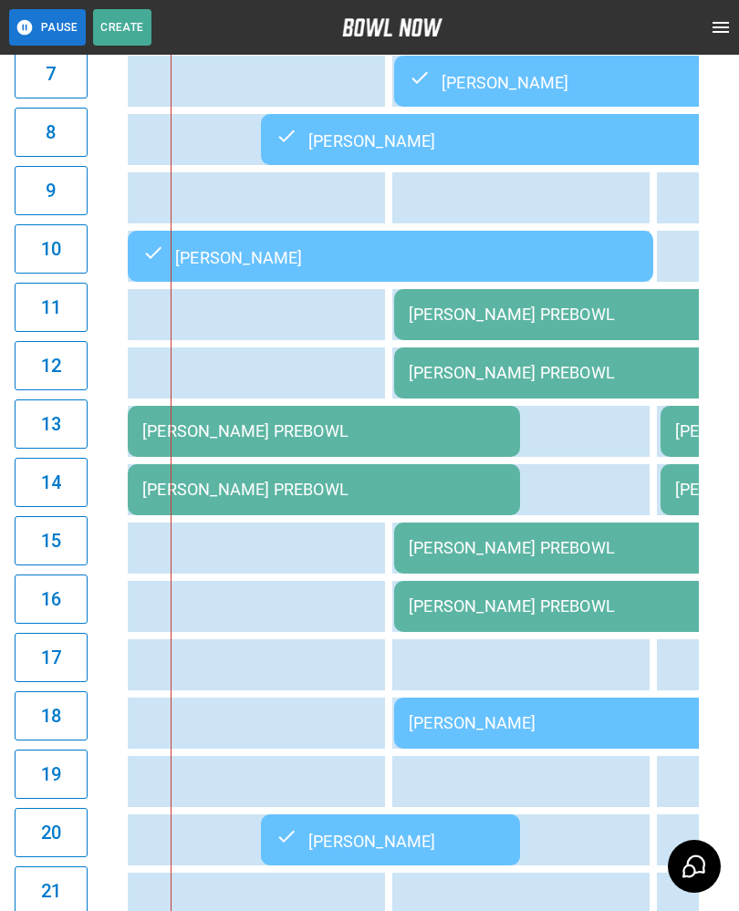
click at [527, 715] on td "[PERSON_NAME]" at bounding box center [656, 723] width 525 height 51
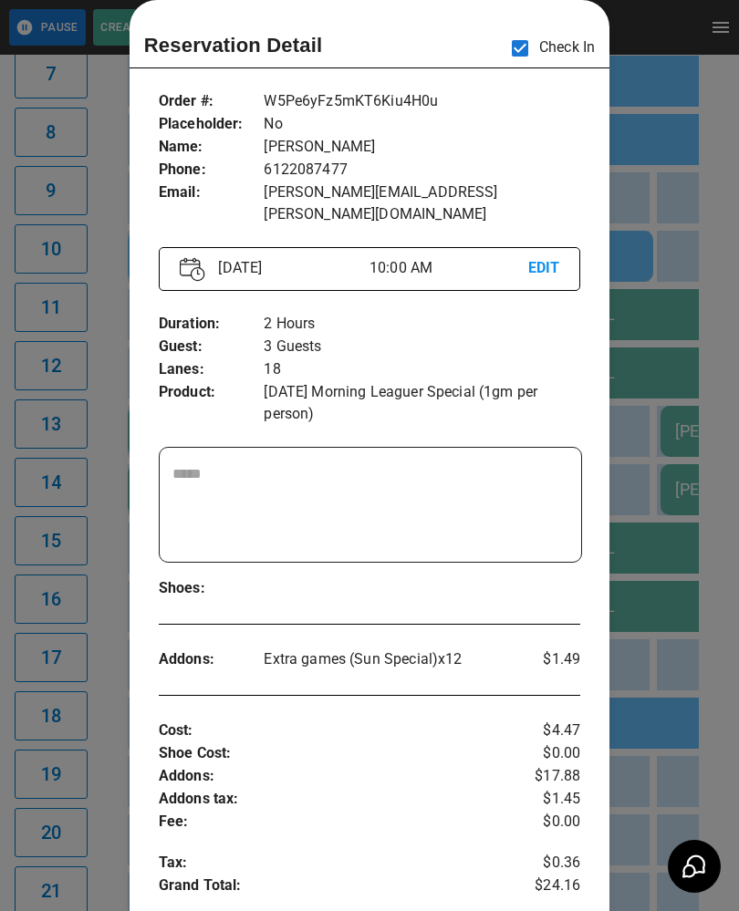
click at [685, 485] on div at bounding box center [369, 455] width 739 height 911
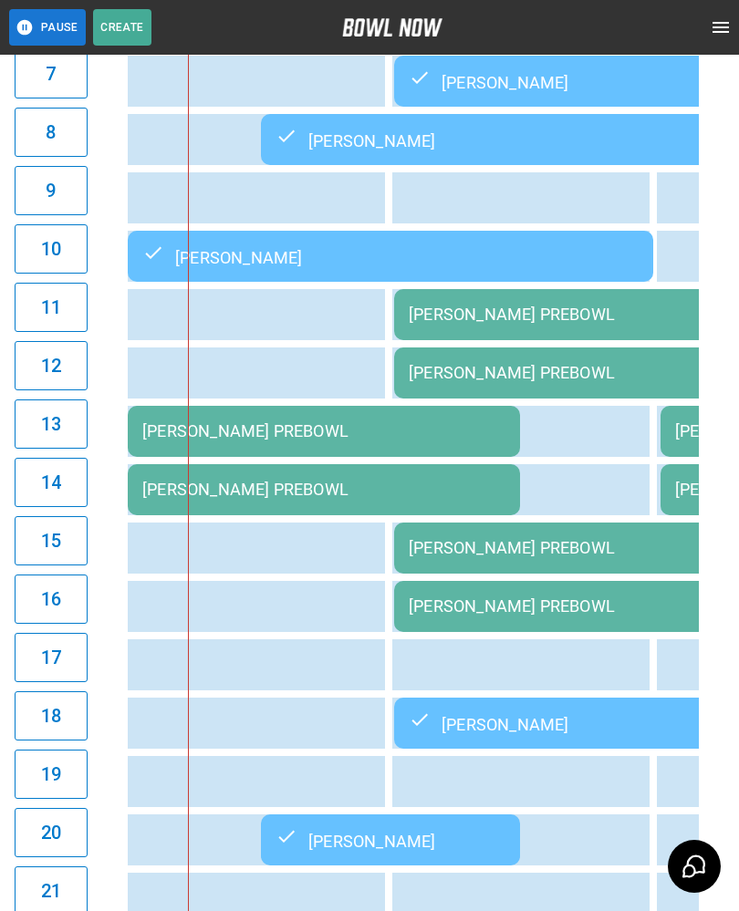
click at [329, 437] on div "[PERSON_NAME] PREBOWL" at bounding box center [323, 430] width 363 height 19
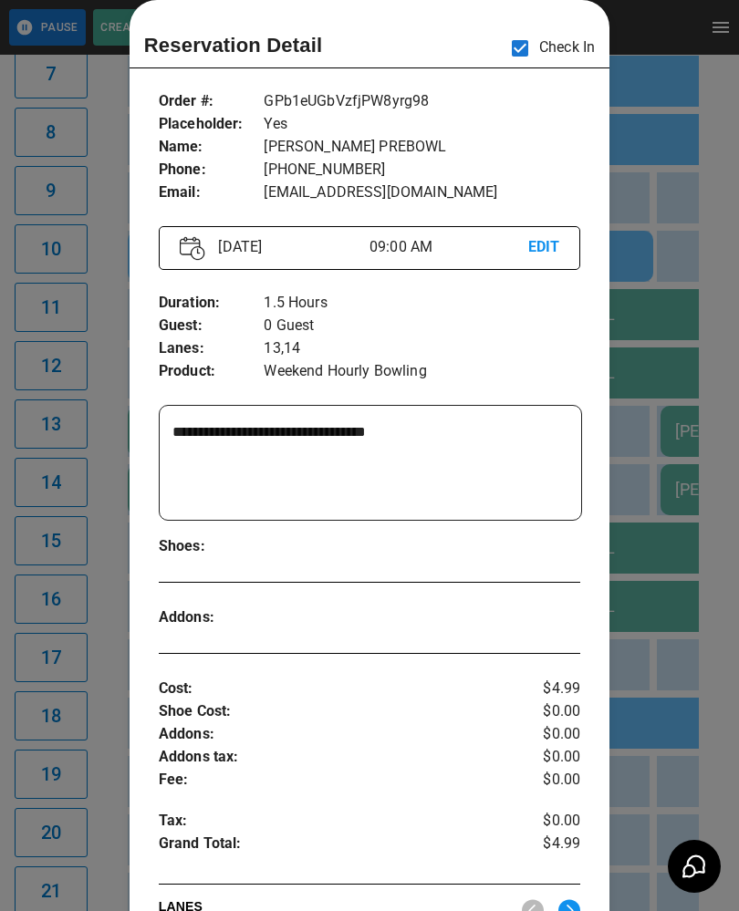
click at [665, 474] on div at bounding box center [369, 455] width 739 height 911
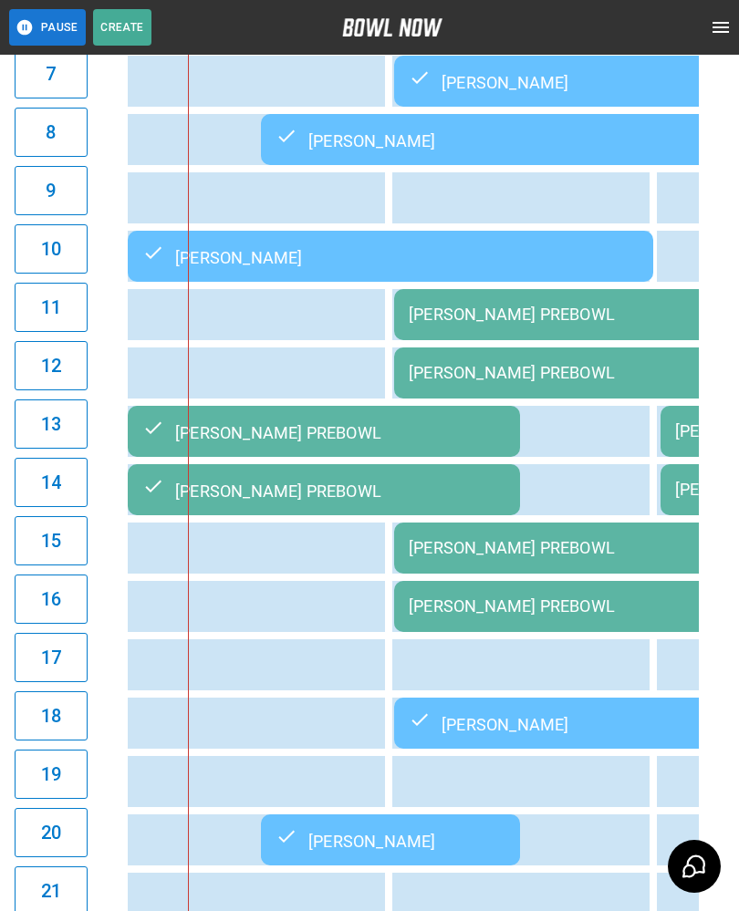
click at [419, 303] on td "[PERSON_NAME] PREBOWL" at bounding box center [590, 314] width 392 height 51
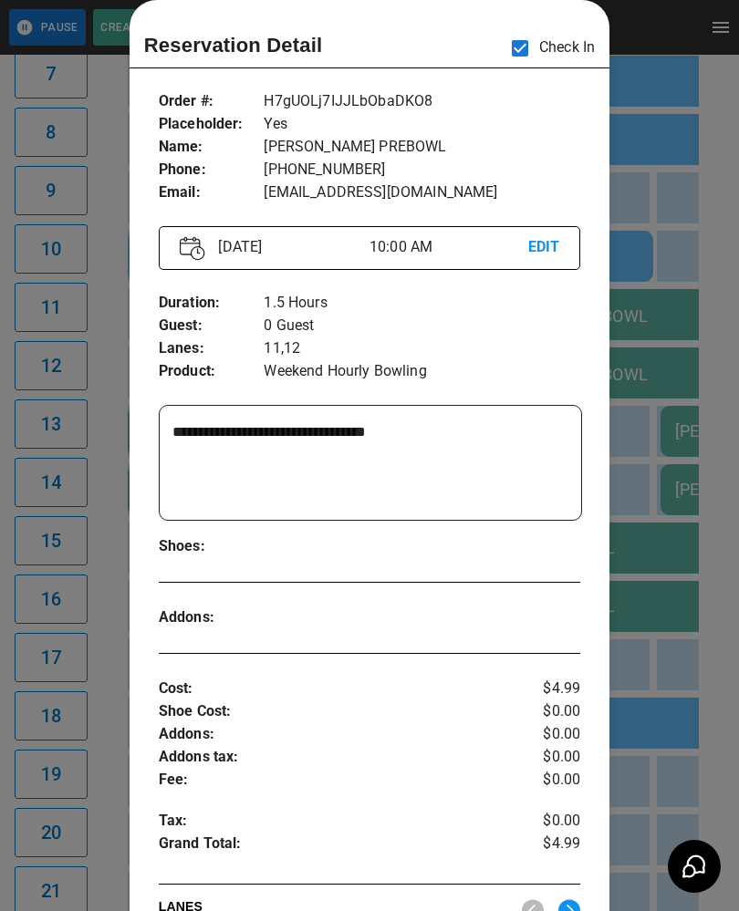
click at [674, 566] on div at bounding box center [369, 455] width 739 height 911
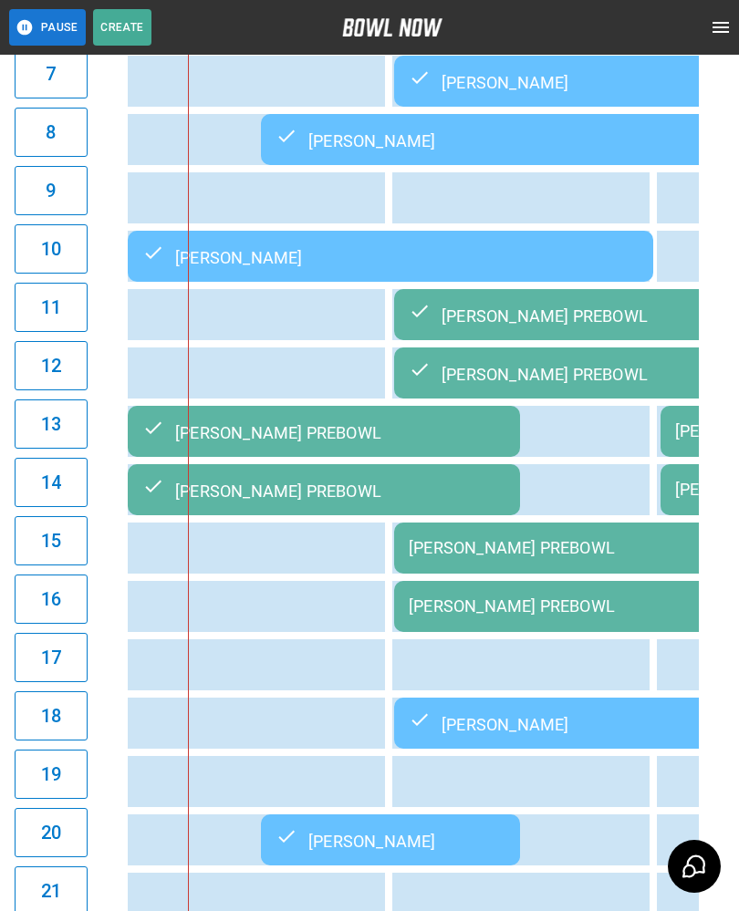
click at [495, 606] on div "[PERSON_NAME] PREBOWL" at bounding box center [590, 605] width 363 height 19
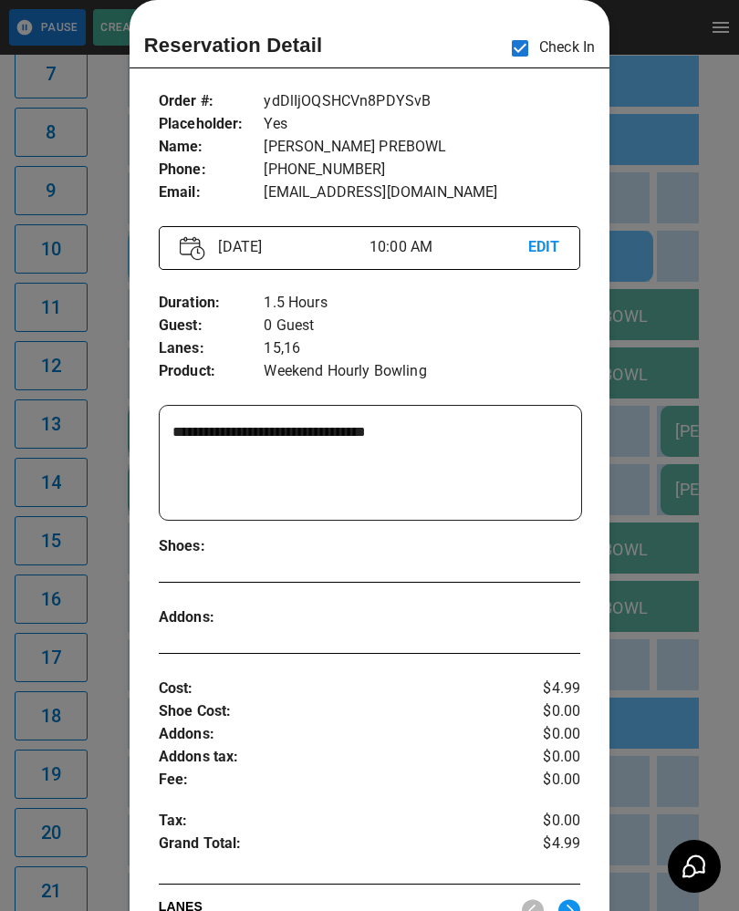
click at [660, 585] on div at bounding box center [369, 455] width 739 height 911
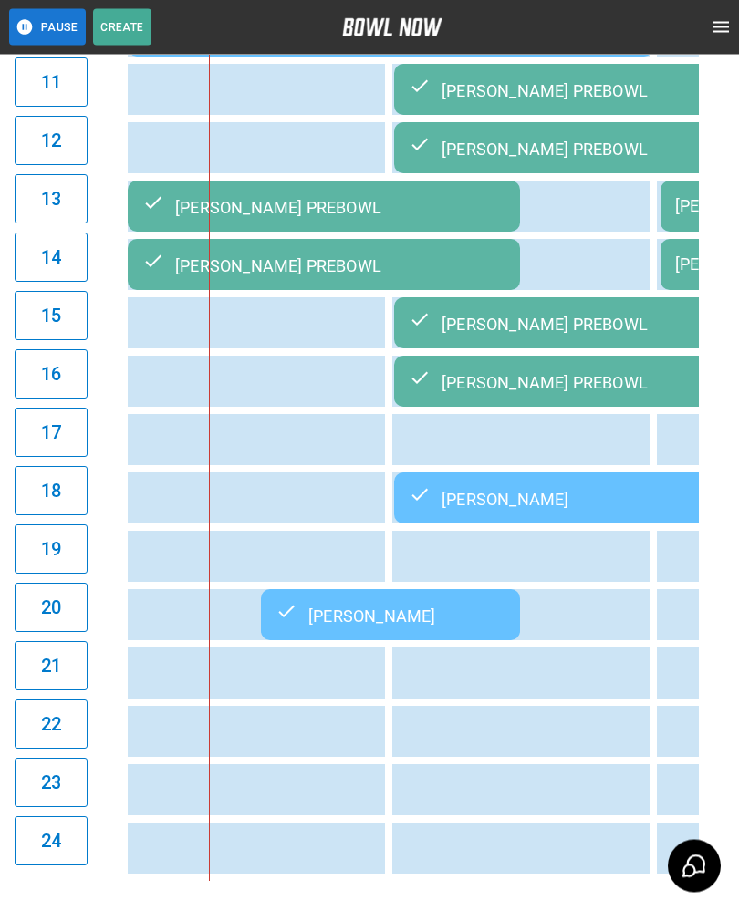
scroll to position [1039, 0]
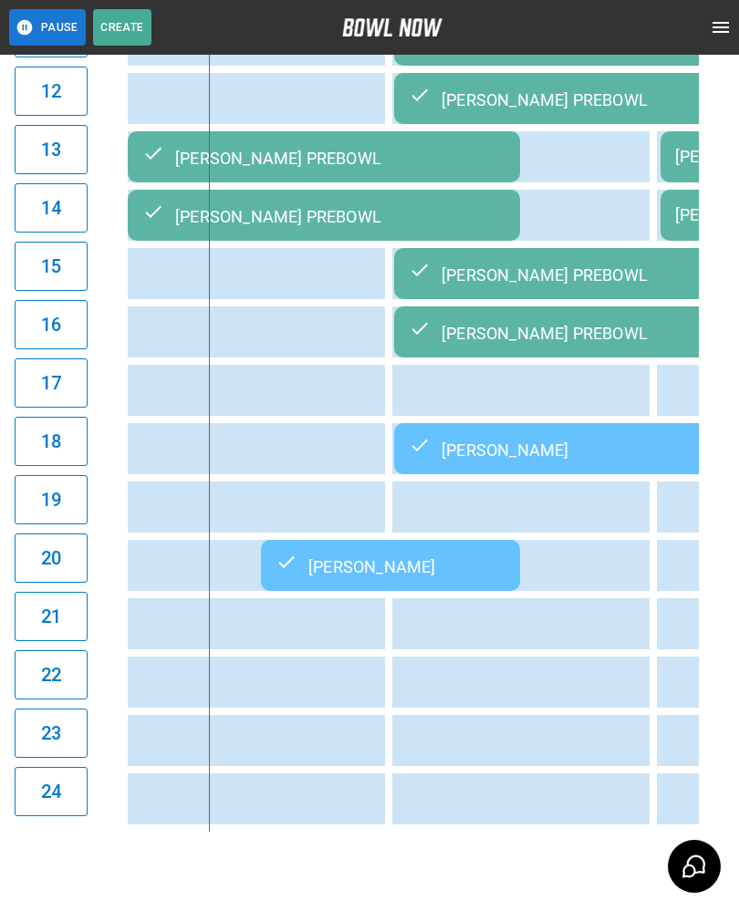
click at [316, 574] on div "[PERSON_NAME]" at bounding box center [390, 566] width 230 height 22
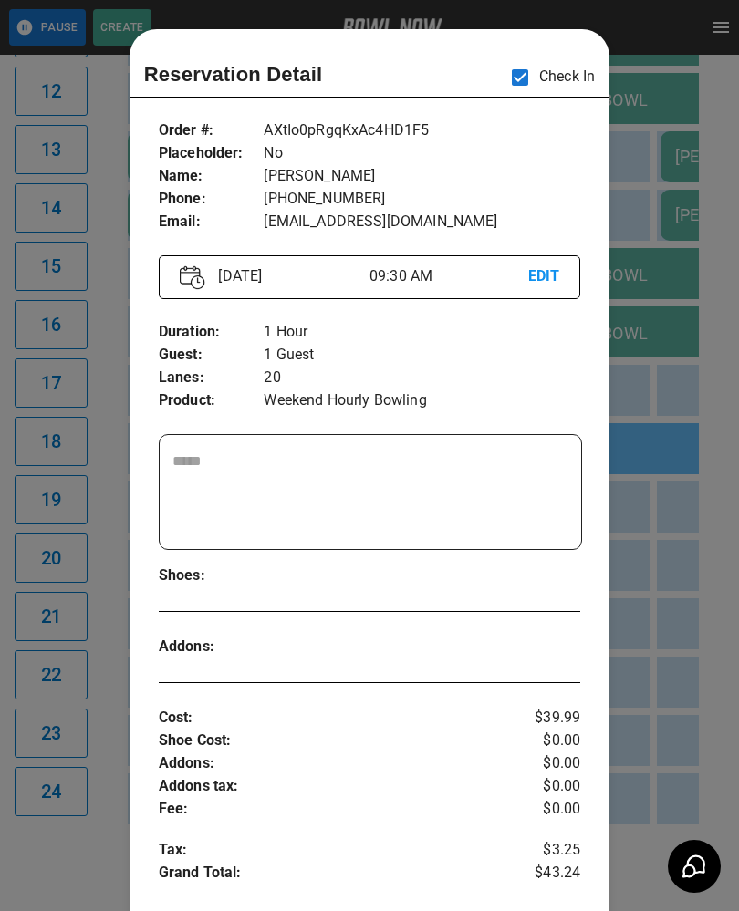
scroll to position [29, 0]
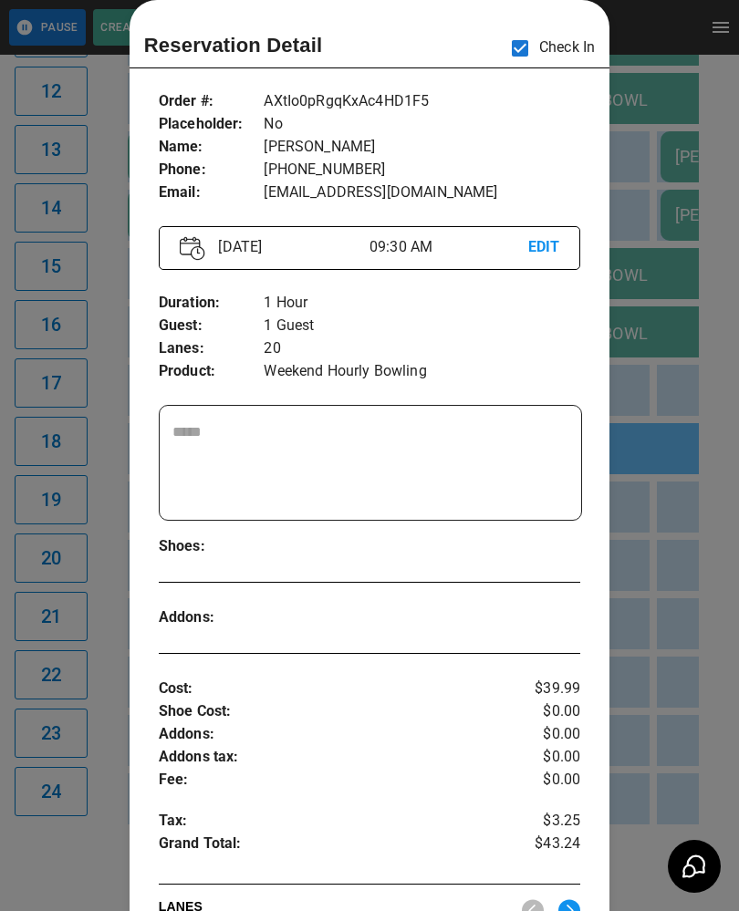
click at [677, 649] on div at bounding box center [369, 455] width 739 height 911
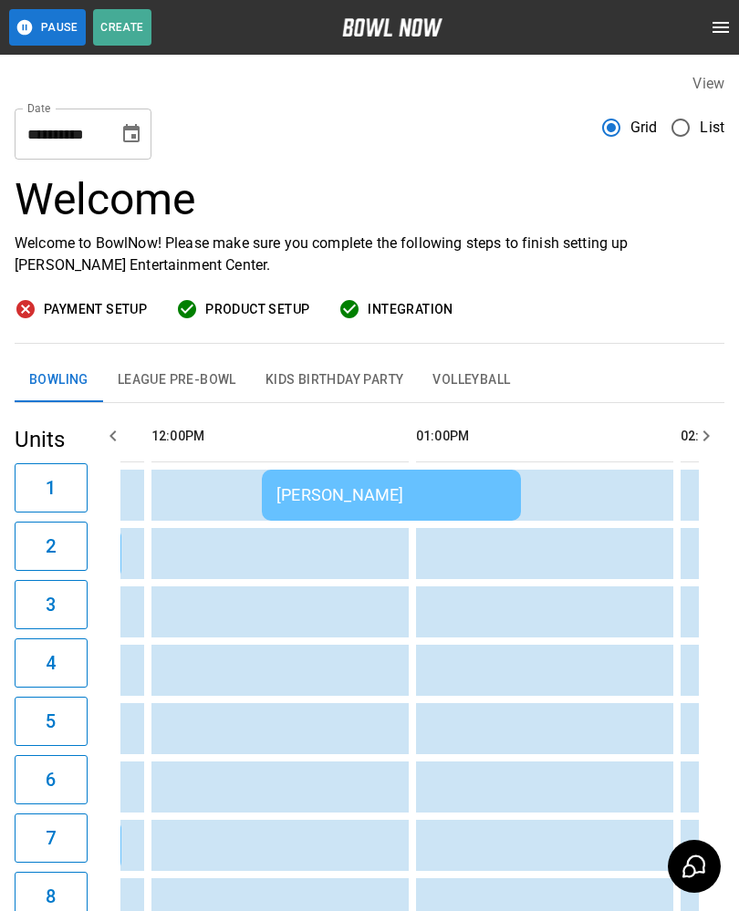
scroll to position [0, 950]
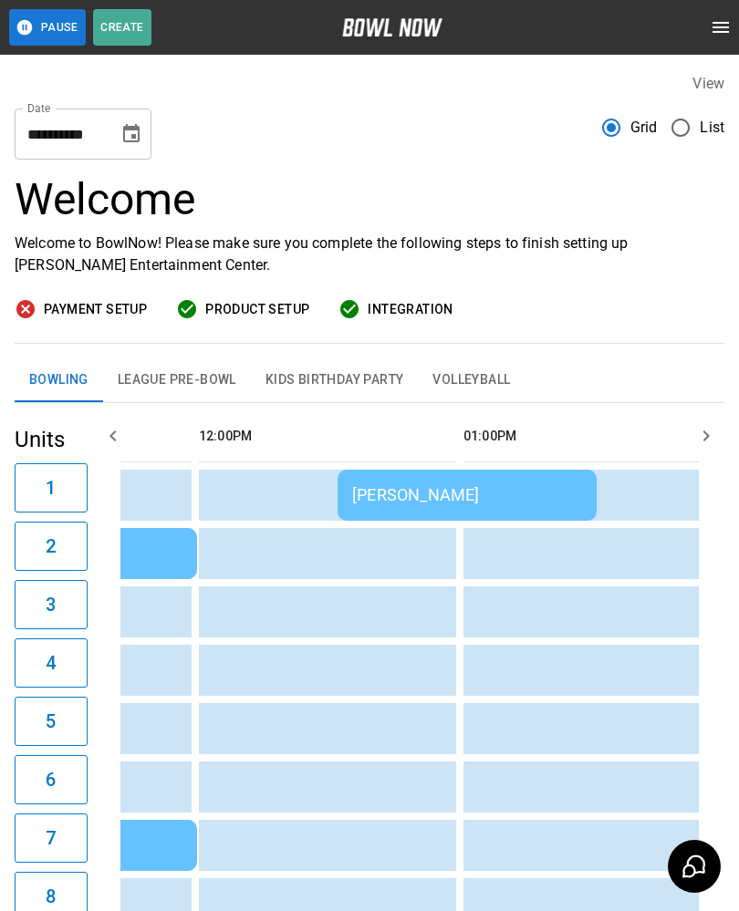
click at [392, 472] on td "[PERSON_NAME]" at bounding box center [466, 495] width 259 height 51
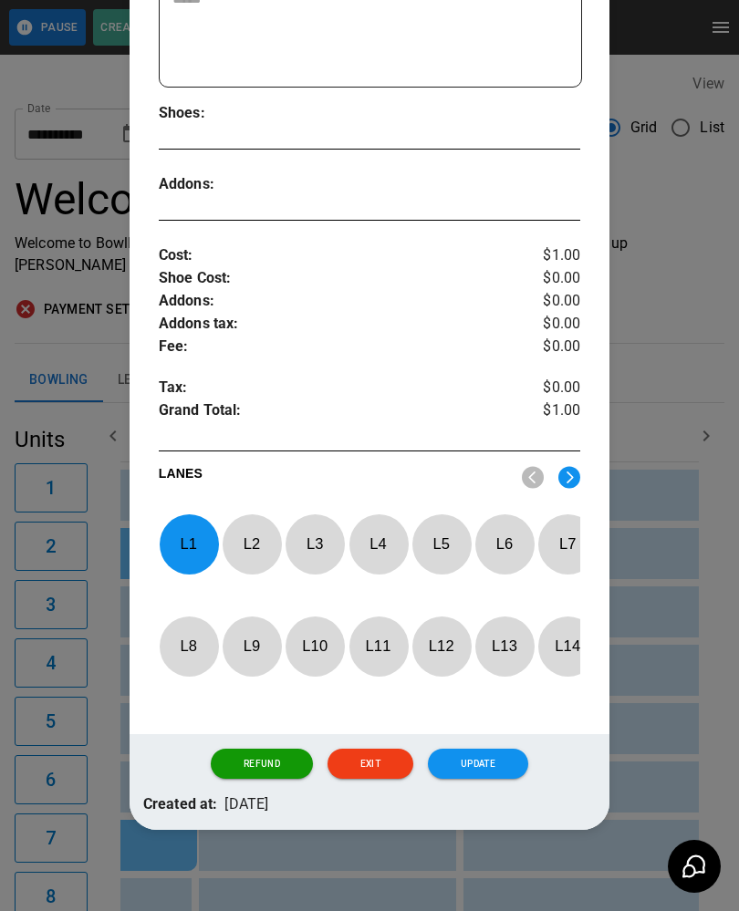
click at [676, 647] on div at bounding box center [369, 455] width 739 height 911
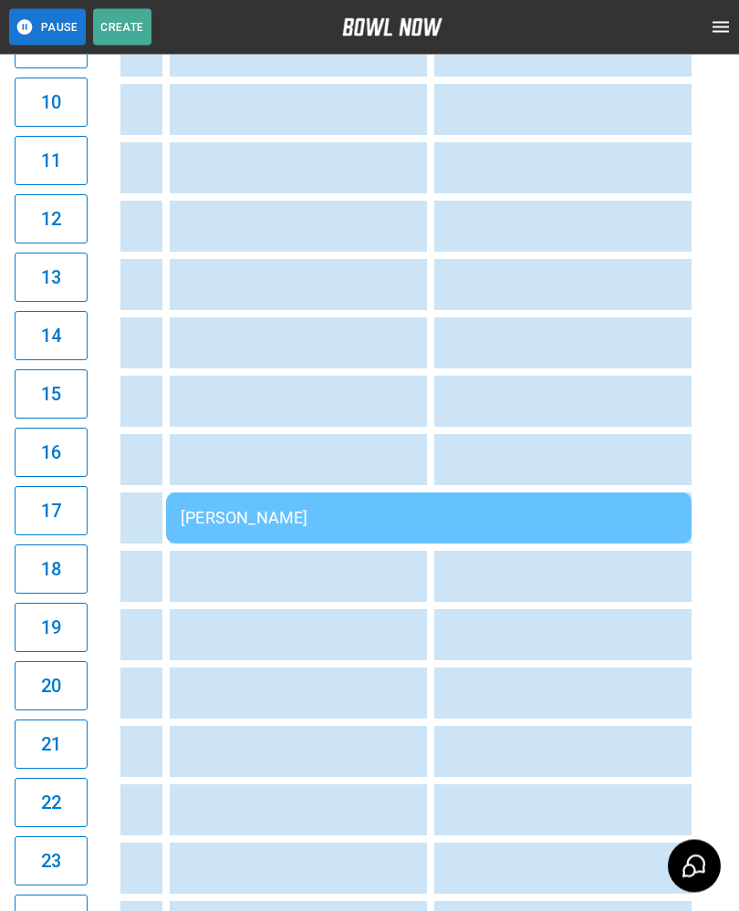
click at [273, 514] on td "[PERSON_NAME]" at bounding box center [428, 518] width 525 height 51
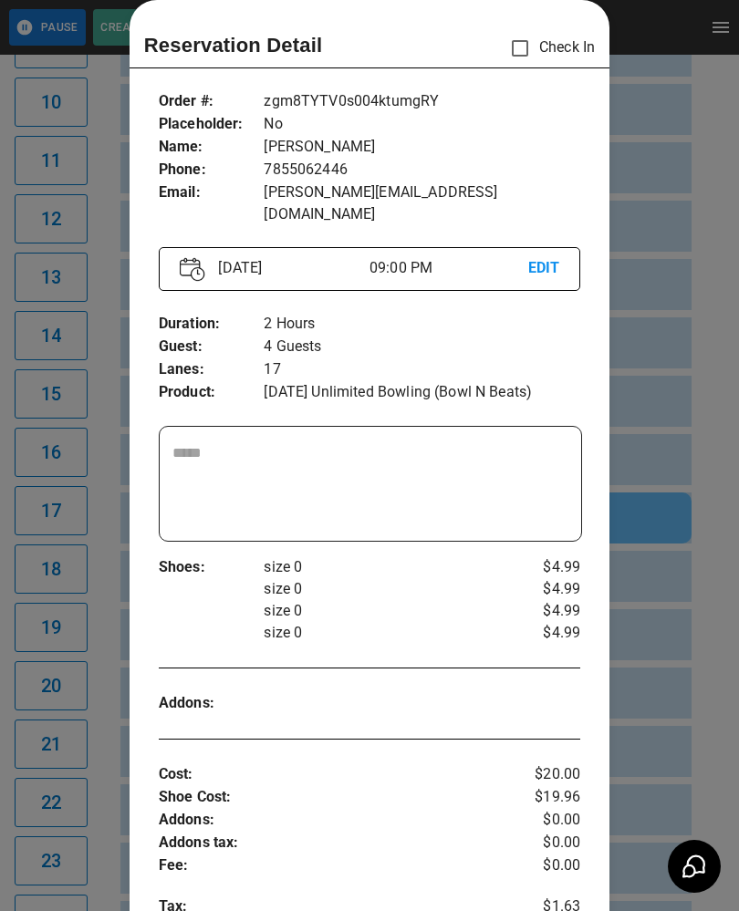
click at [658, 695] on div at bounding box center [369, 455] width 739 height 911
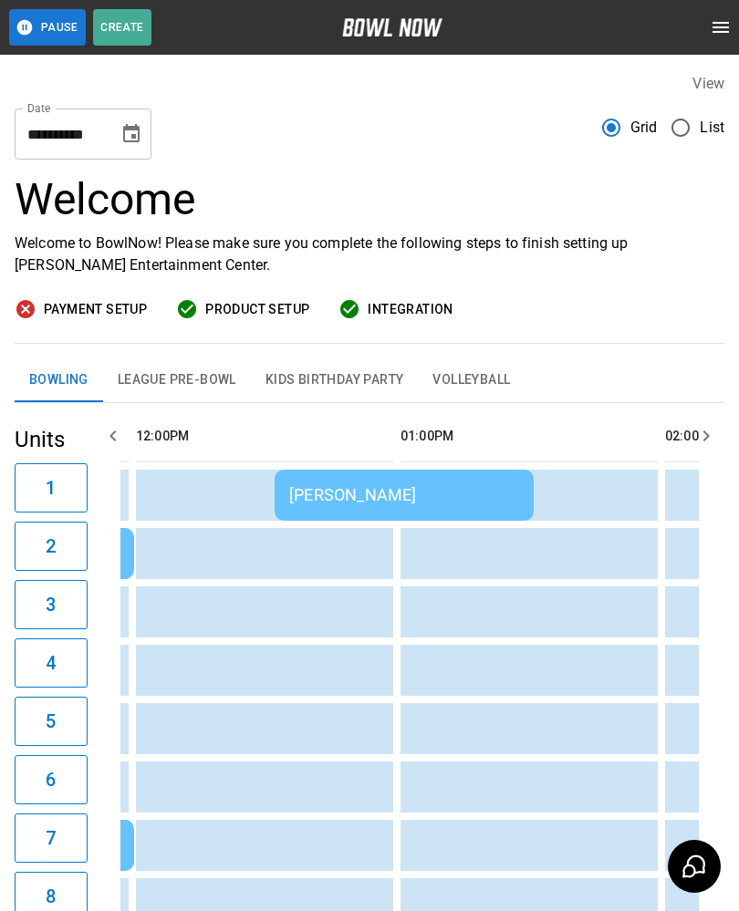
click at [352, 492] on div "[PERSON_NAME]" at bounding box center [404, 494] width 230 height 19
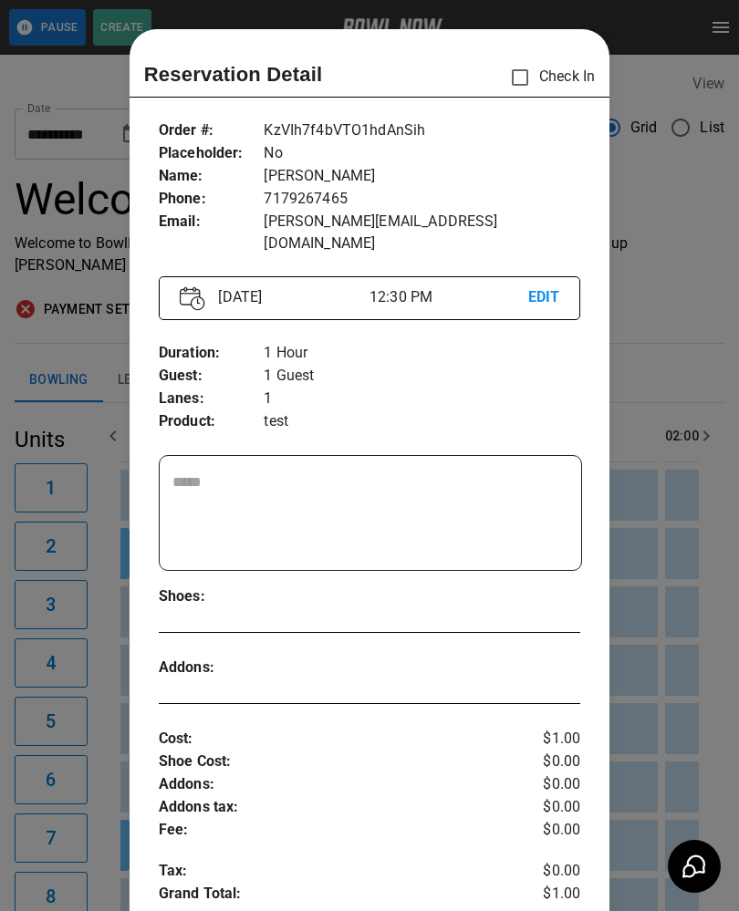
click at [711, 616] on div at bounding box center [369, 455] width 739 height 911
